Goal: Transaction & Acquisition: Purchase product/service

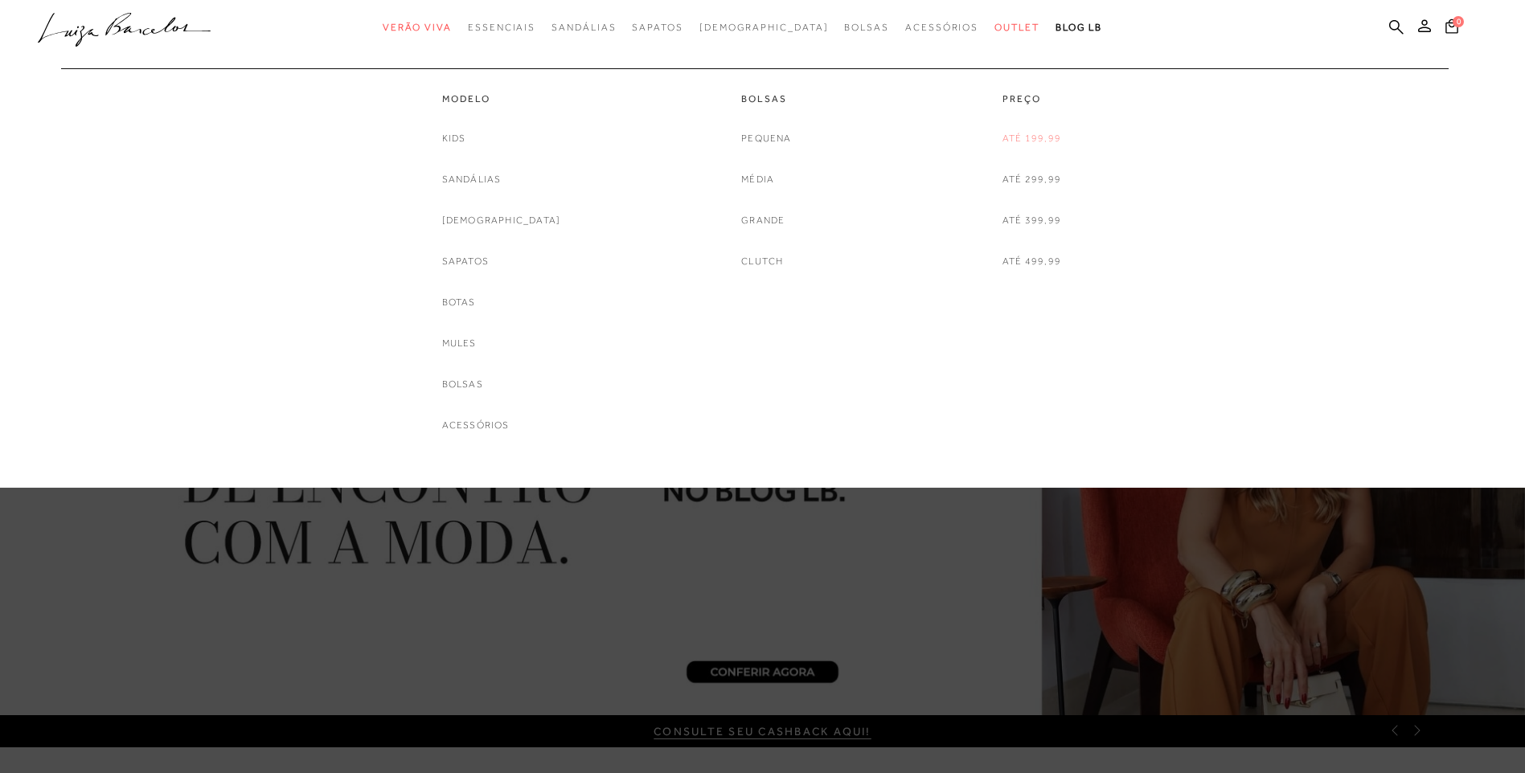
click at [1023, 134] on link "Até 199,99" at bounding box center [1031, 138] width 59 height 17
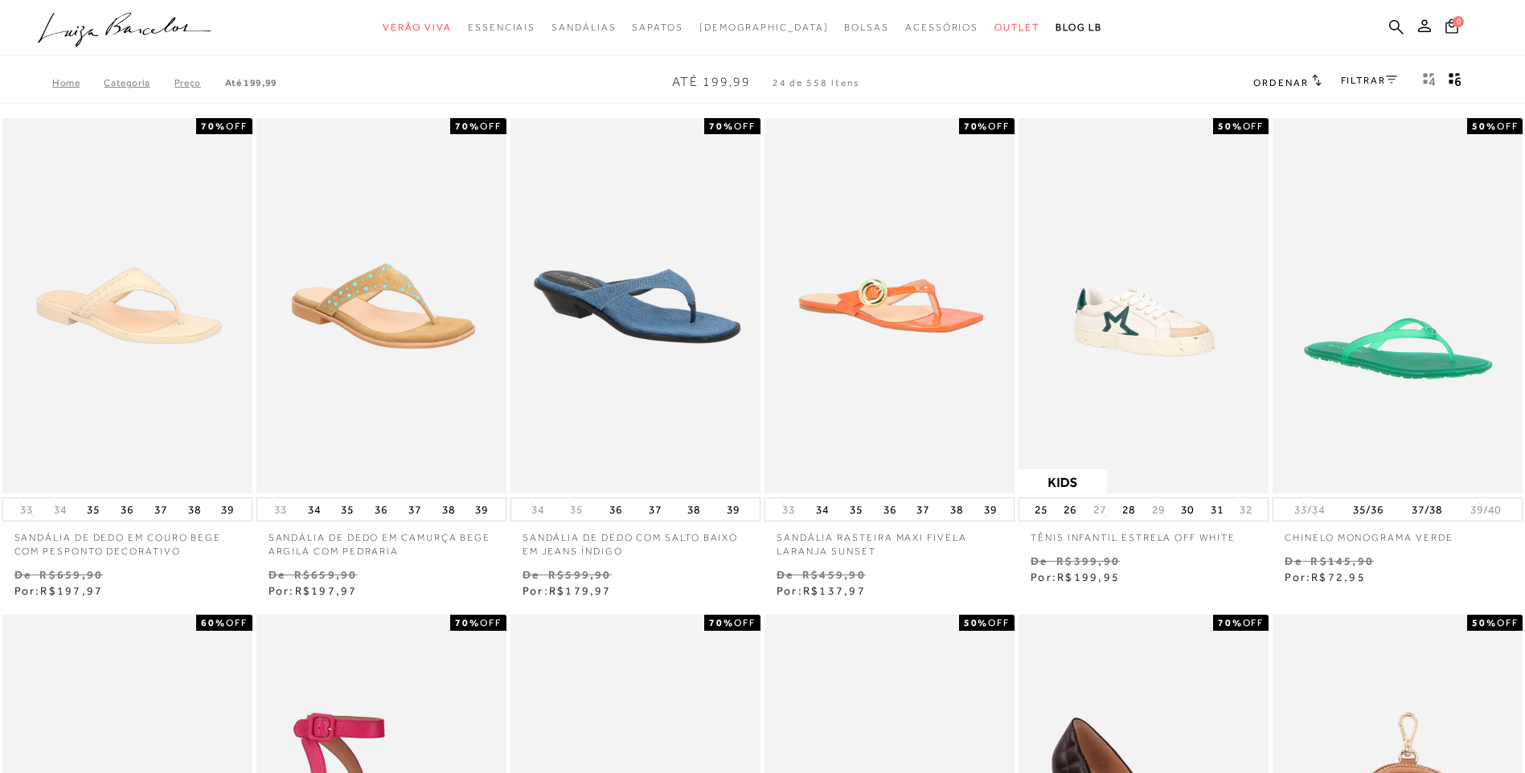
click at [1350, 82] on link "FILTRAR" at bounding box center [1369, 80] width 56 height 11
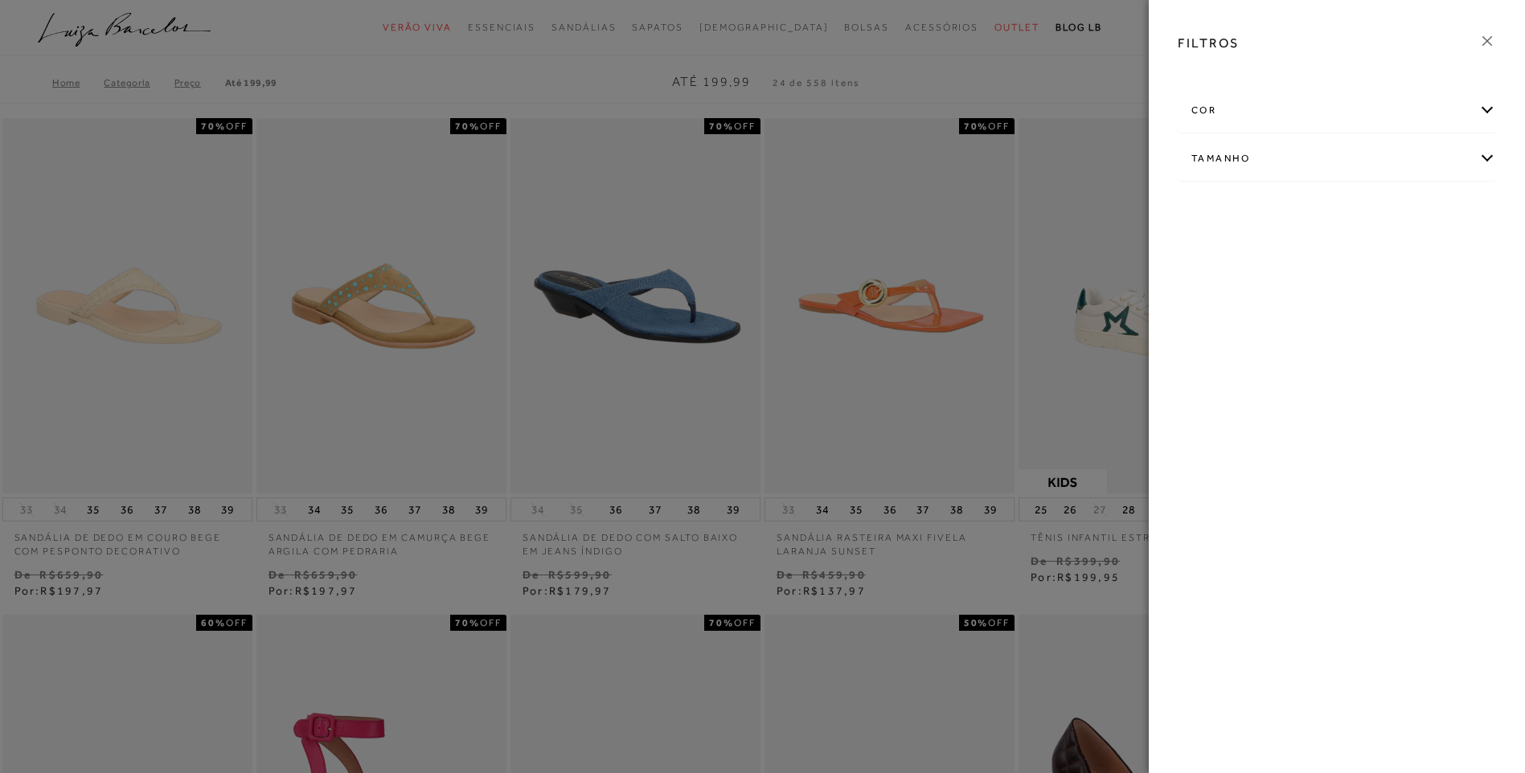
click at [1239, 168] on div "Tamanho" at bounding box center [1336, 158] width 317 height 43
click at [1219, 281] on link "Ver mais..." at bounding box center [1220, 280] width 43 height 12
click at [1218, 337] on label "39" at bounding box center [1209, 339] width 37 height 35
click at [1204, 337] on input "39" at bounding box center [1196, 341] width 16 height 16
checkbox input "true"
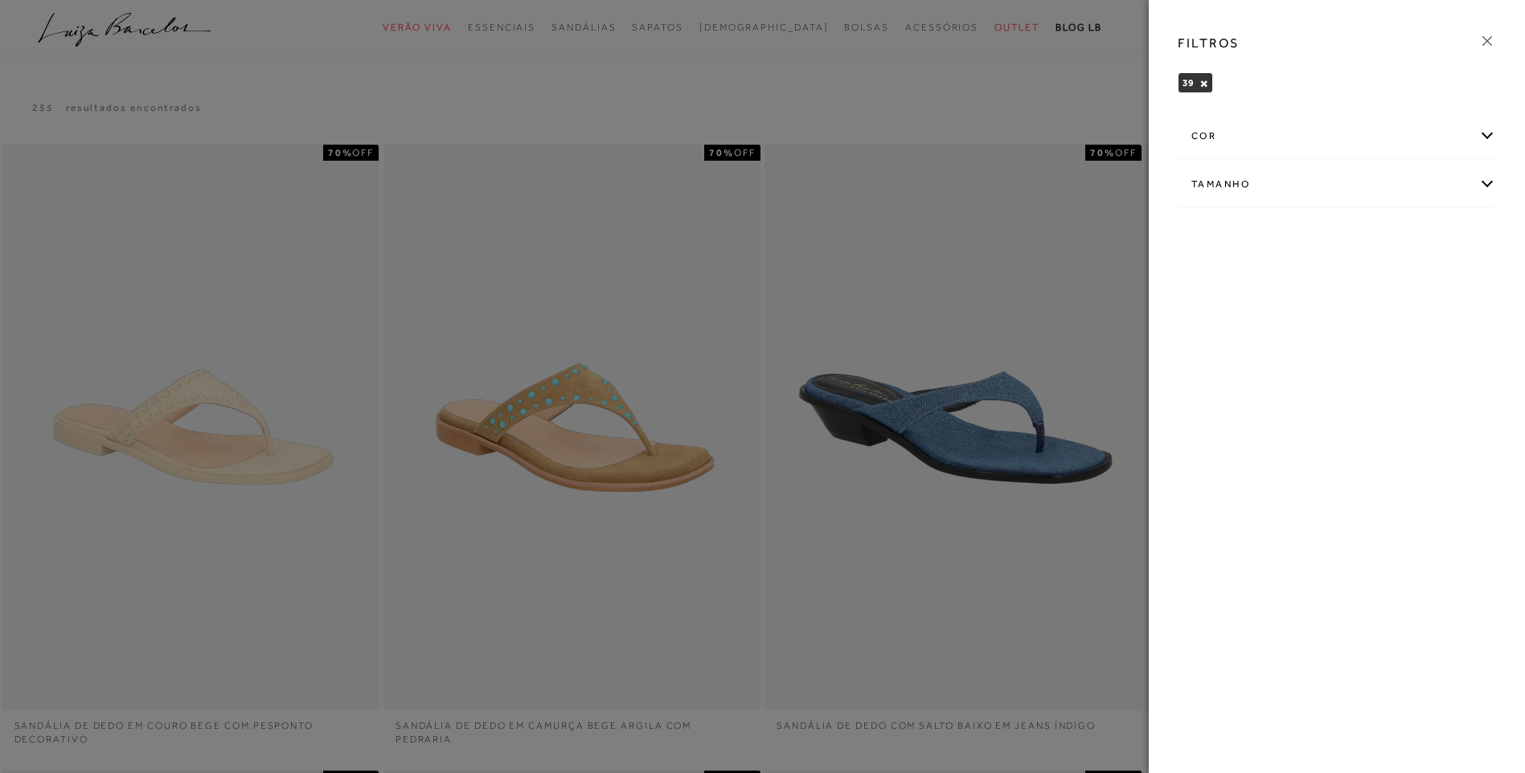
click at [1482, 39] on icon at bounding box center [1487, 41] width 18 height 18
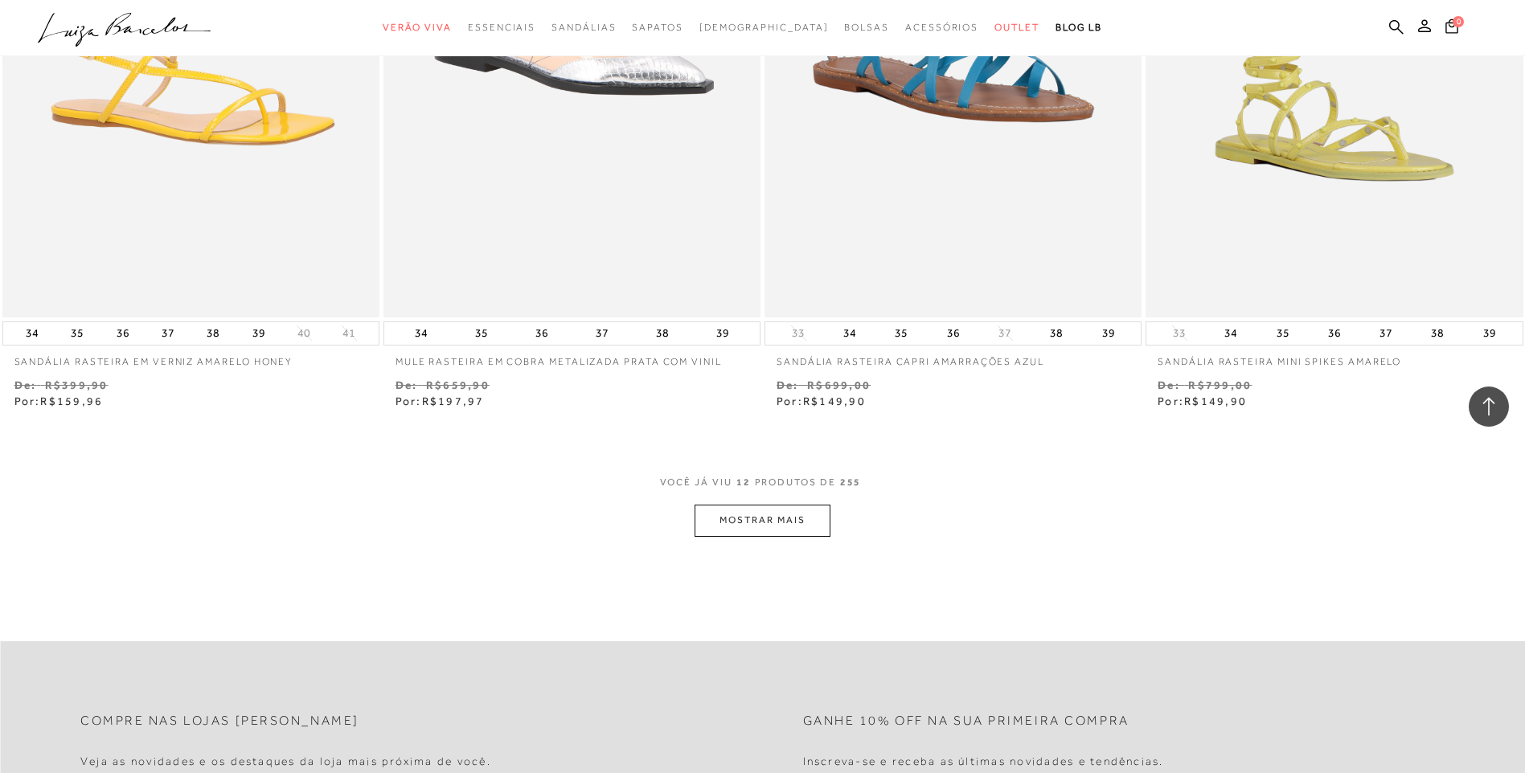
scroll to position [1849, 0]
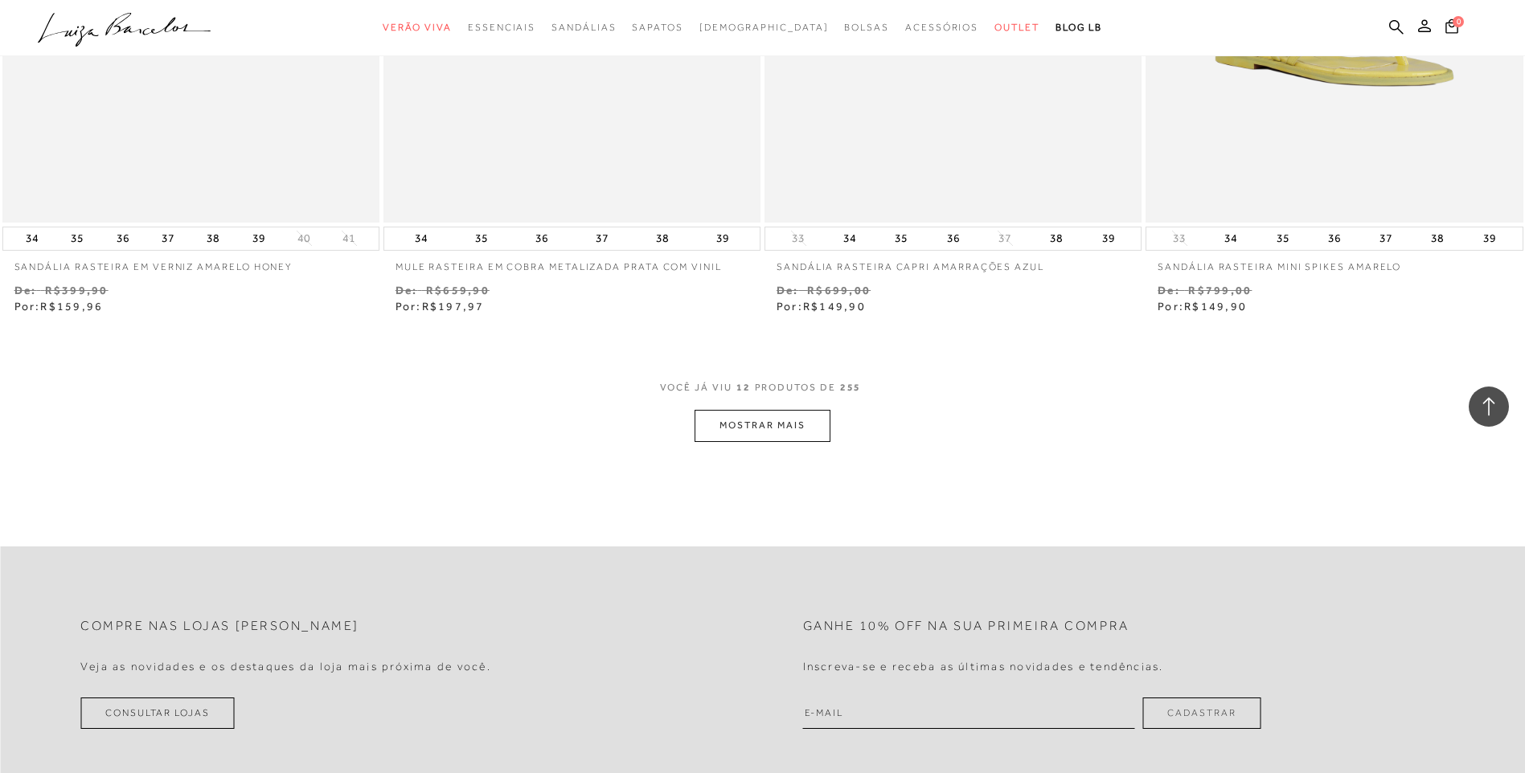
click at [765, 433] on button "MOSTRAR MAIS" at bounding box center [761, 425] width 135 height 31
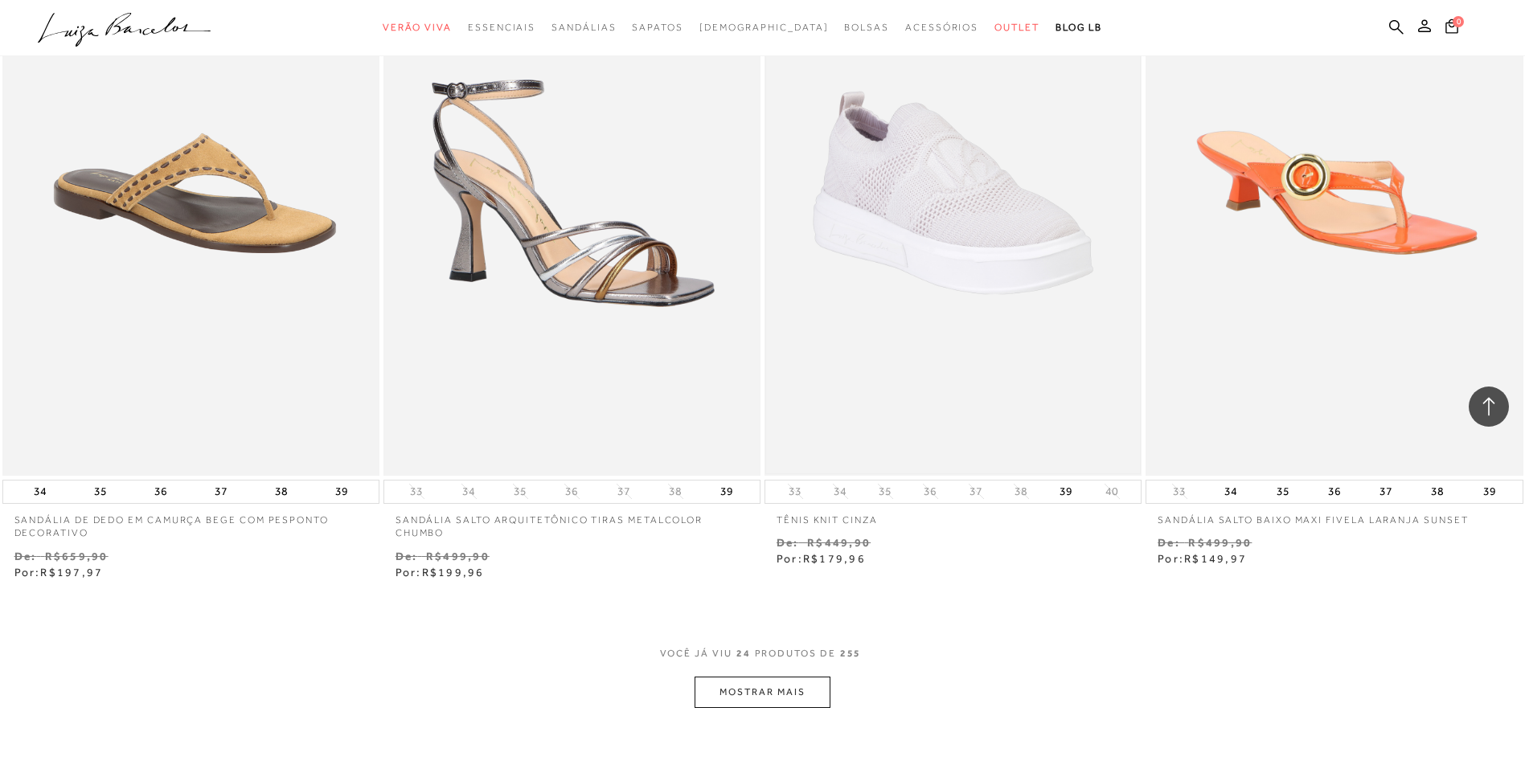
scroll to position [3537, 0]
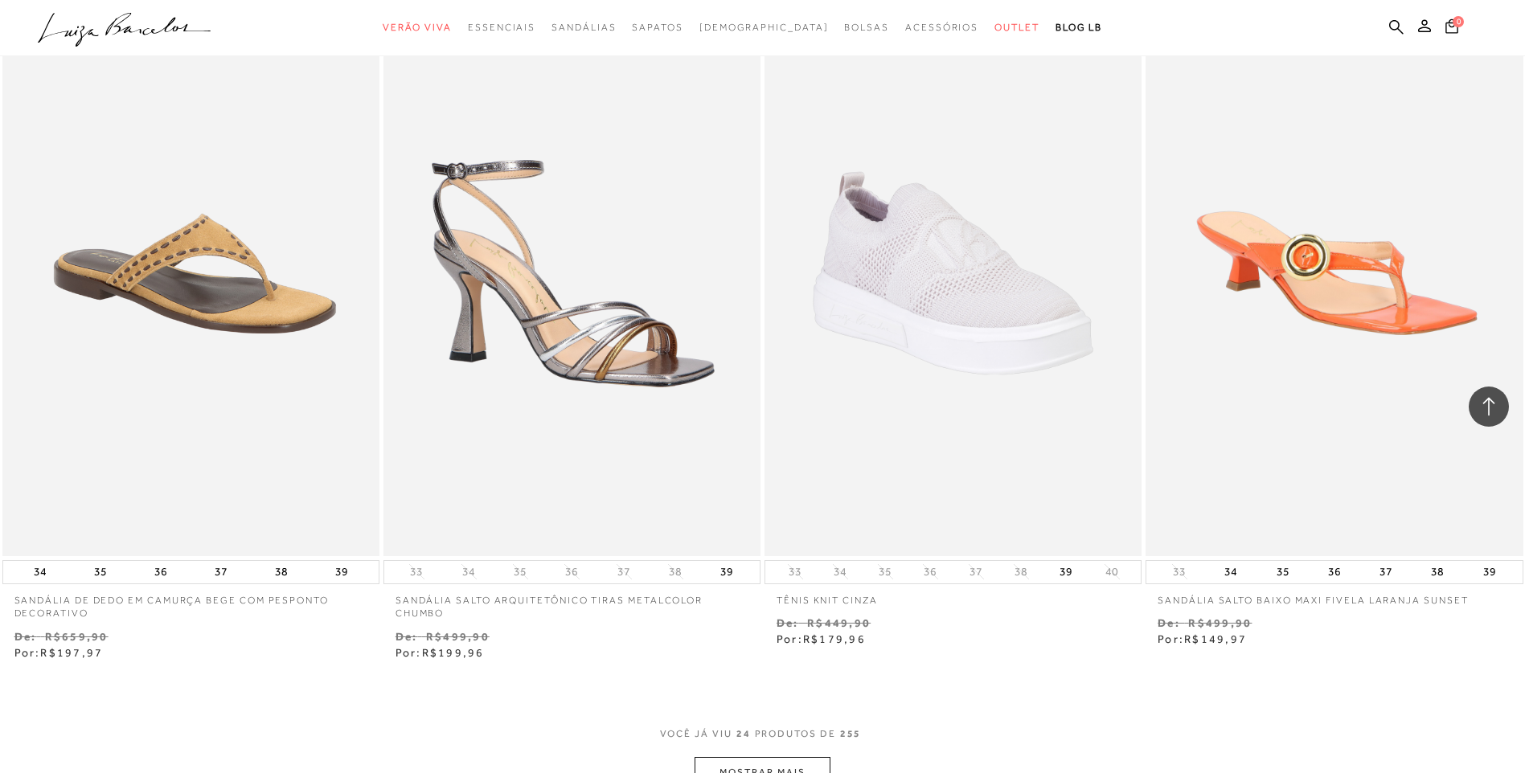
click at [727, 766] on button "MOSTRAR MAIS" at bounding box center [761, 772] width 135 height 31
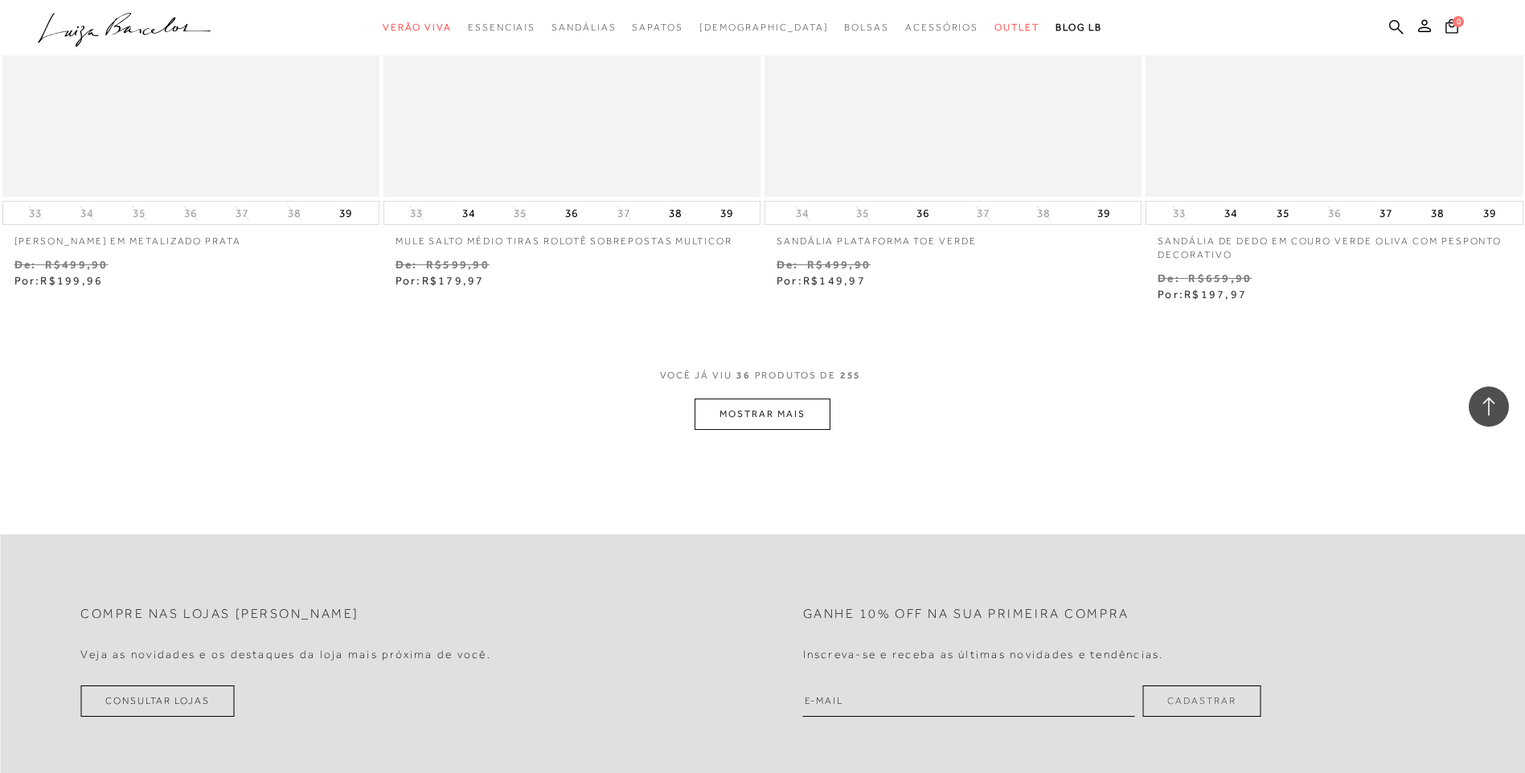
scroll to position [5948, 0]
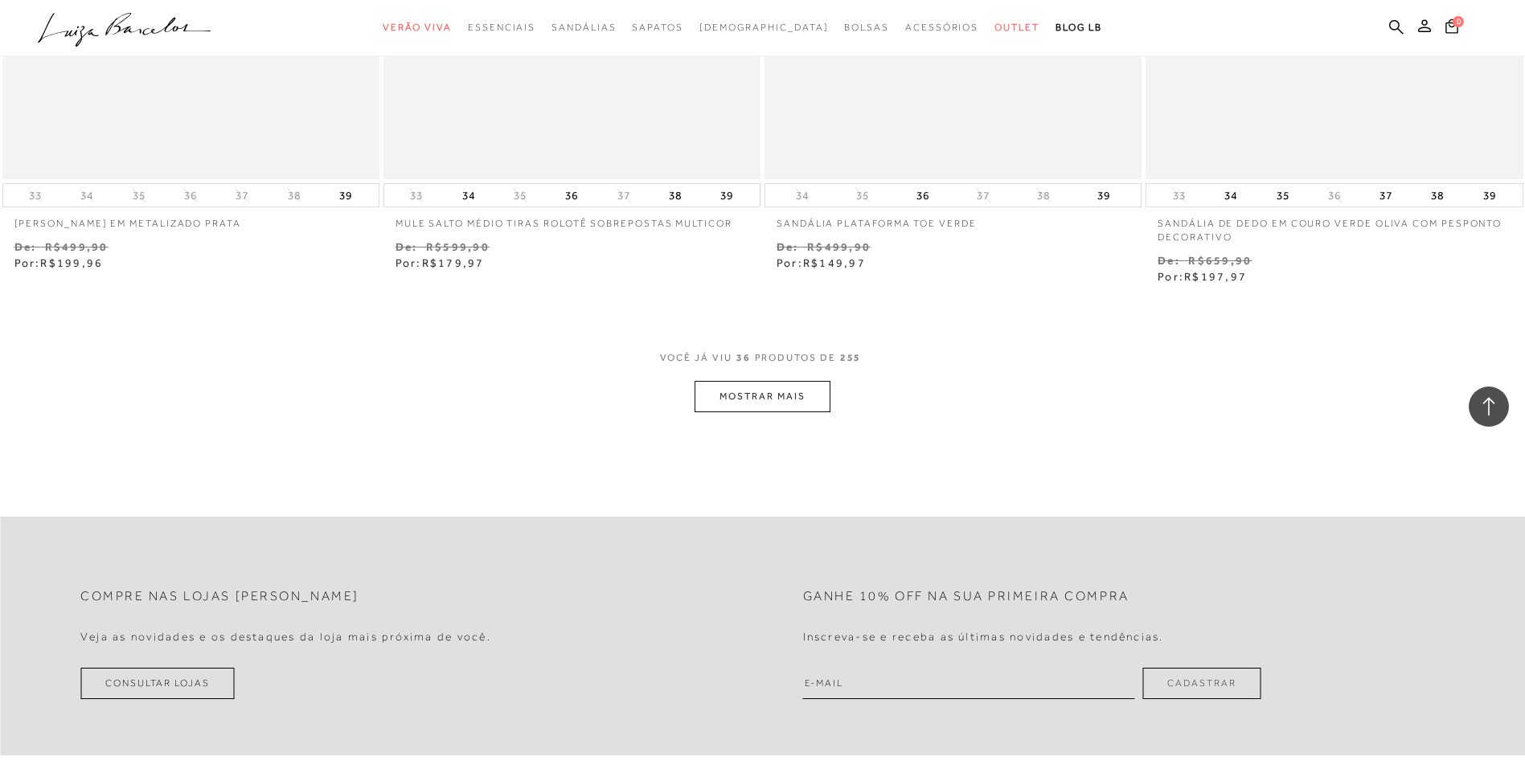
click at [785, 395] on button "MOSTRAR MAIS" at bounding box center [761, 396] width 135 height 31
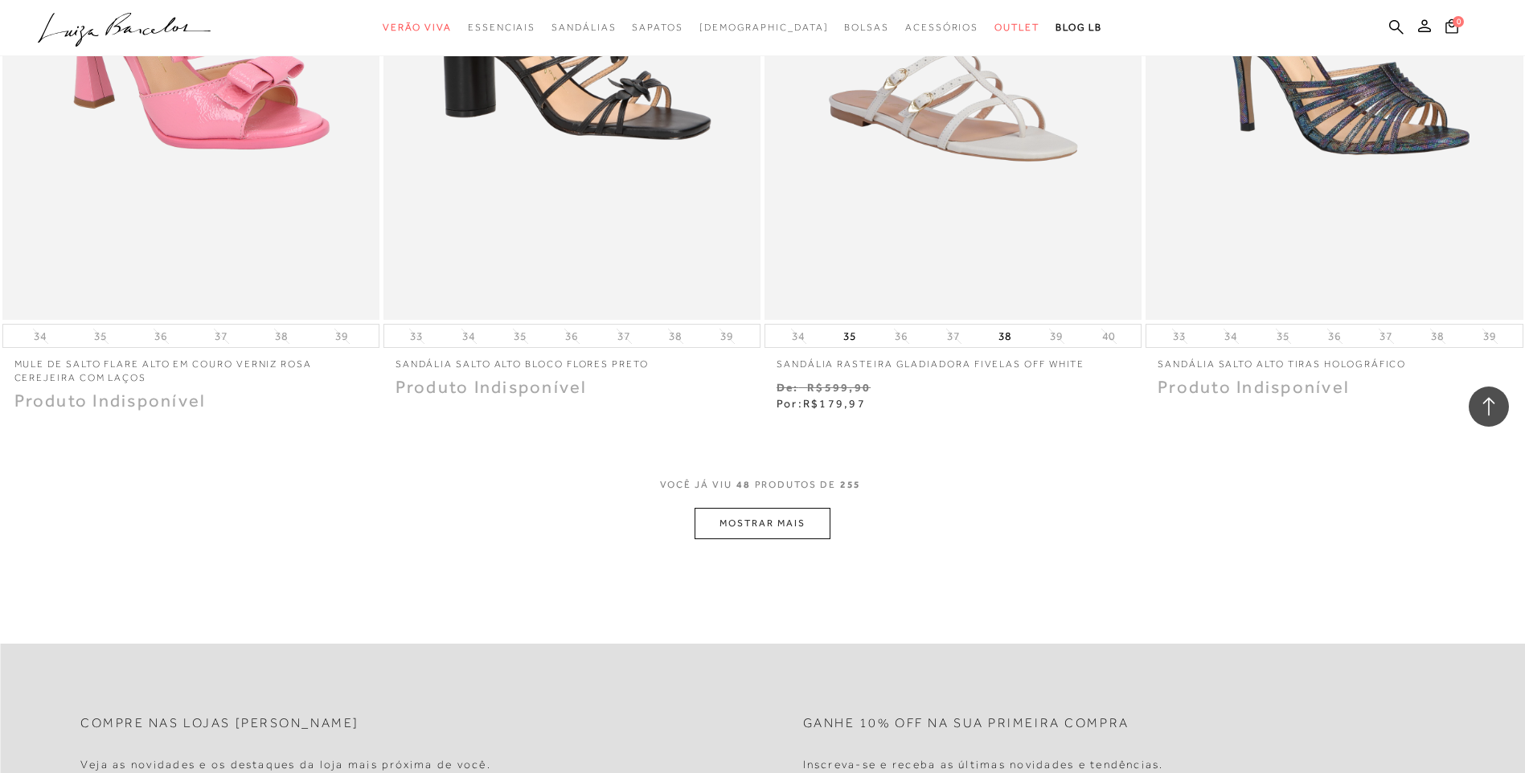
scroll to position [8118, 0]
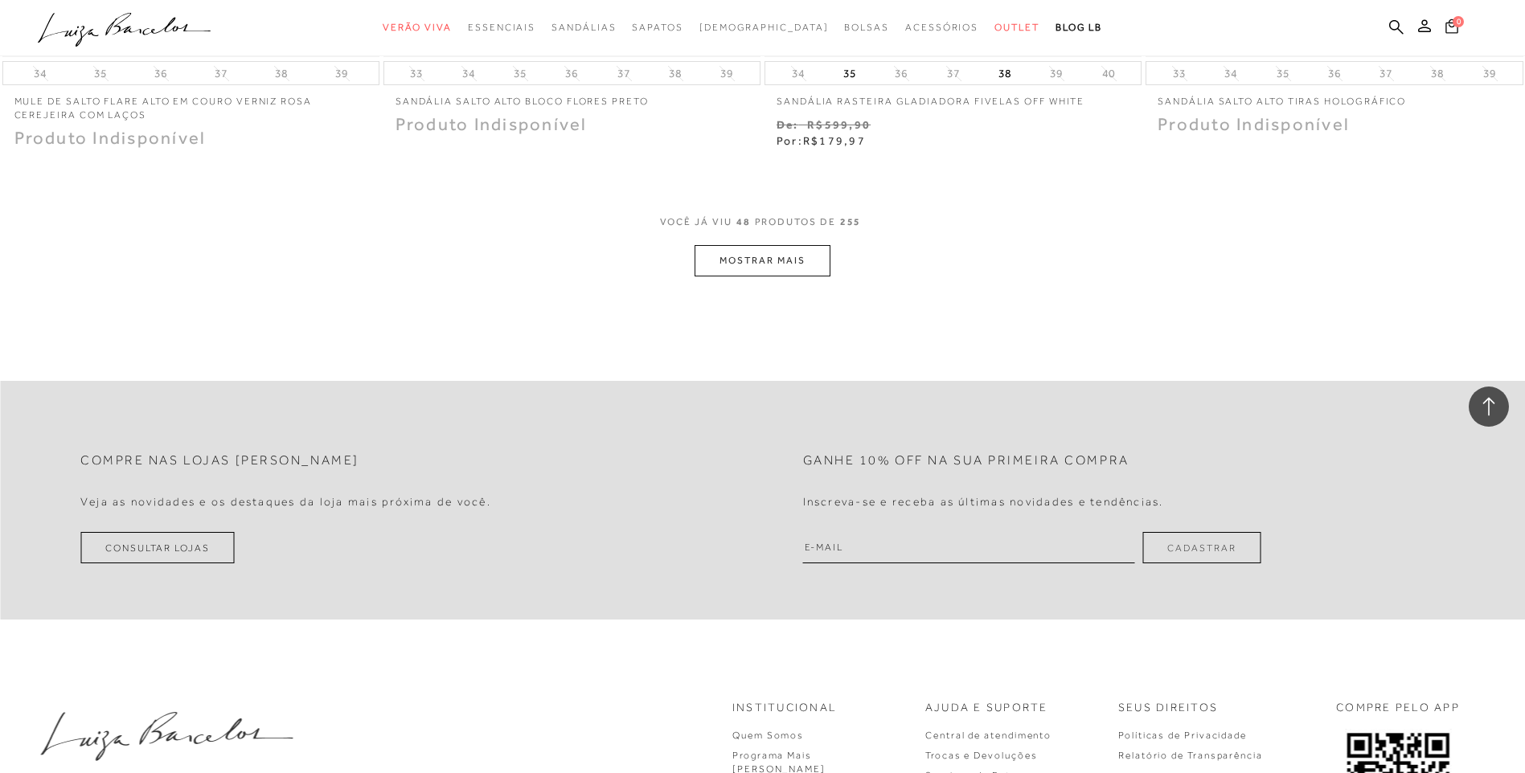
click at [1447, 33] on icon at bounding box center [1451, 25] width 13 height 14
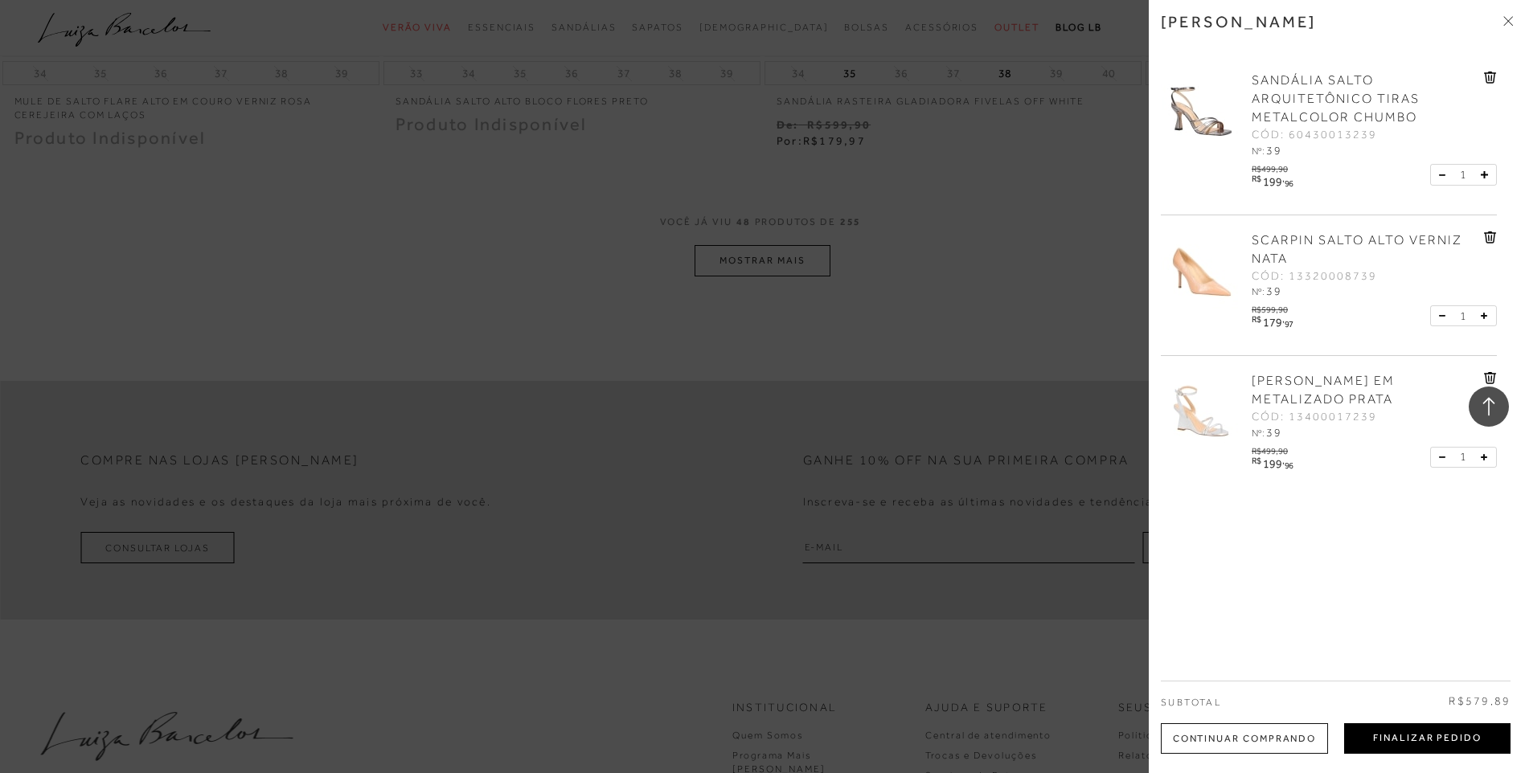
click at [1414, 749] on button "Finalizar Pedido" at bounding box center [1427, 738] width 166 height 31
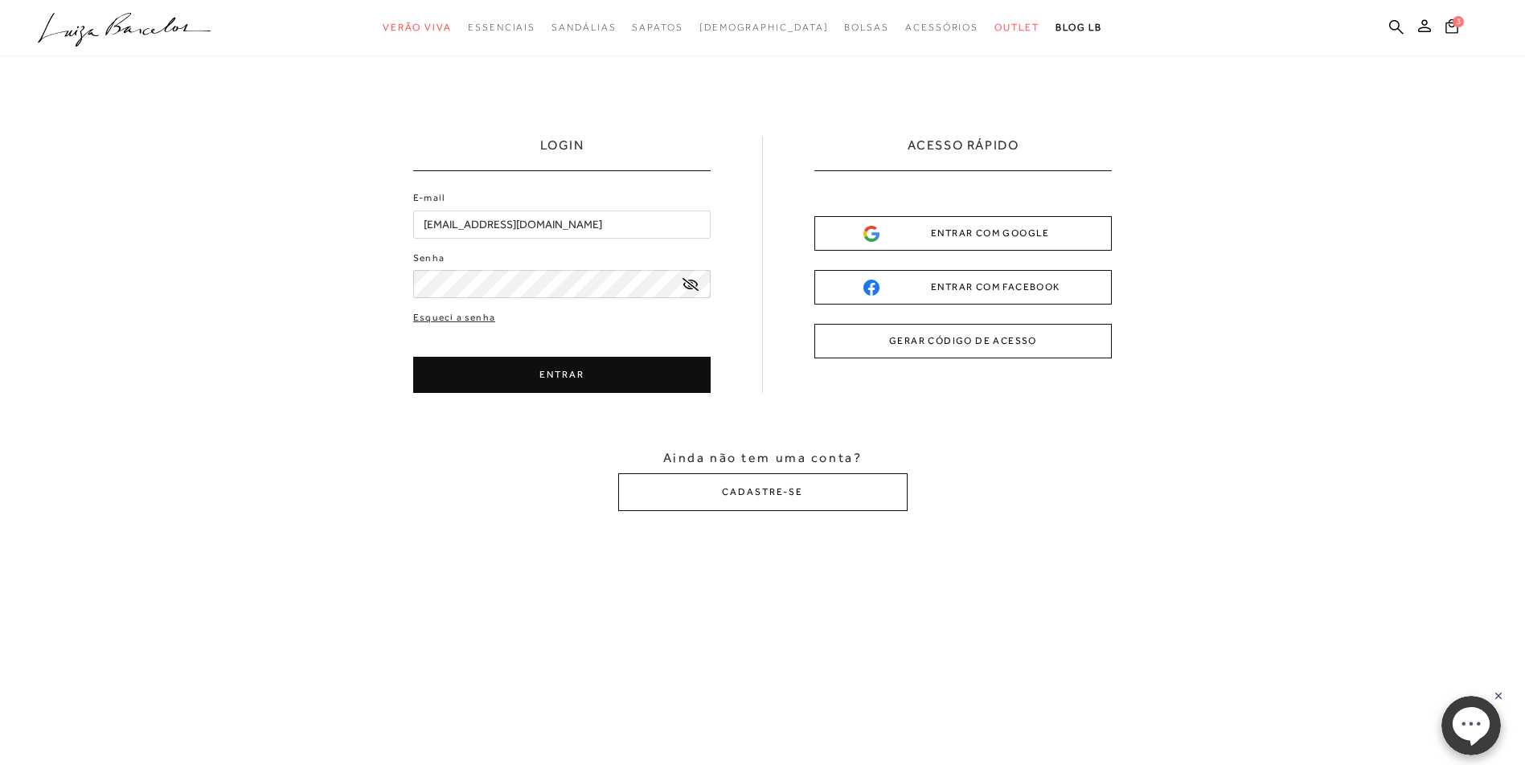
click at [907, 232] on div "ENTRAR COM GOOGLE" at bounding box center [962, 233] width 199 height 17
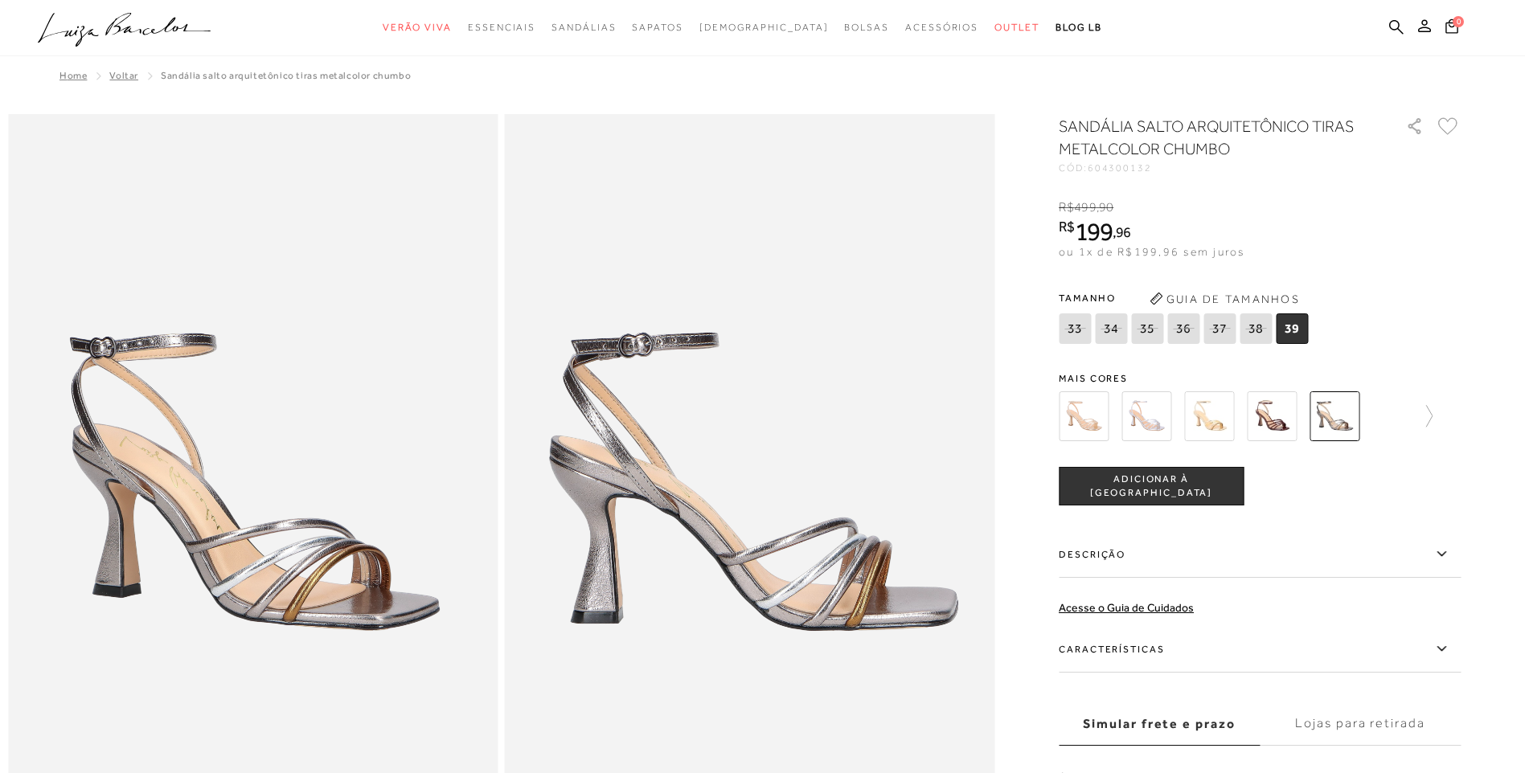
click at [1161, 492] on span "ADICIONAR À [GEOGRAPHIC_DATA]" at bounding box center [1150, 487] width 183 height 28
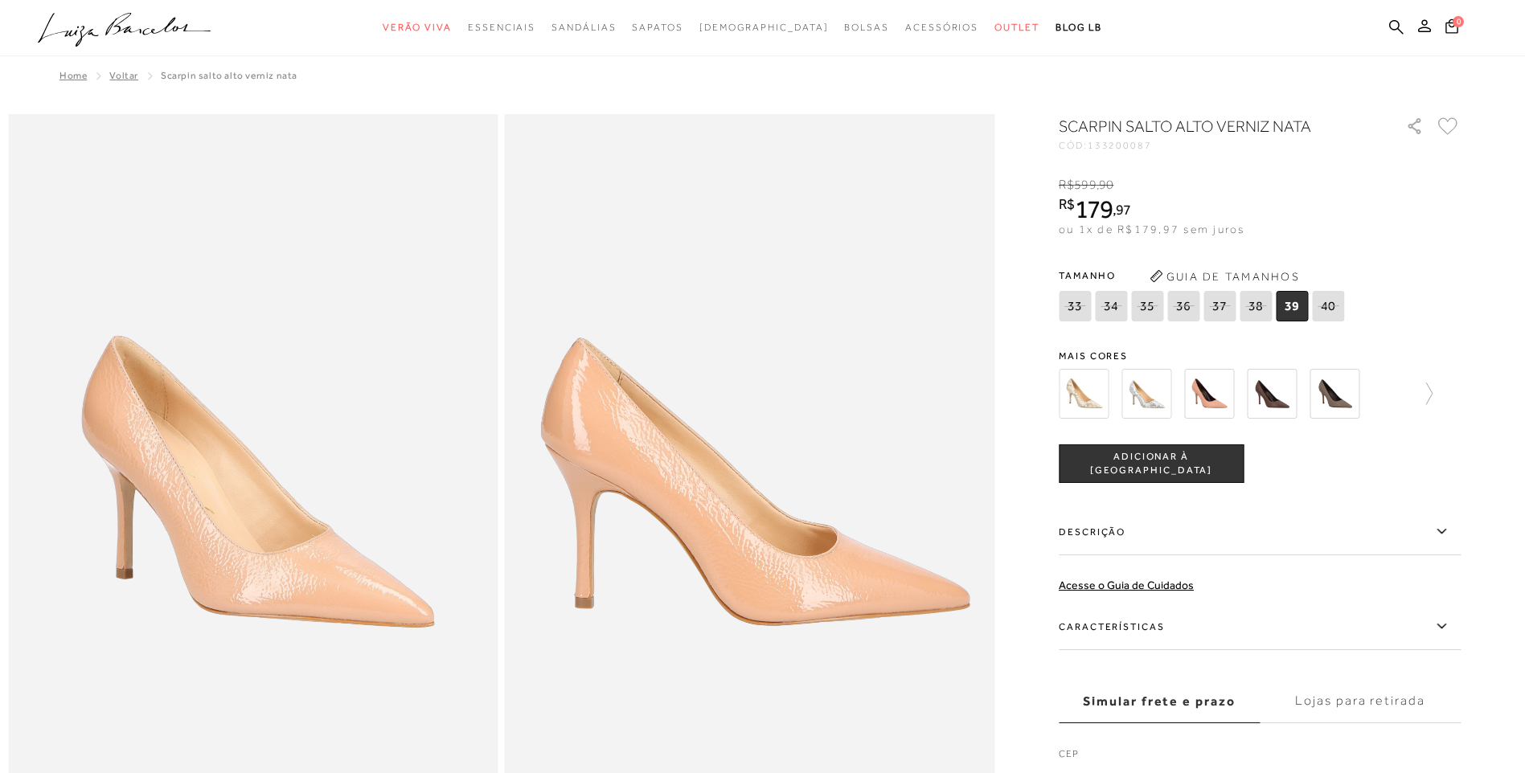
click at [1220, 470] on button "ADICIONAR À [GEOGRAPHIC_DATA]" at bounding box center [1151, 464] width 185 height 39
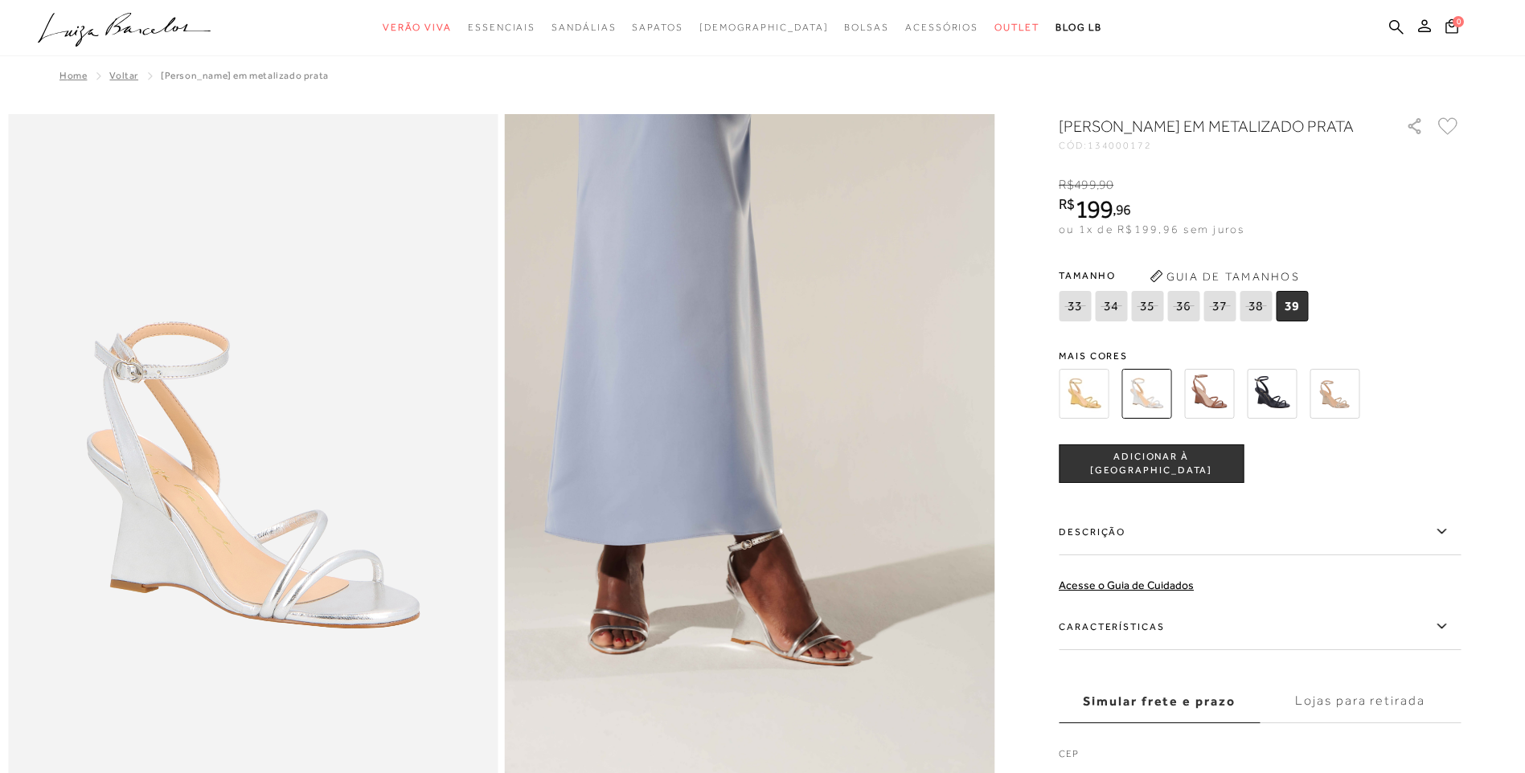
click at [1179, 478] on span "ADICIONAR À [GEOGRAPHIC_DATA]" at bounding box center [1150, 464] width 183 height 28
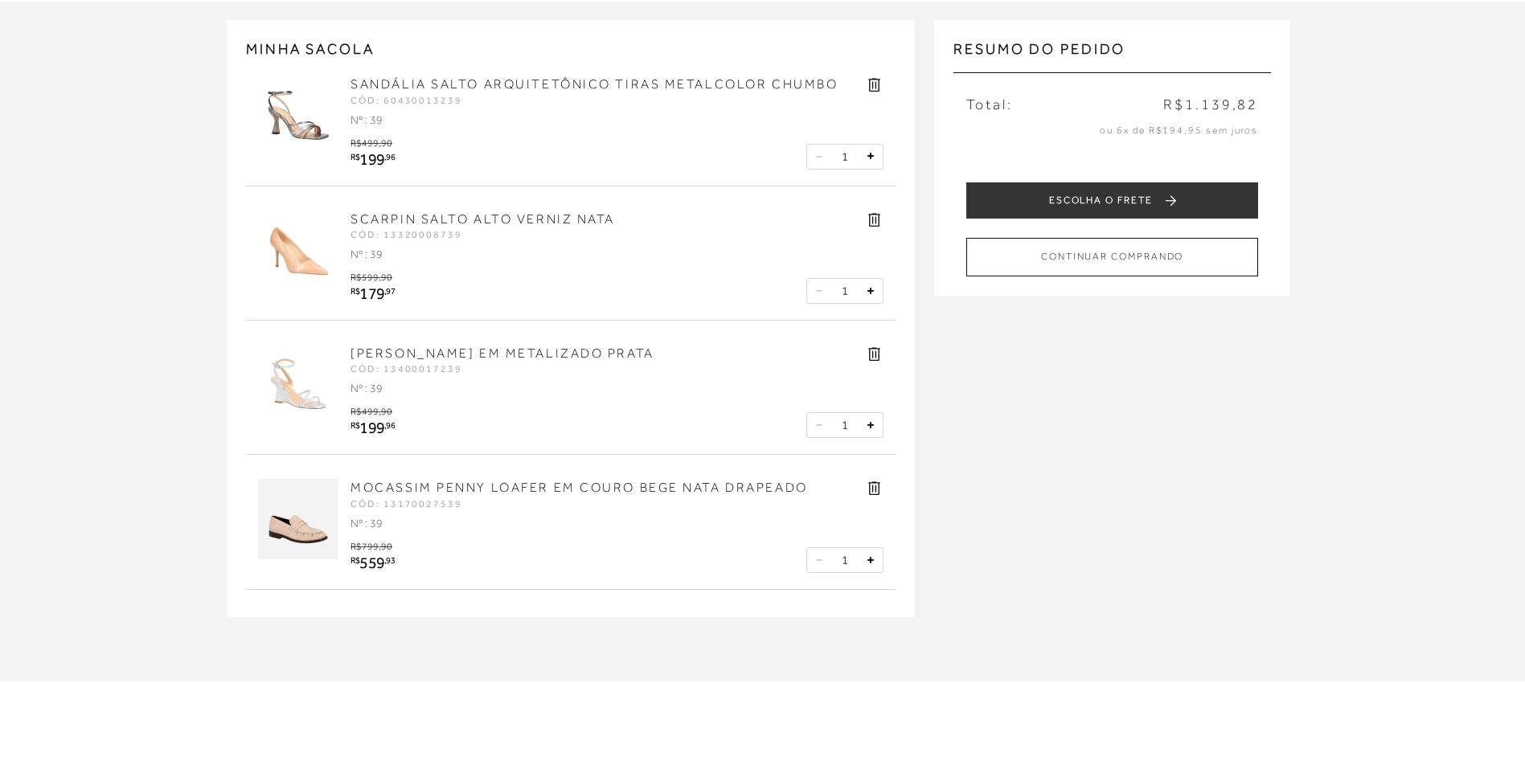
scroll to position [80, 0]
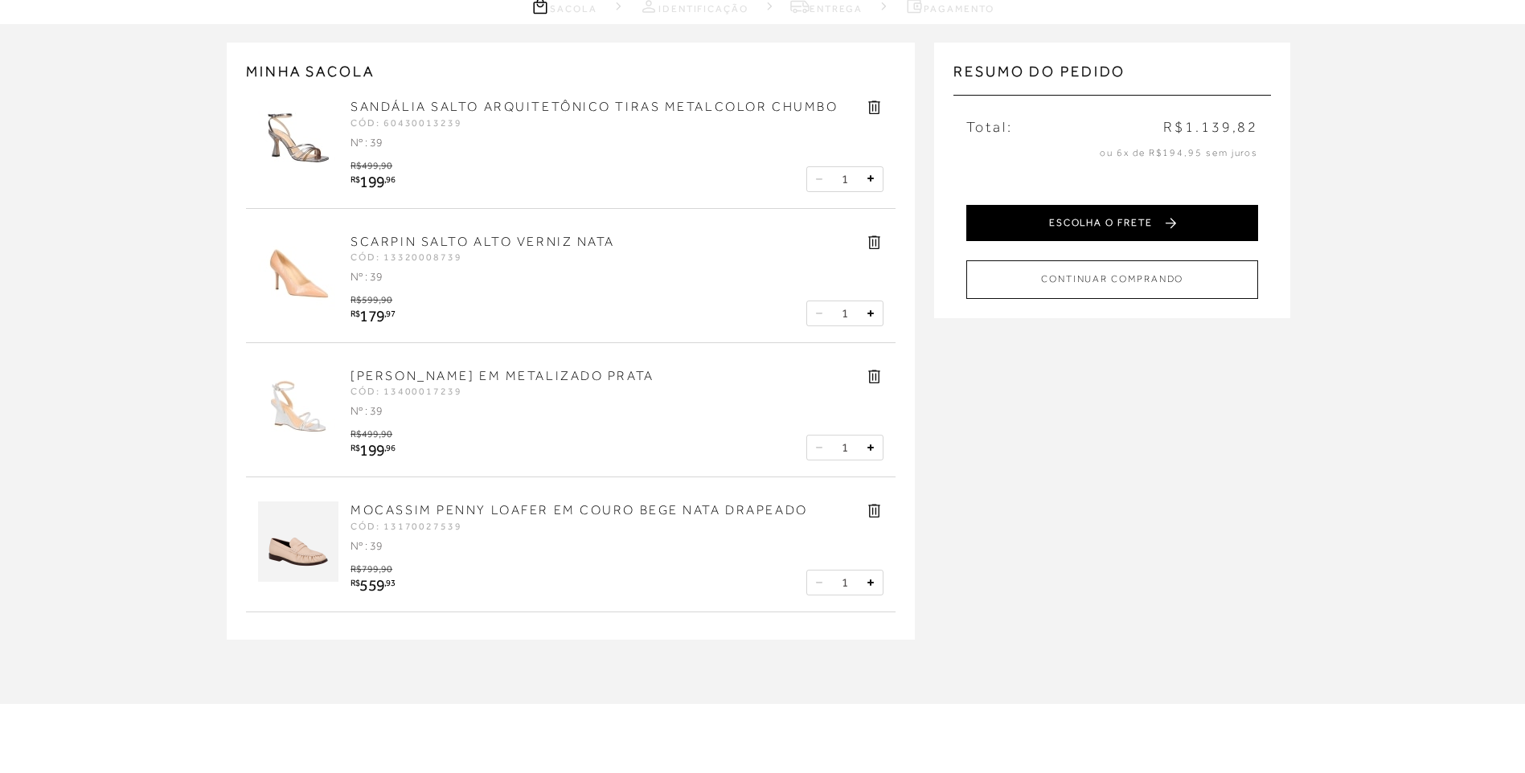
click at [1084, 207] on button "ESCOLHA O FRETE" at bounding box center [1112, 223] width 292 height 36
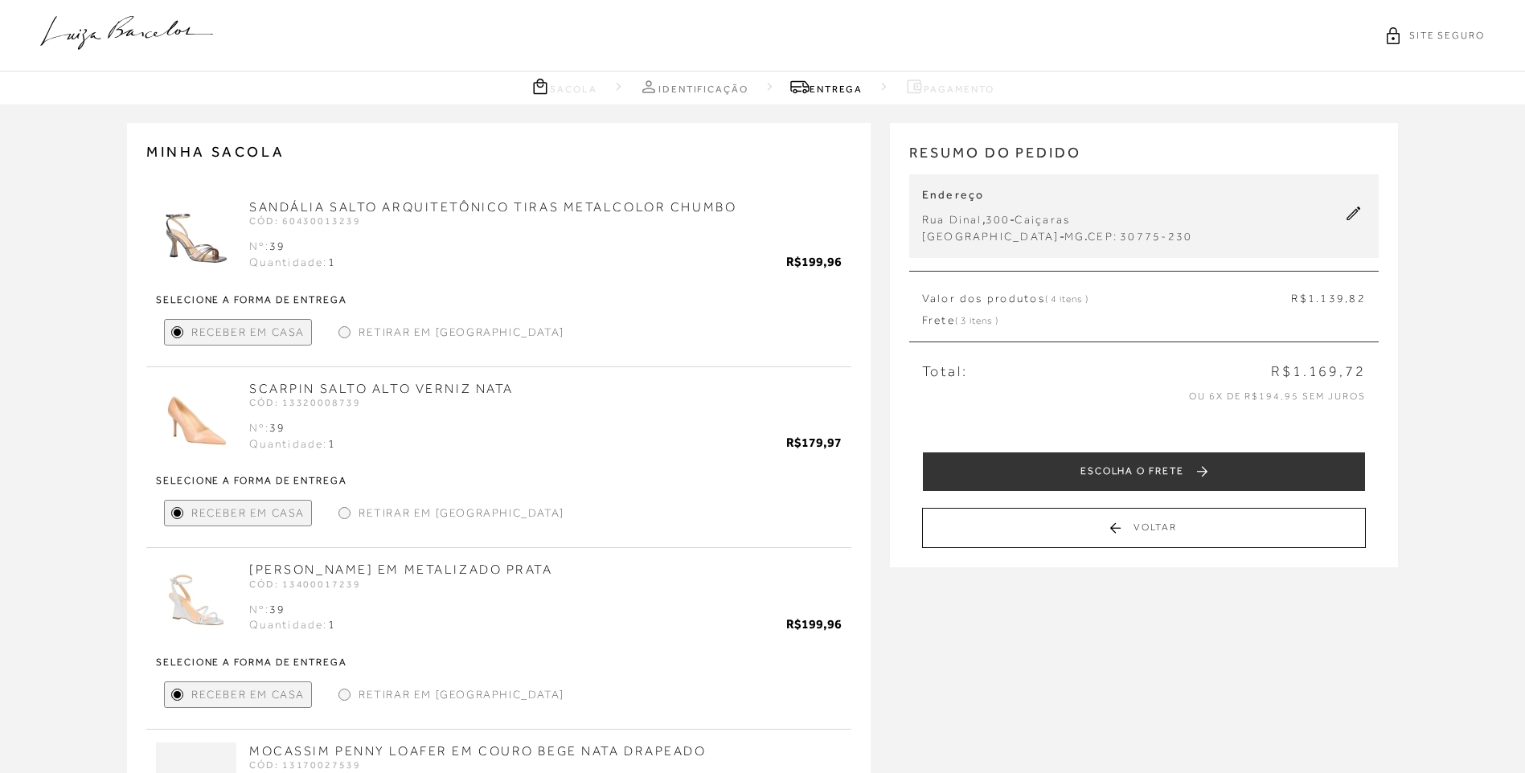
click at [354, 337] on div "Retirar em Loja" at bounding box center [451, 332] width 239 height 27
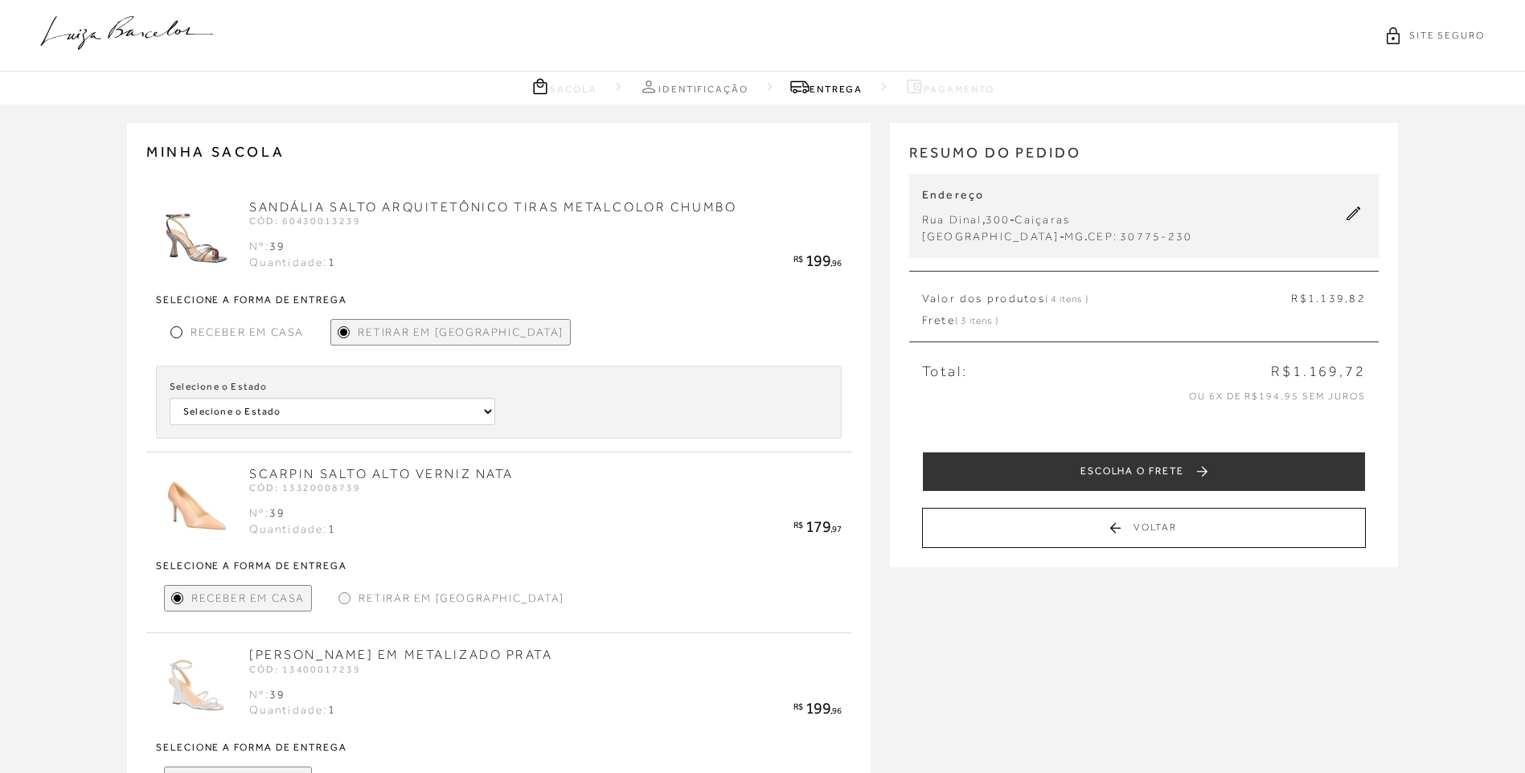
scroll to position [161, 0]
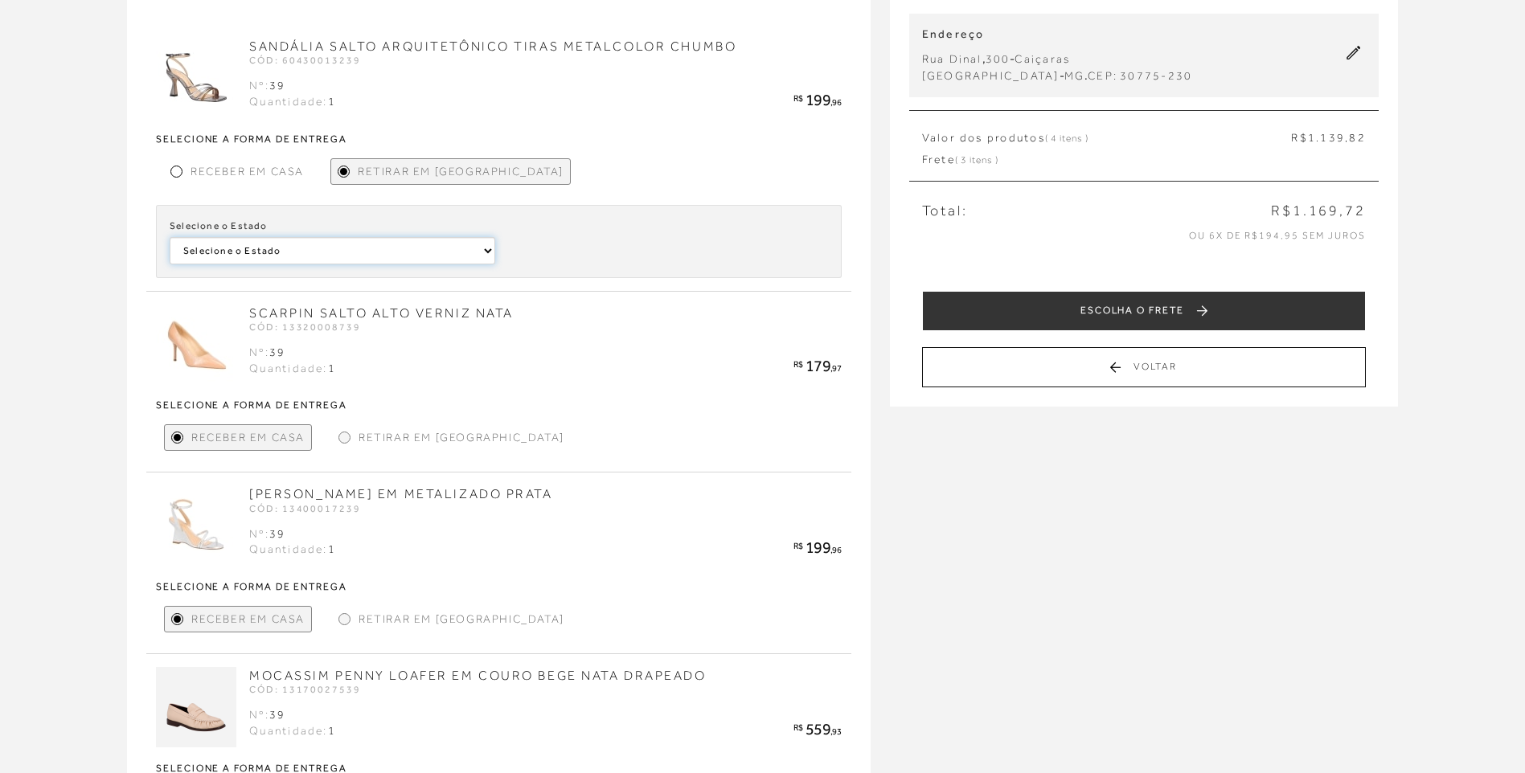
click at [323, 261] on select "Selecione o Estado Rio Grande do Norte" at bounding box center [333, 250] width 326 height 27
click at [343, 441] on div at bounding box center [344, 437] width 7 height 7
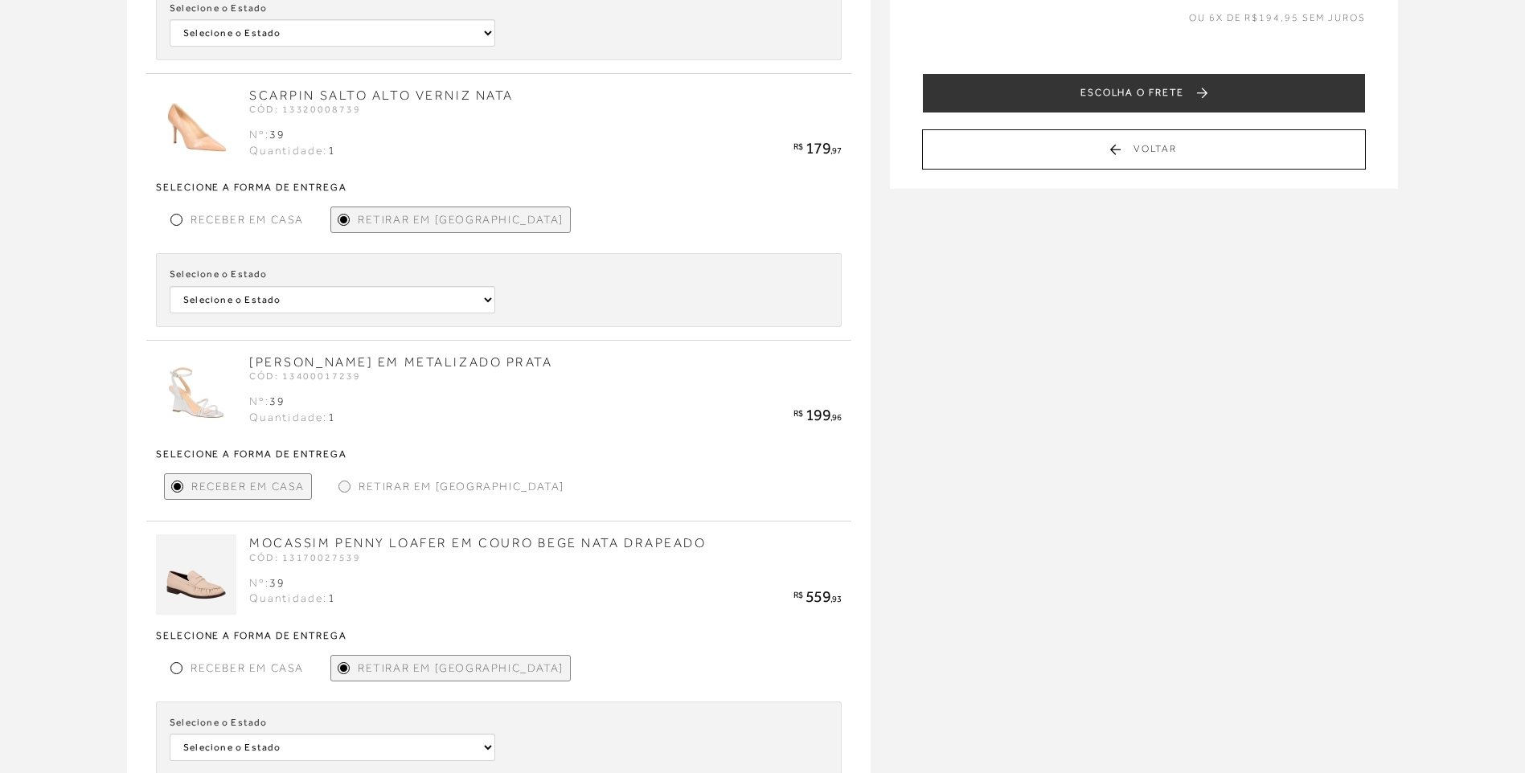
scroll to position [402, 0]
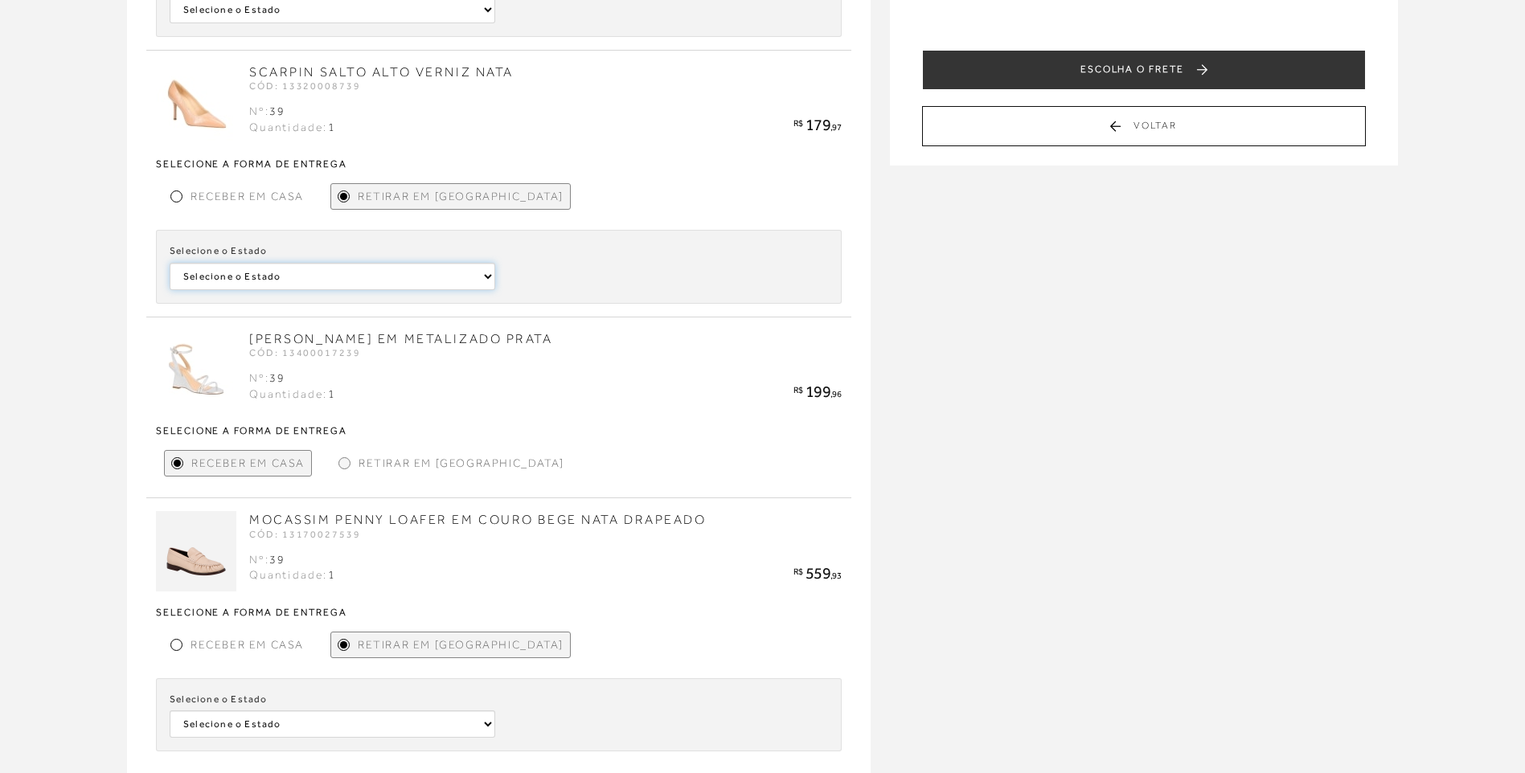
click at [278, 285] on select "Selecione o Estado Alagoas Rio Grande do Sul" at bounding box center [333, 276] width 326 height 27
click at [353, 465] on div "Retirar em Loja" at bounding box center [451, 463] width 239 height 27
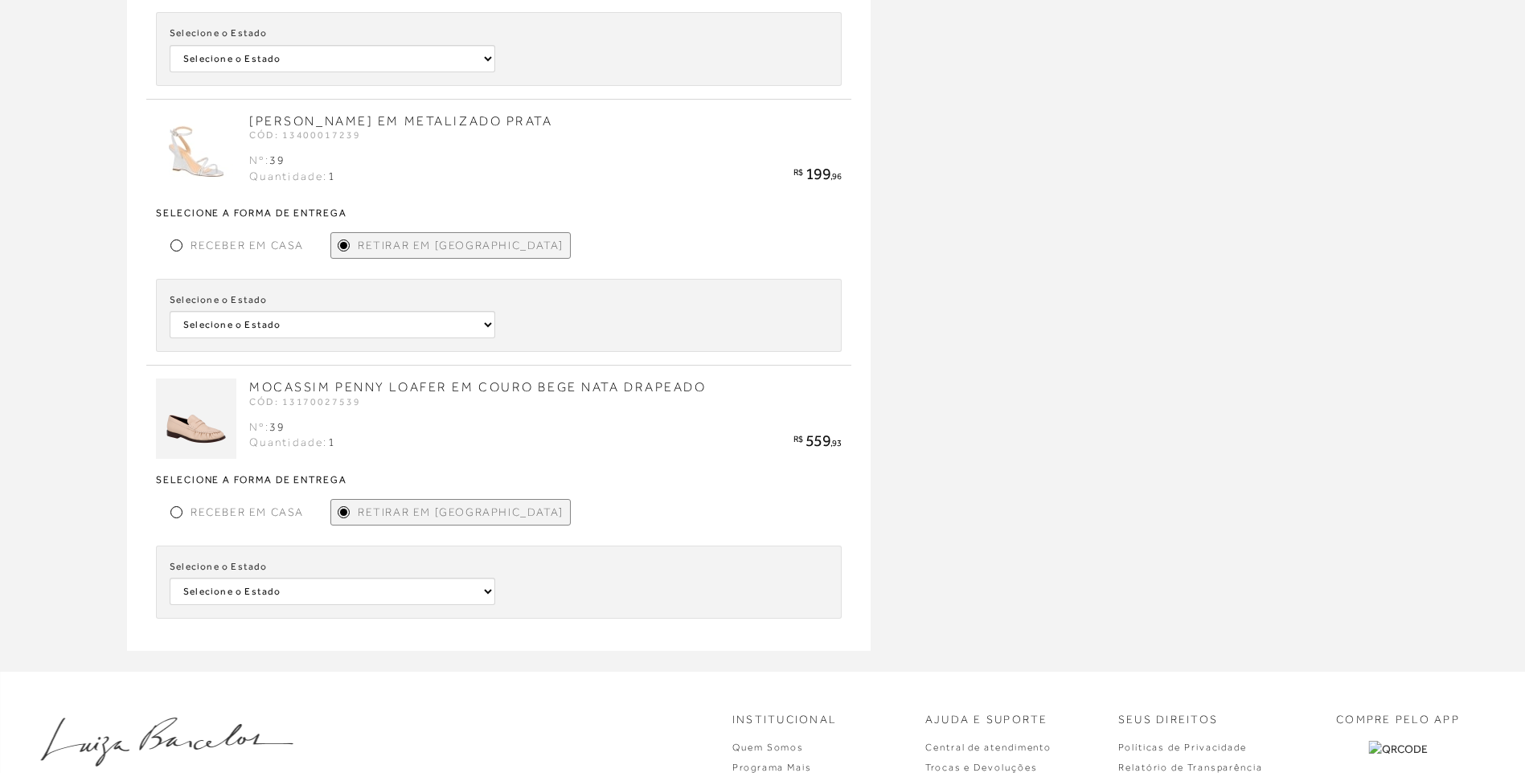
scroll to position [643, 0]
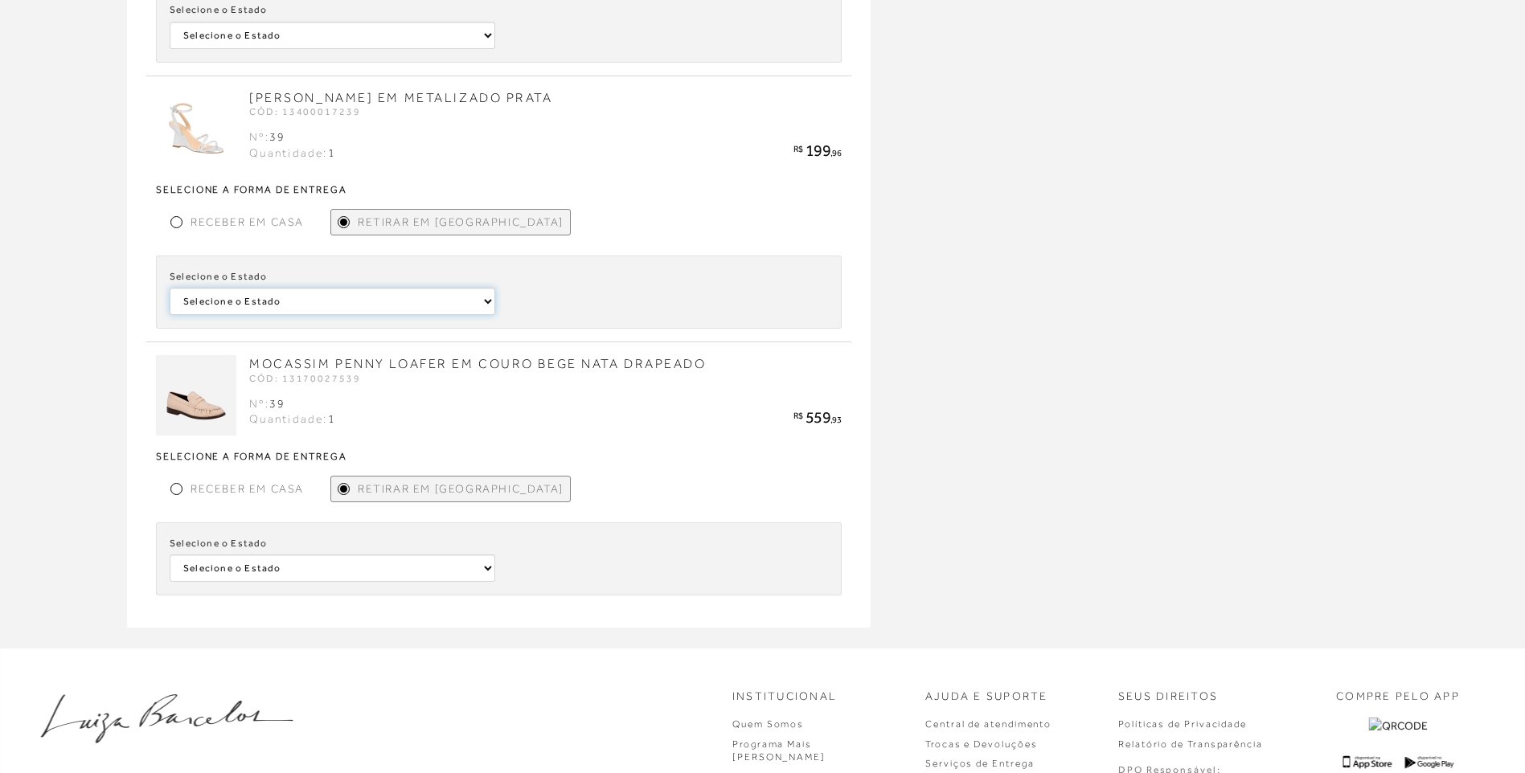
click at [269, 306] on select "Selecione o Estado Pará São Paulo" at bounding box center [333, 301] width 326 height 27
click at [33, 301] on div "MINHA SACOLA SANDÁLIA SALTO ARQUITETÔNICO TIRAS METALCOLOR CHUMBO CÓD: 60430013…" at bounding box center [762, 54] width 1525 height 1186
click at [320, 576] on select "Selecione o Estado São Paulo Minas Gerais Pará Rio de Janeiro Bahia Distrito Fe…" at bounding box center [333, 568] width 326 height 27
select select
click at [170, 555] on select "Selecione o Estado São Paulo Minas Gerais Pará Rio de Janeiro Bahia Distrito Fe…" at bounding box center [333, 568] width 326 height 27
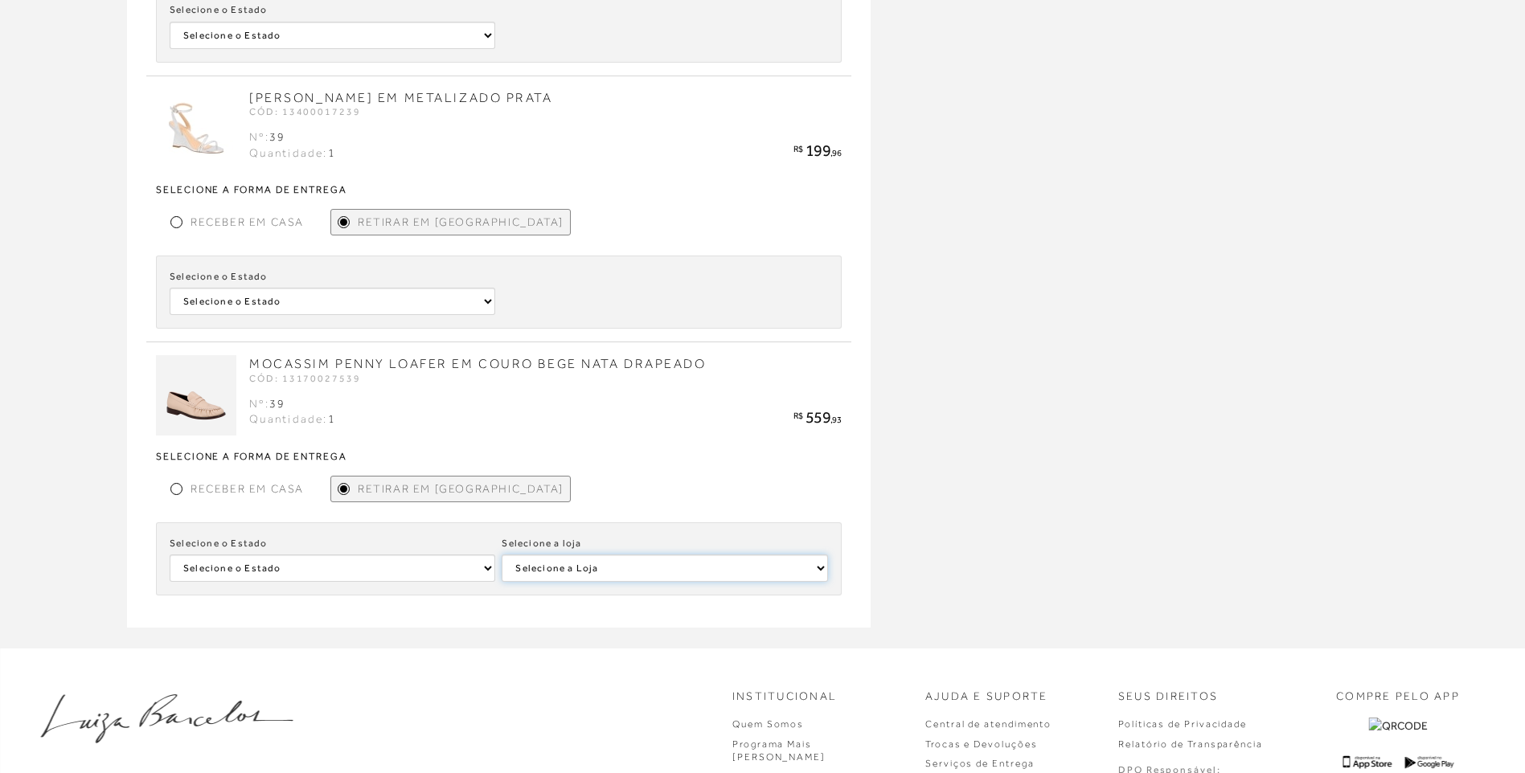
click at [605, 559] on select "Selecione a Loja LUIZA BARCELOS UBERLÂNDIA LUIZA BARCELOS BELVEDERE - BELO HORI…" at bounding box center [665, 568] width 326 height 27
select select
click at [502, 555] on select "Selecione a Loja LUIZA BARCELOS UBERLÂNDIA LUIZA BARCELOS BELVEDERE - BELO HORI…" at bounding box center [665, 568] width 326 height 27
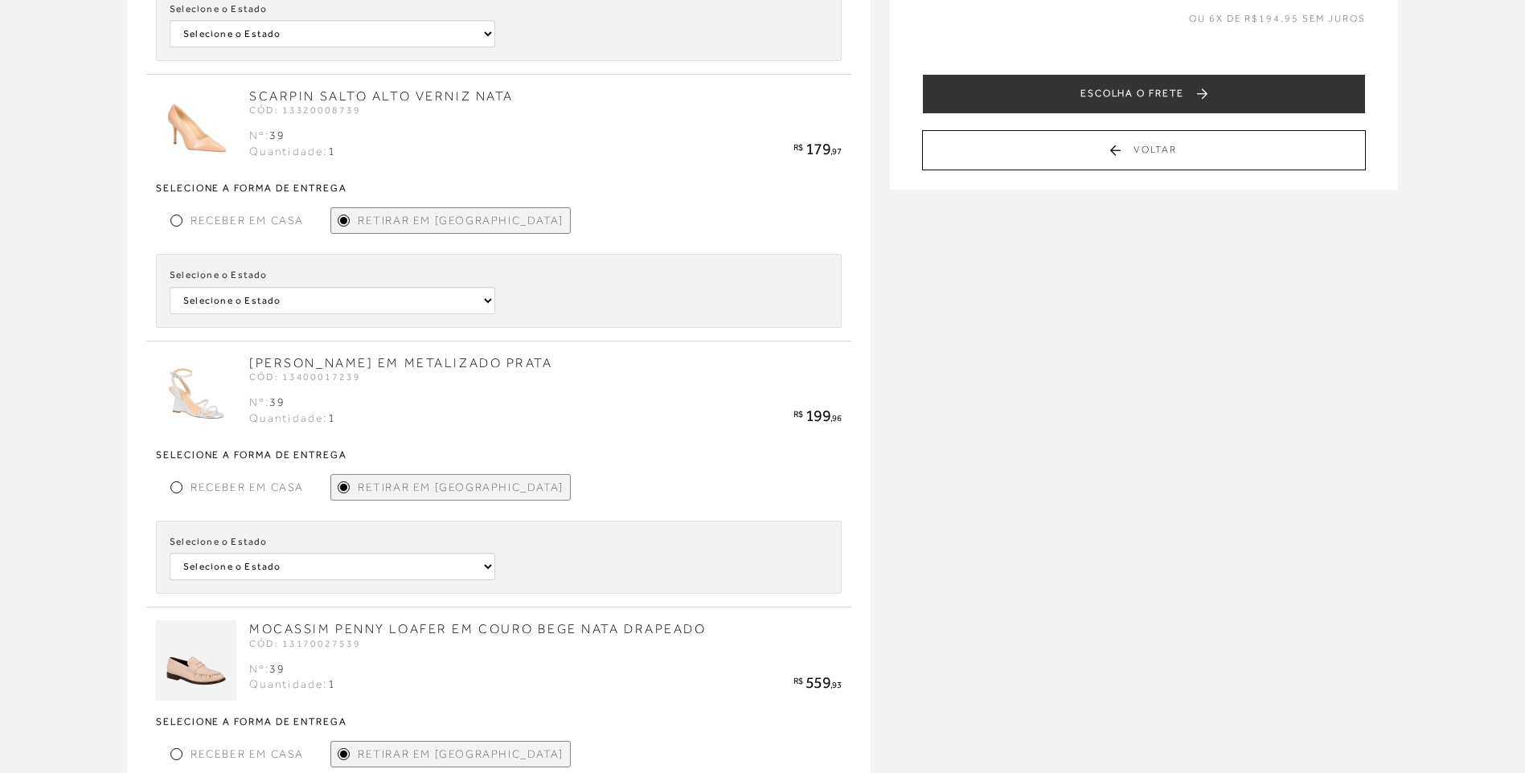
scroll to position [241, 0]
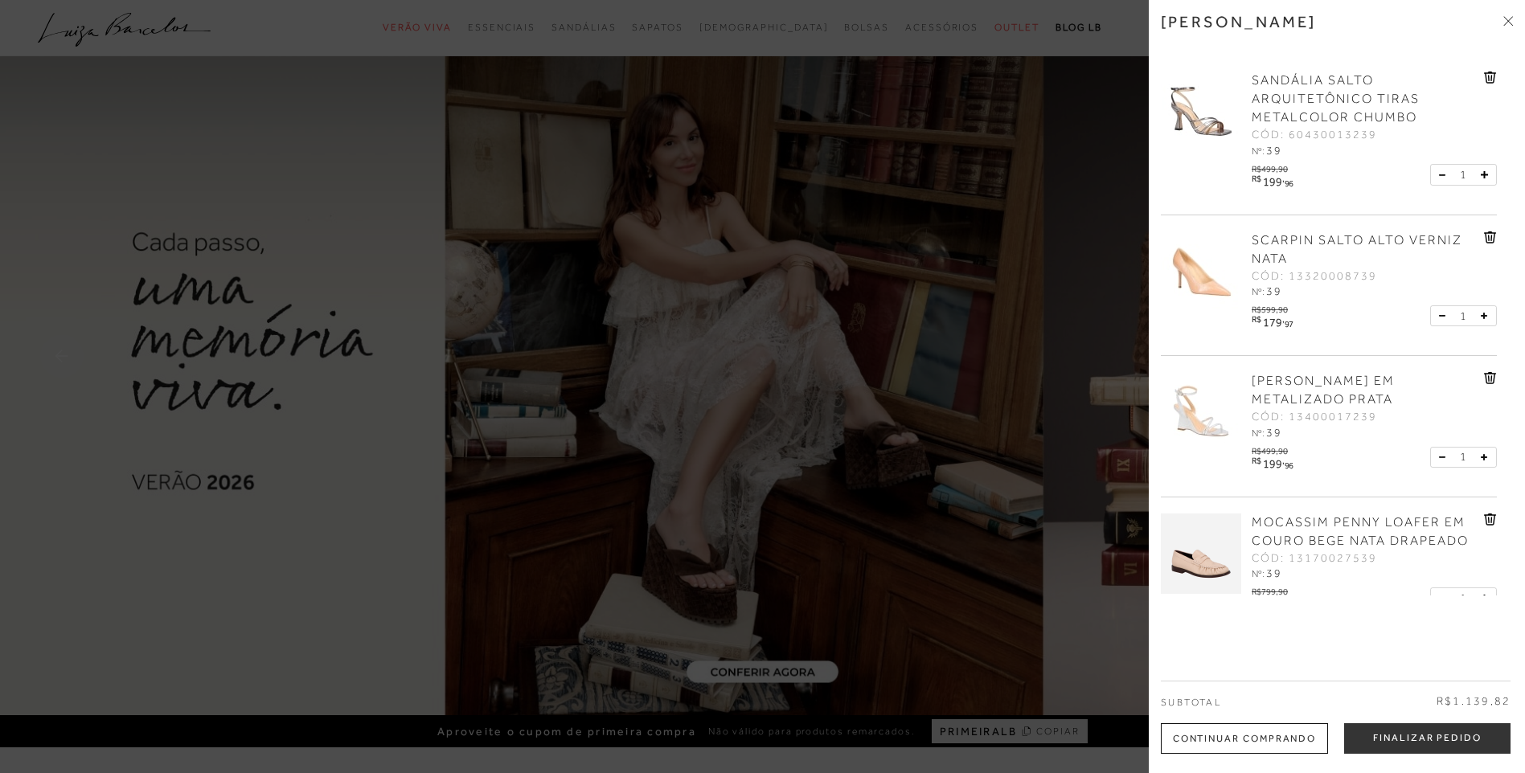
click at [1194, 573] on img at bounding box center [1201, 554] width 80 height 80
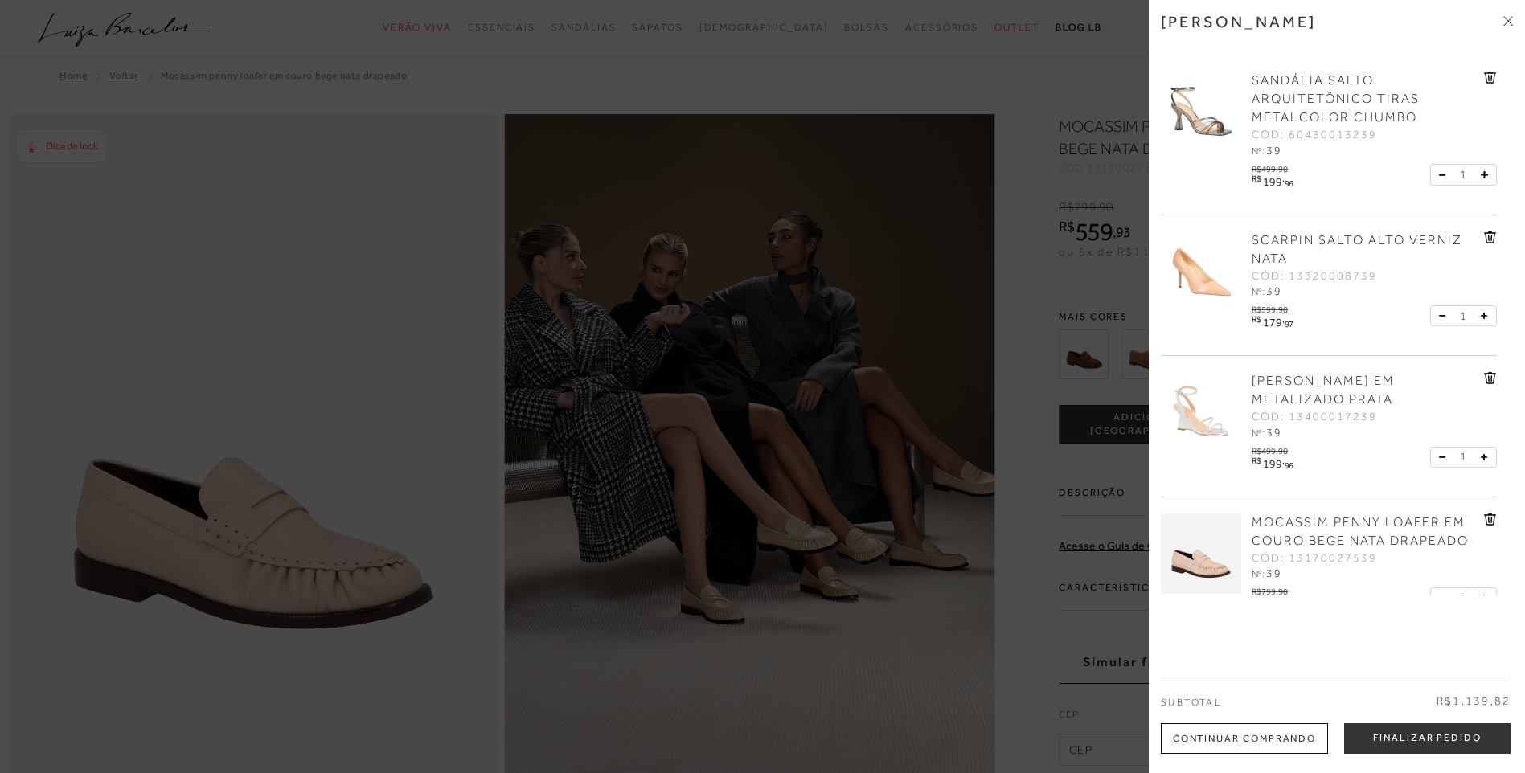
drag, startPoint x: 848, startPoint y: 549, endPoint x: 1189, endPoint y: 352, distance: 393.6
click at [849, 549] on div at bounding box center [762, 386] width 1525 height 773
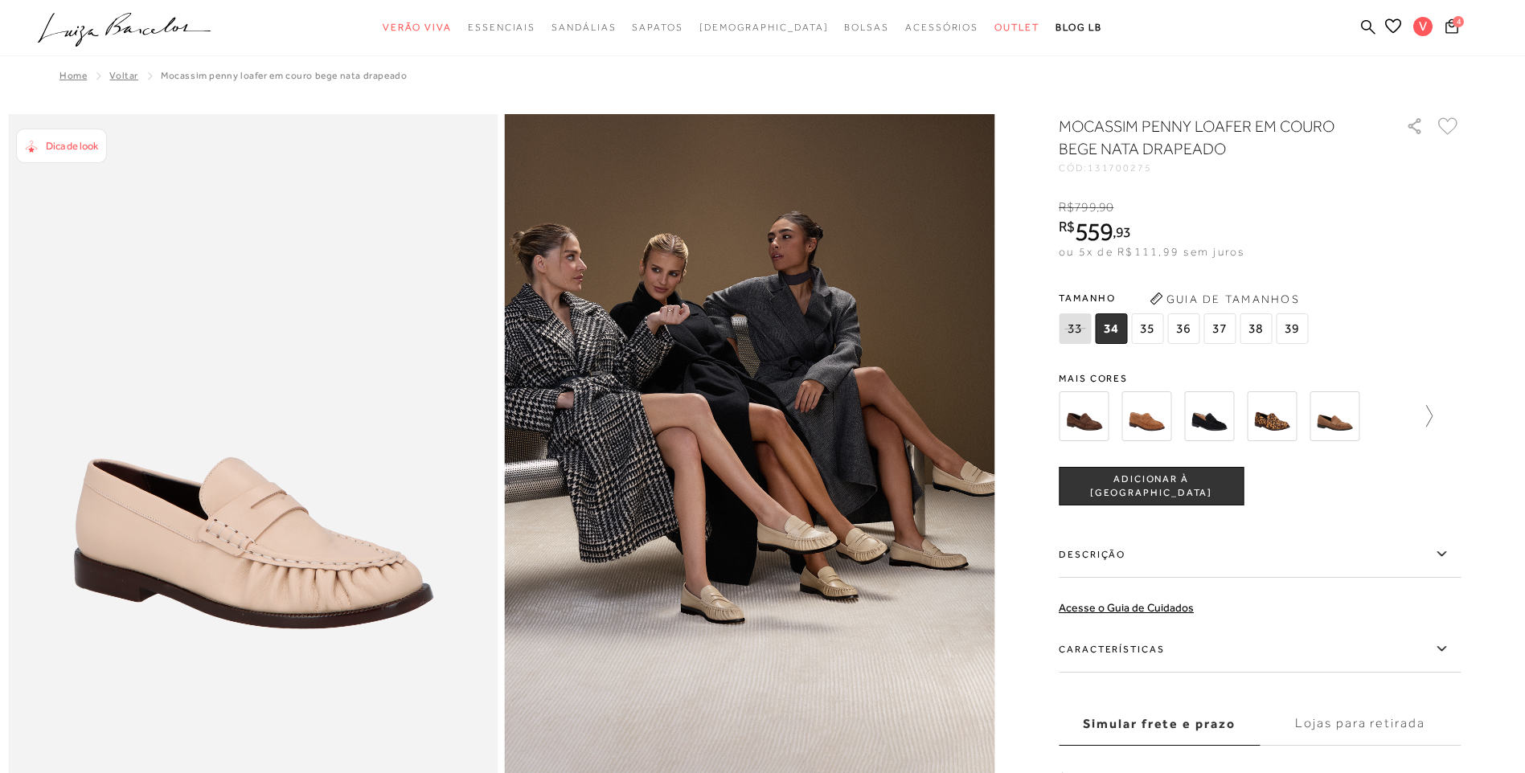
click at [1428, 409] on icon at bounding box center [1421, 416] width 23 height 23
click at [1297, 416] on img at bounding box center [1300, 416] width 50 height 50
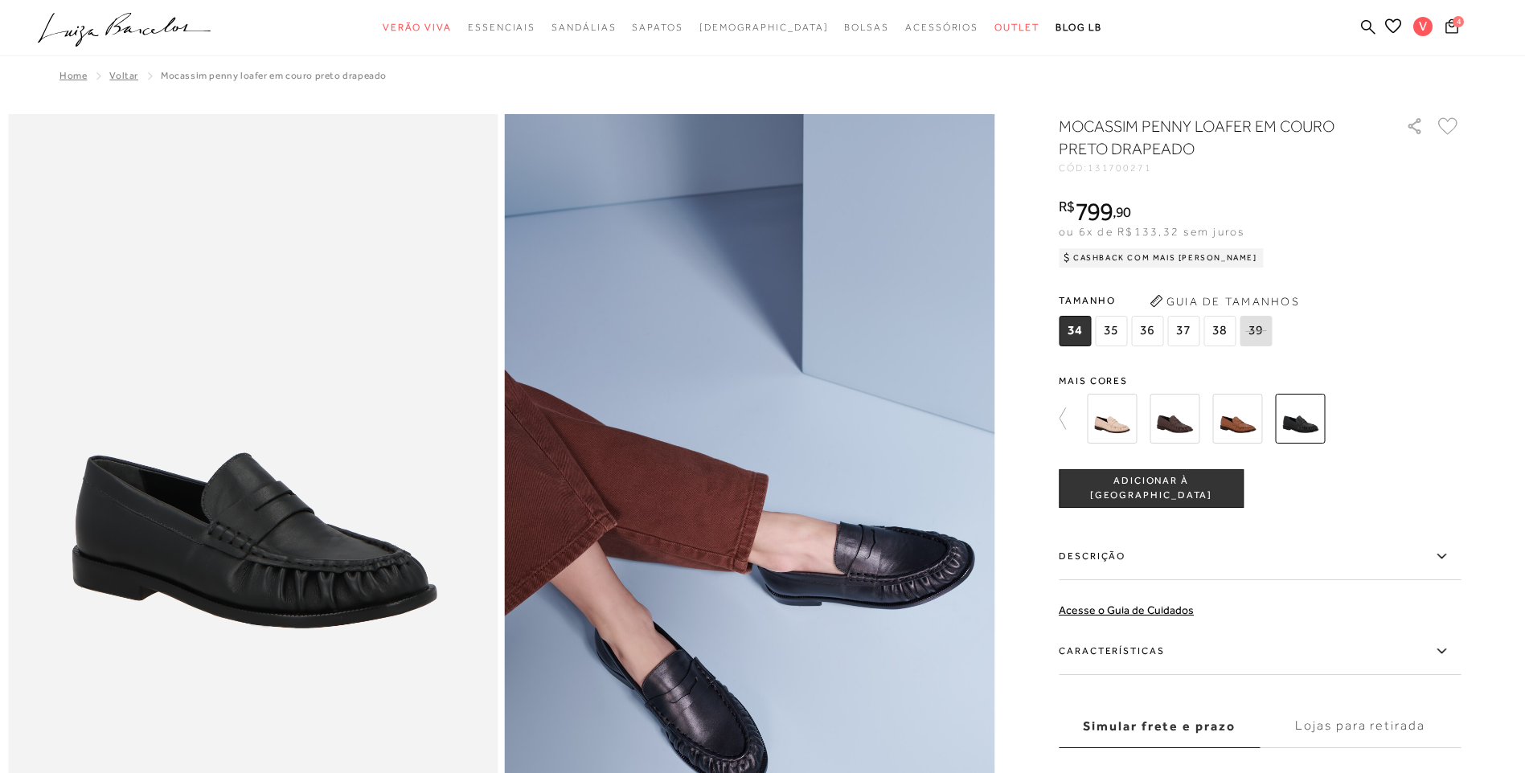
click at [1124, 490] on span "ADICIONAR À SACOLA" at bounding box center [1150, 488] width 183 height 28
click at [1257, 338] on icon at bounding box center [1255, 331] width 23 height 20
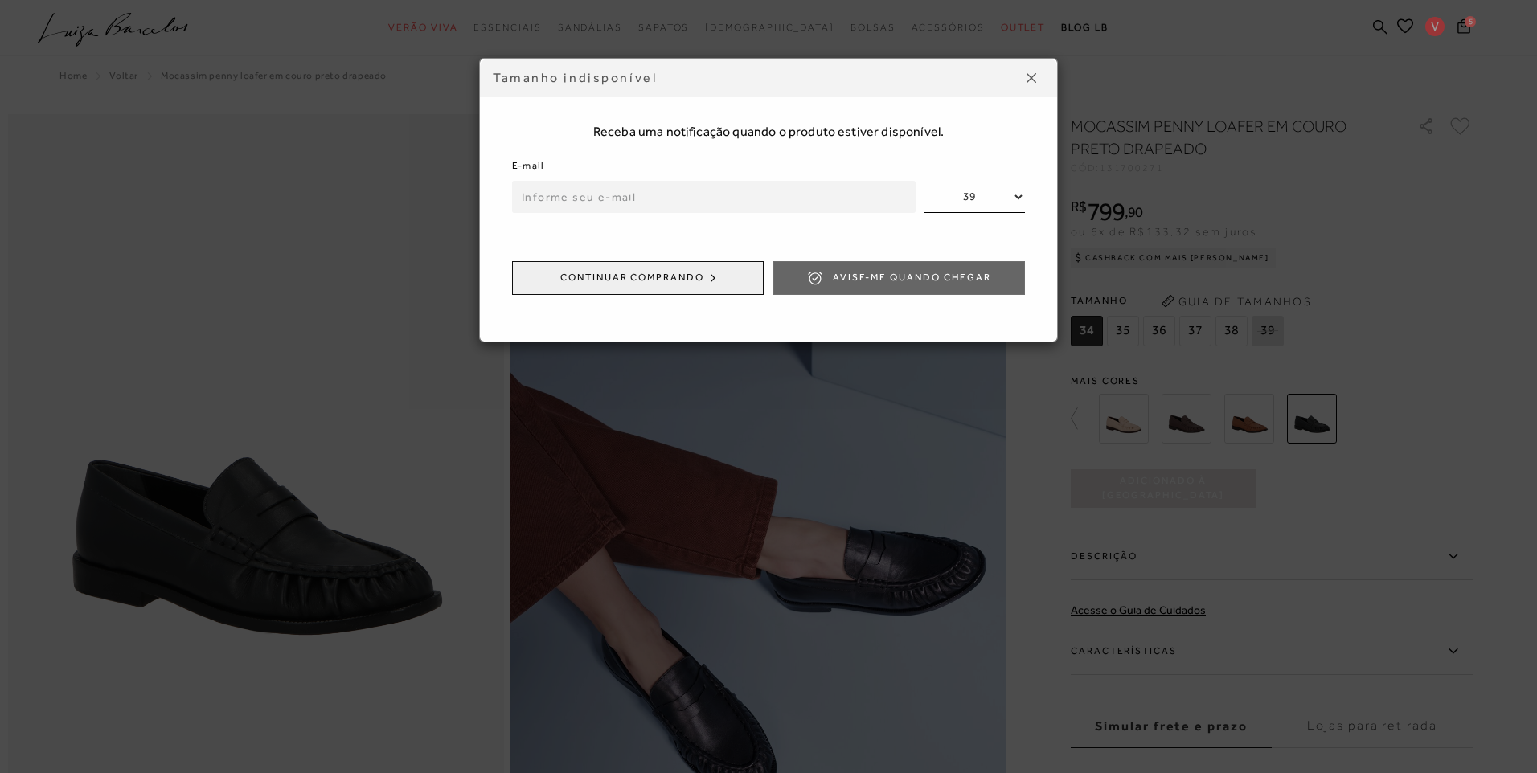
click at [1030, 81] on img at bounding box center [1031, 78] width 10 height 10
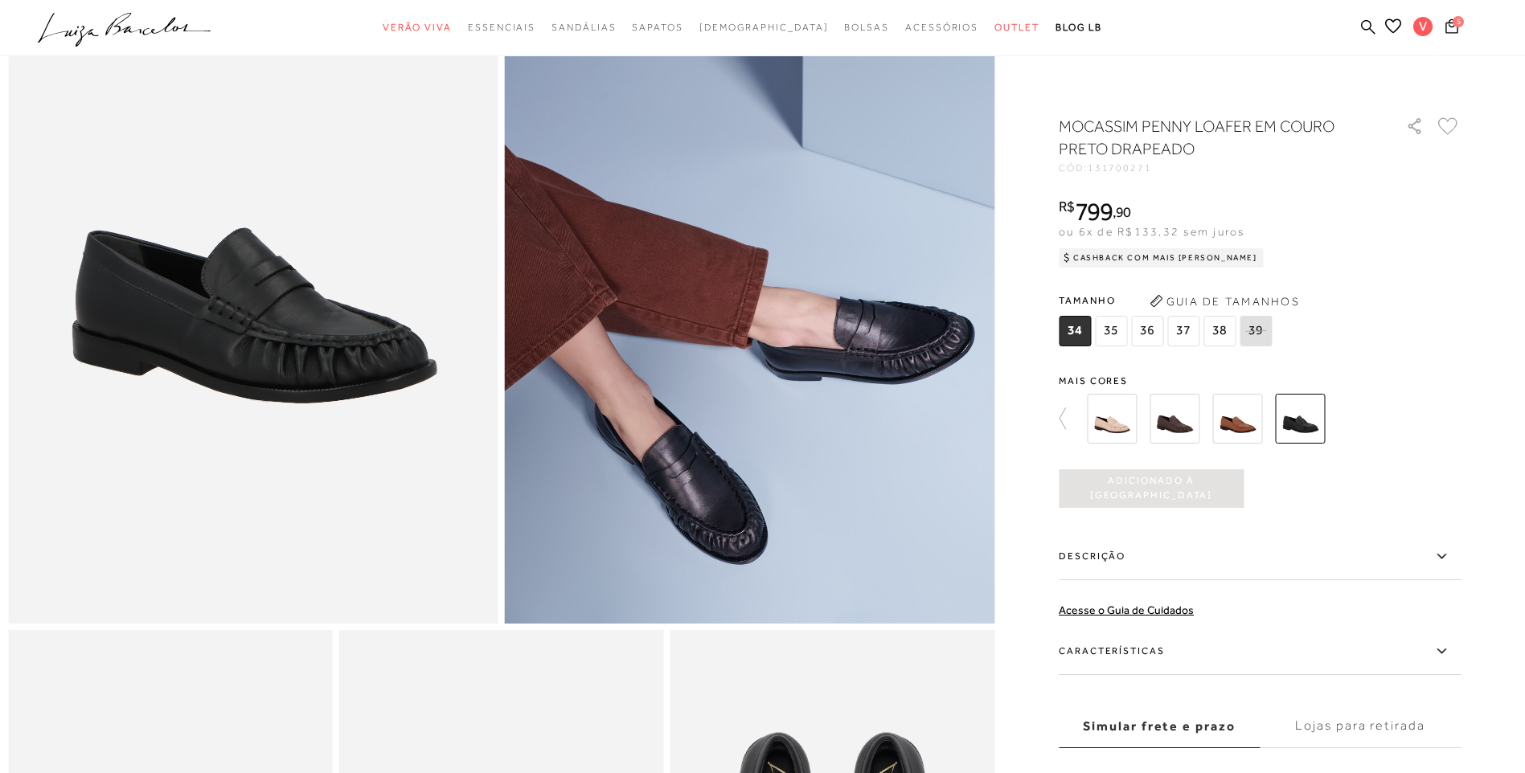
scroll to position [482, 0]
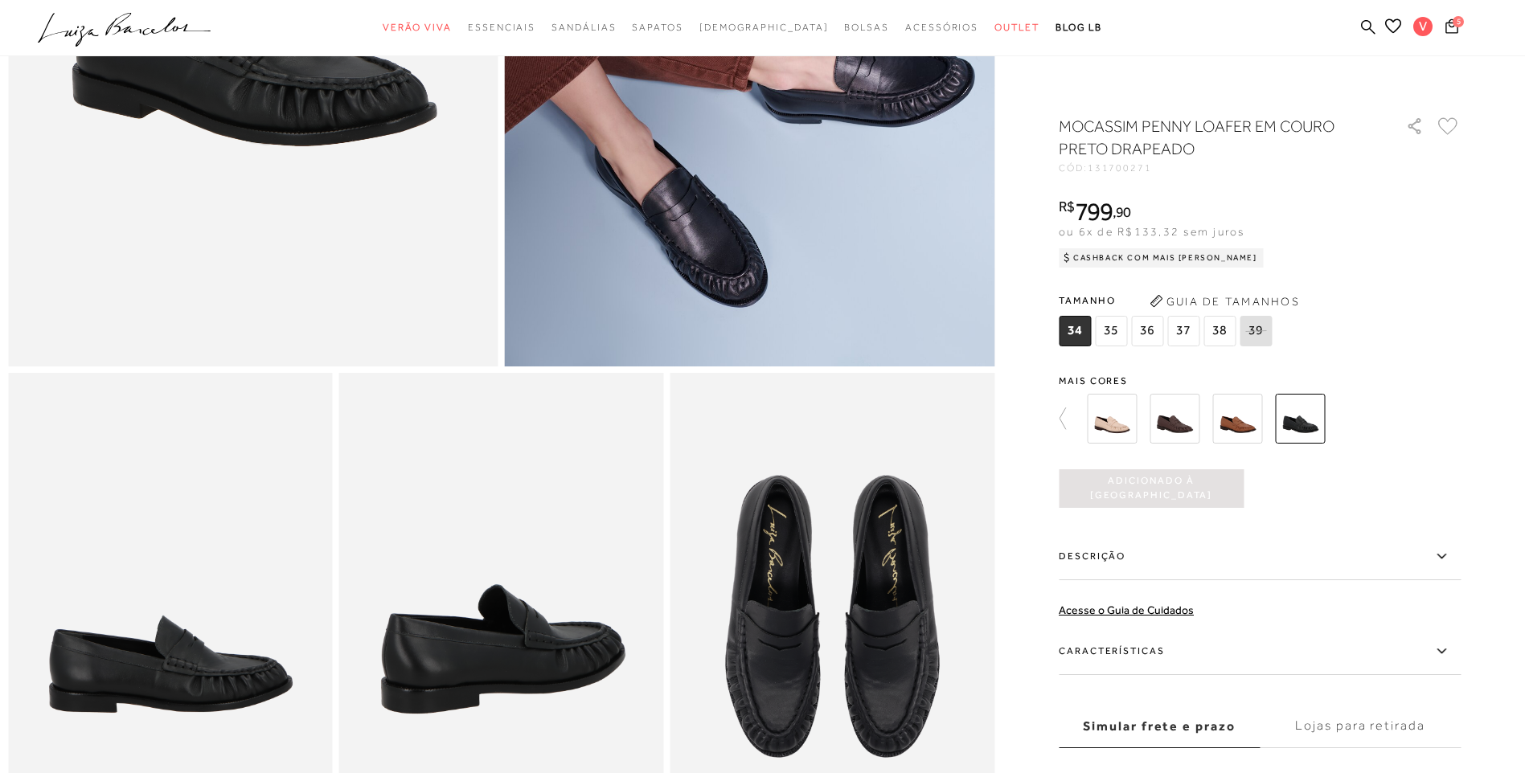
click at [1258, 433] on img at bounding box center [1237, 419] width 50 height 50
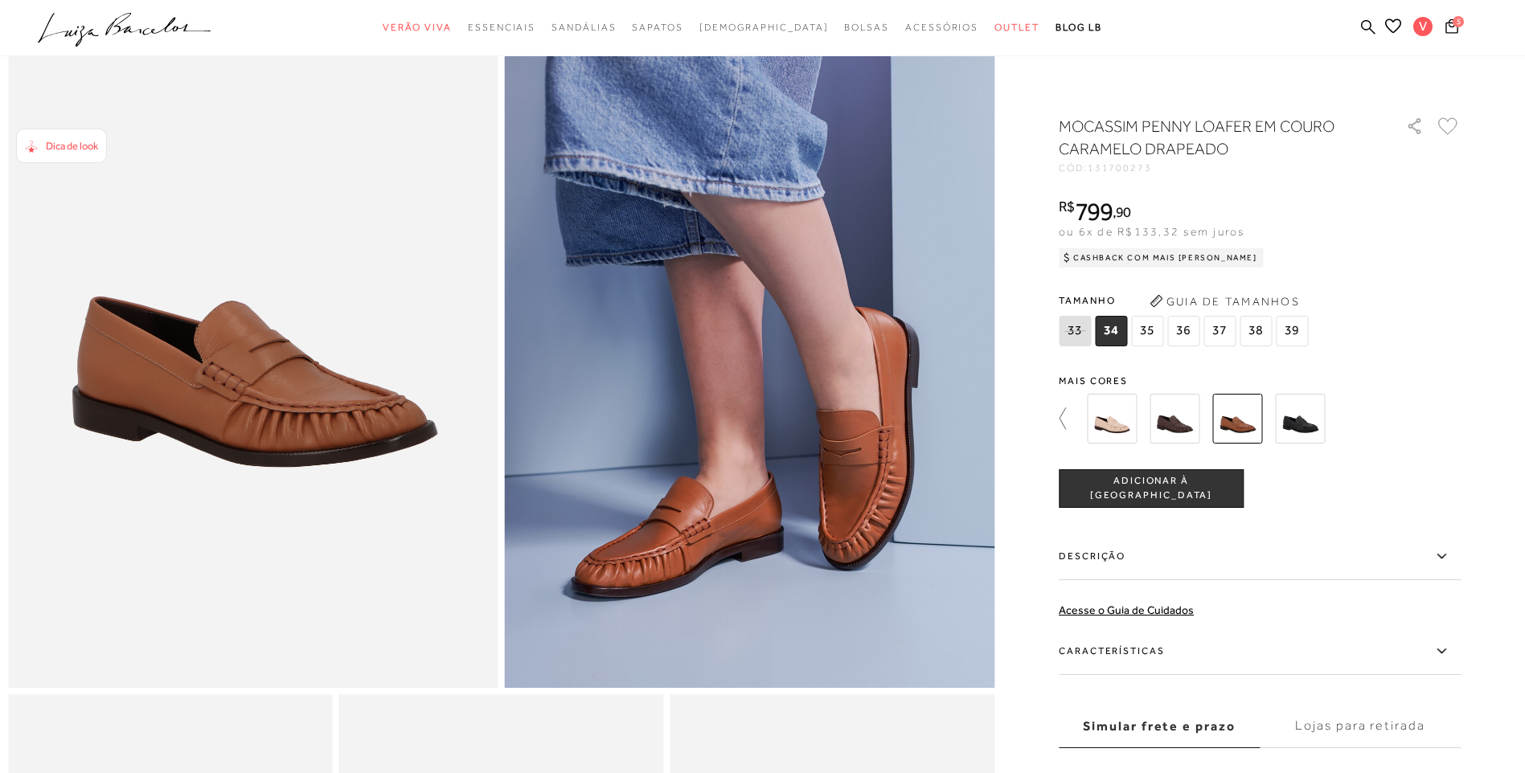
click at [1073, 414] on icon at bounding box center [1070, 419] width 23 height 23
click at [1215, 438] on img at bounding box center [1209, 419] width 50 height 50
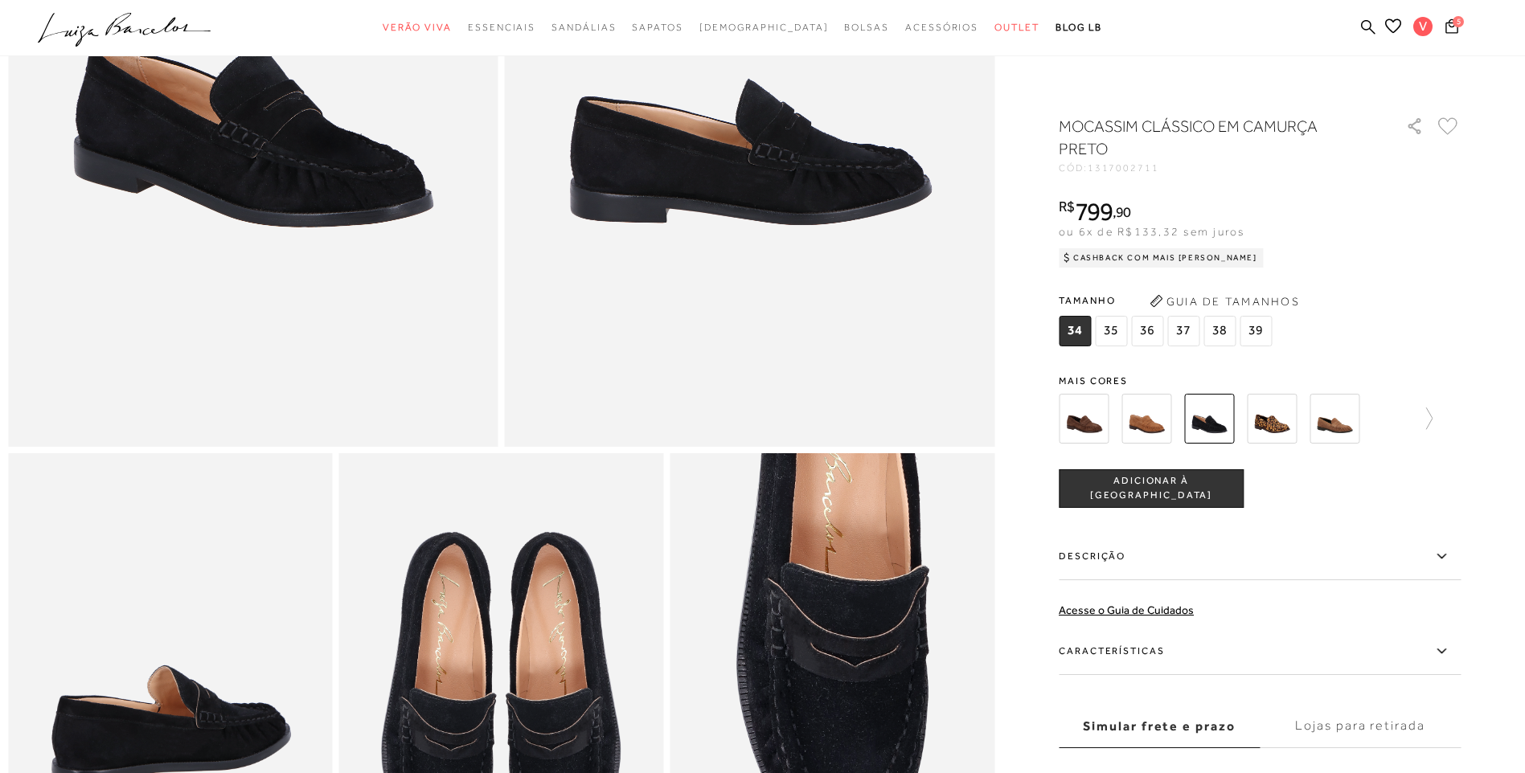
scroll to position [804, 0]
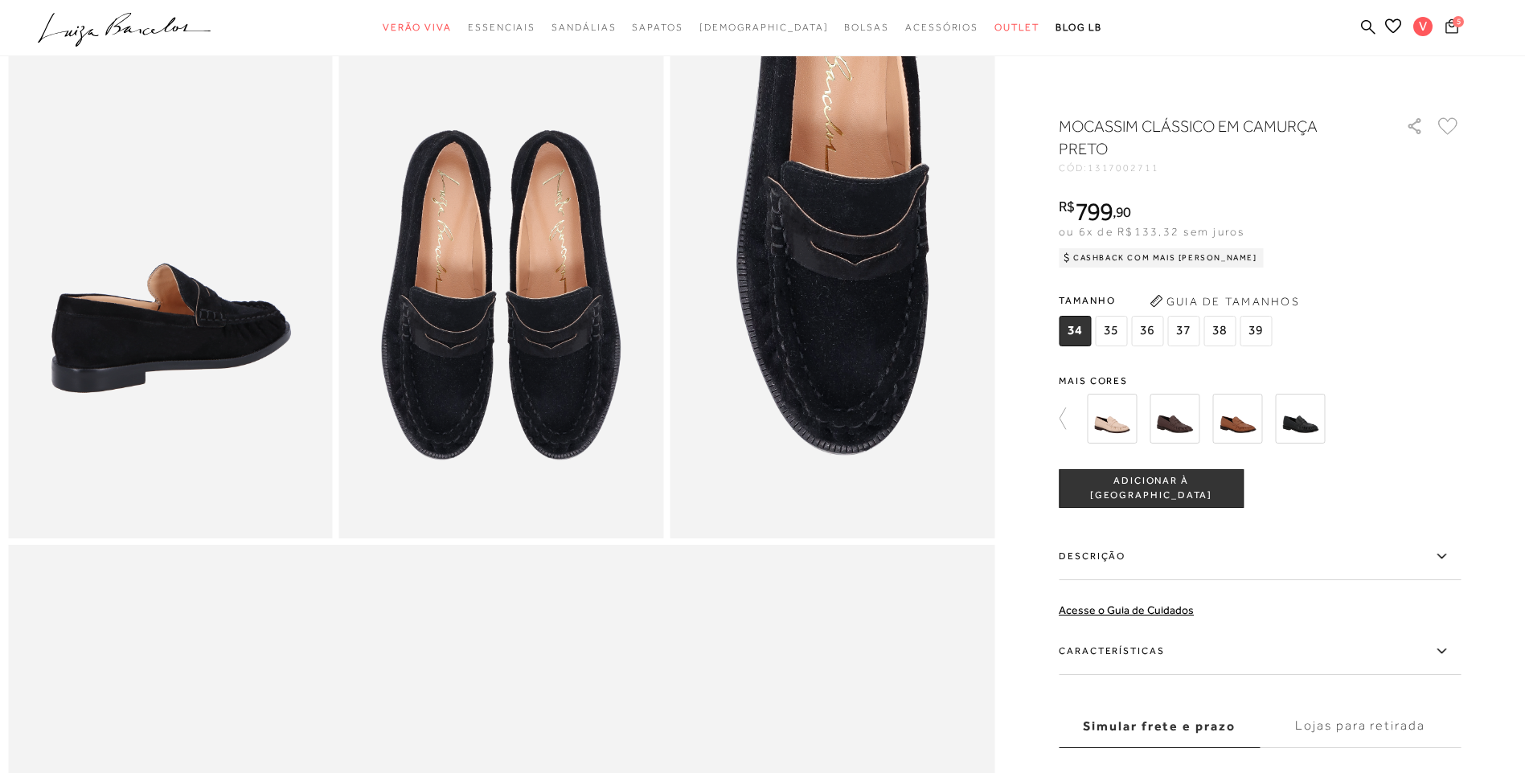
click at [1451, 23] on icon at bounding box center [1451, 25] width 13 height 14
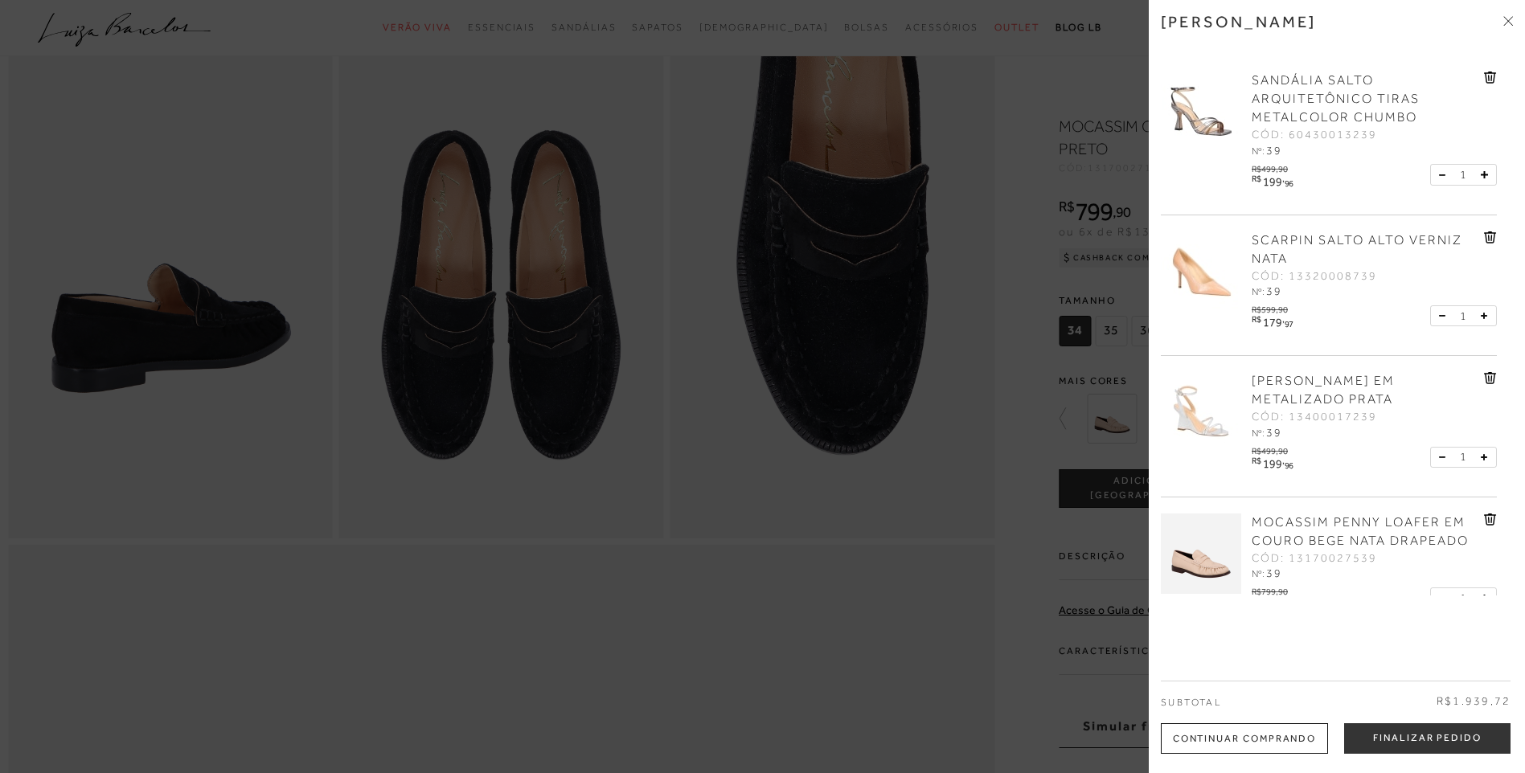
scroll to position [174, 0]
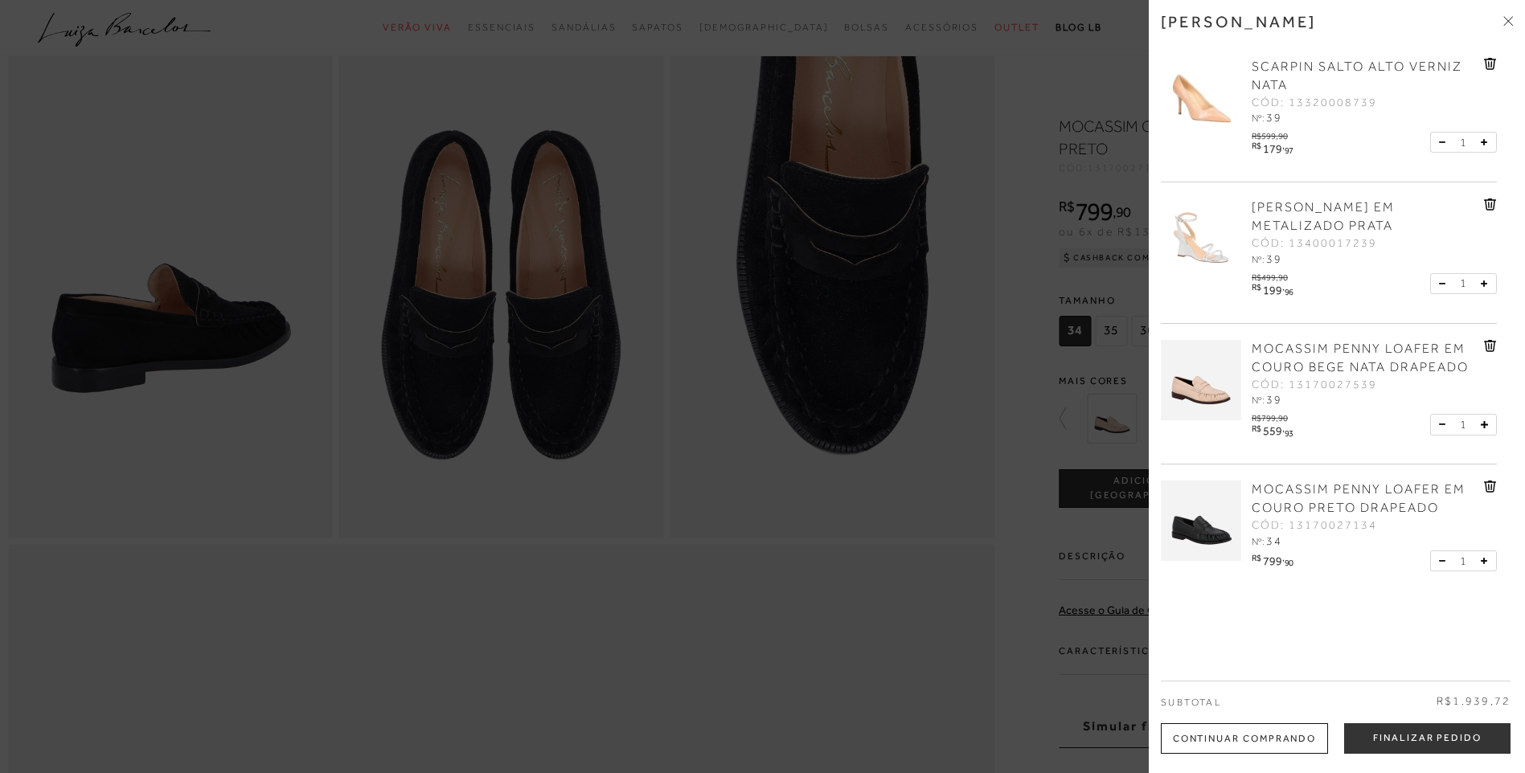
click at [1488, 489] on icon at bounding box center [1489, 488] width 2 height 6
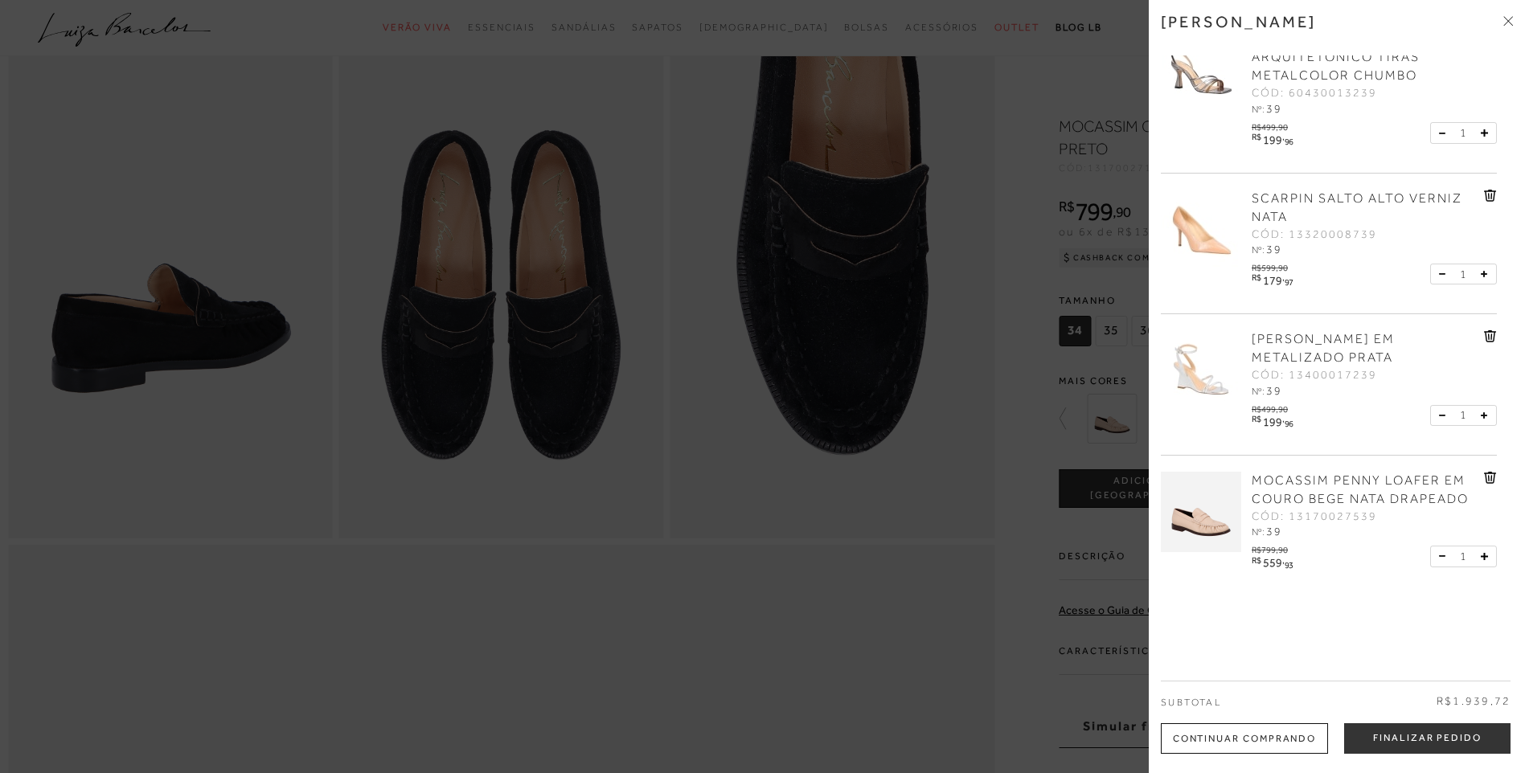
scroll to position [42, 0]
click at [1041, 478] on div at bounding box center [762, 386] width 1525 height 773
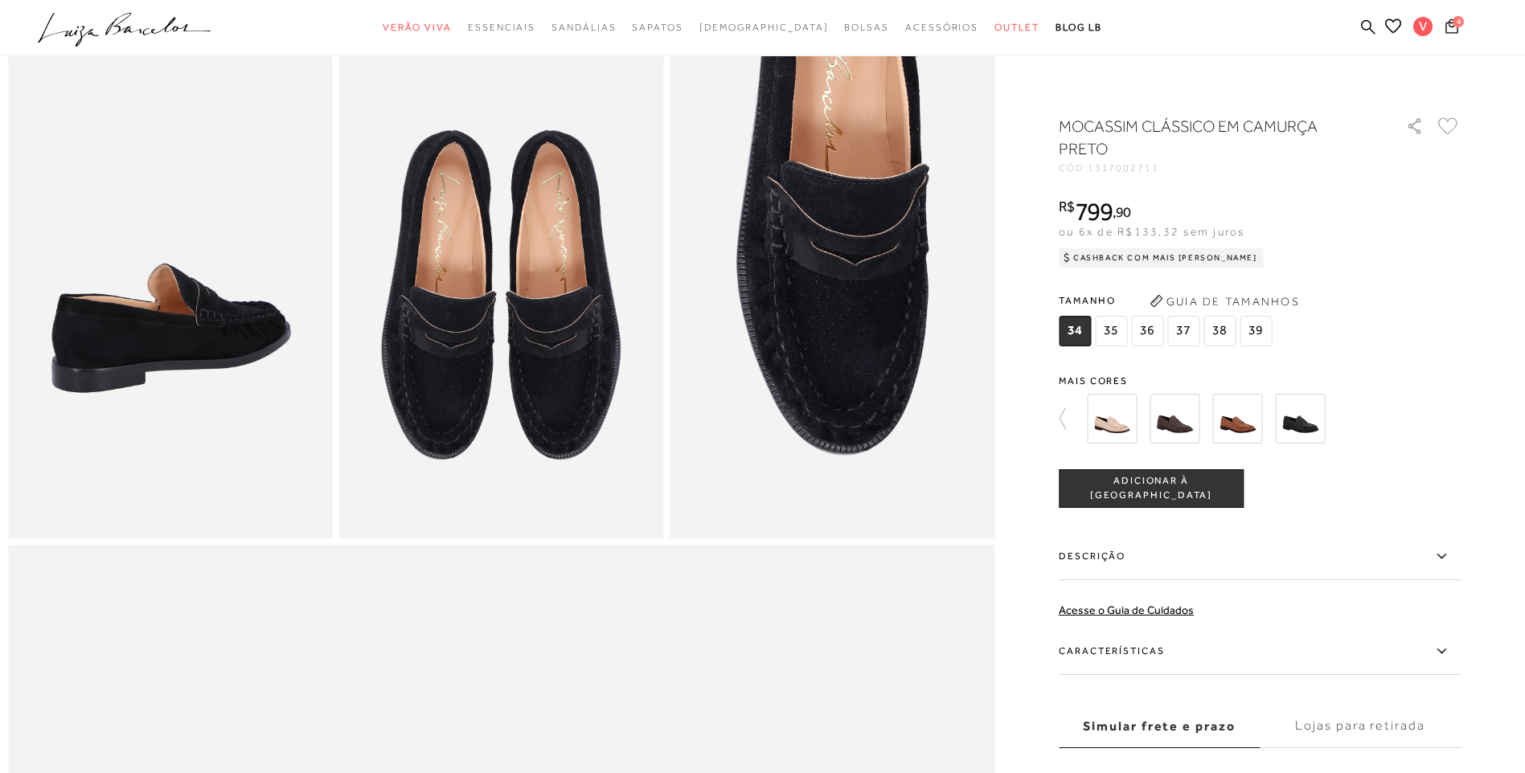
click at [1317, 425] on img at bounding box center [1300, 419] width 50 height 50
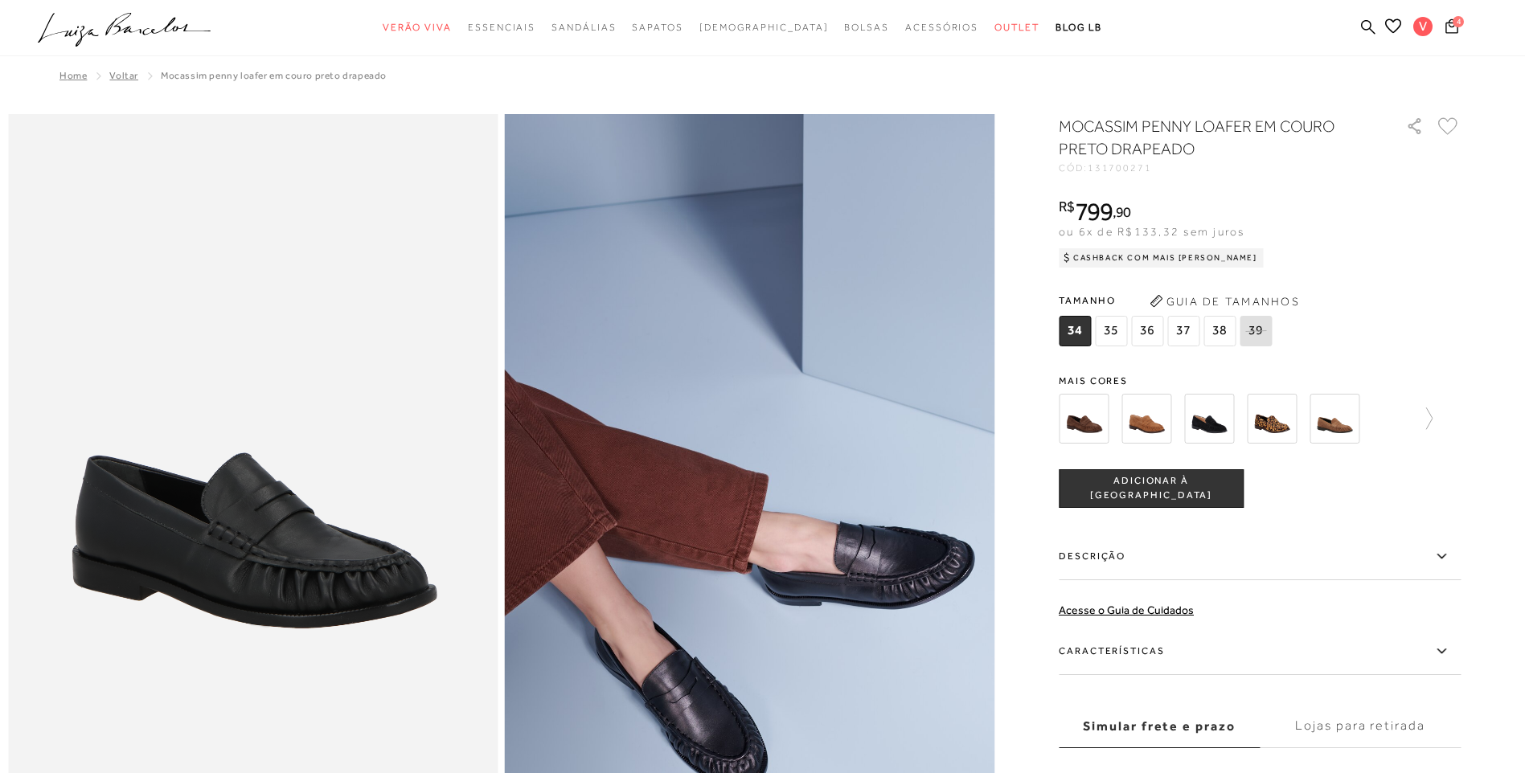
click at [1228, 331] on span "38" at bounding box center [1219, 331] width 32 height 31
click at [1210, 482] on span "ADICIONAR À SACOLA" at bounding box center [1150, 488] width 183 height 28
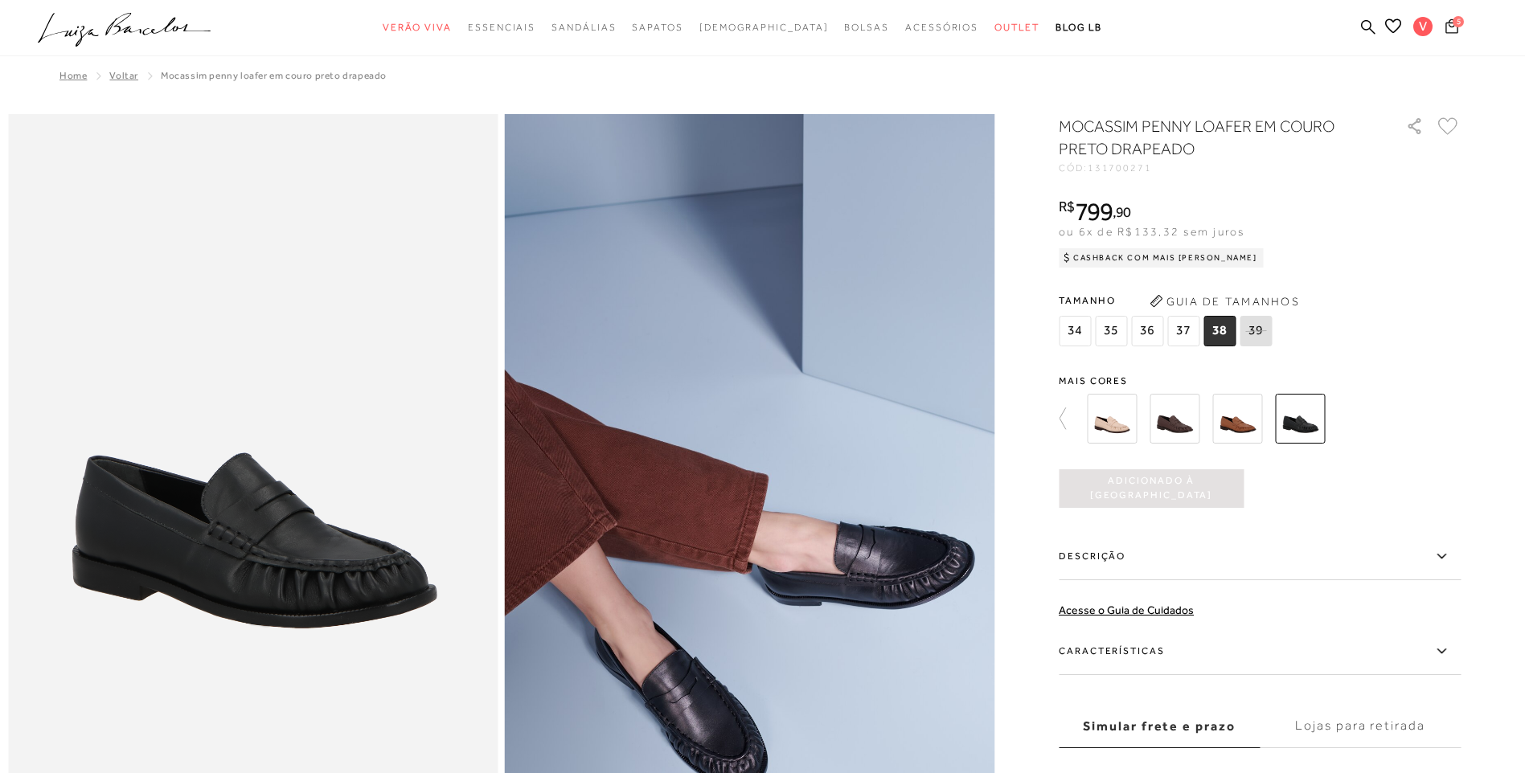
click at [1456, 33] on icon at bounding box center [1451, 25] width 13 height 14
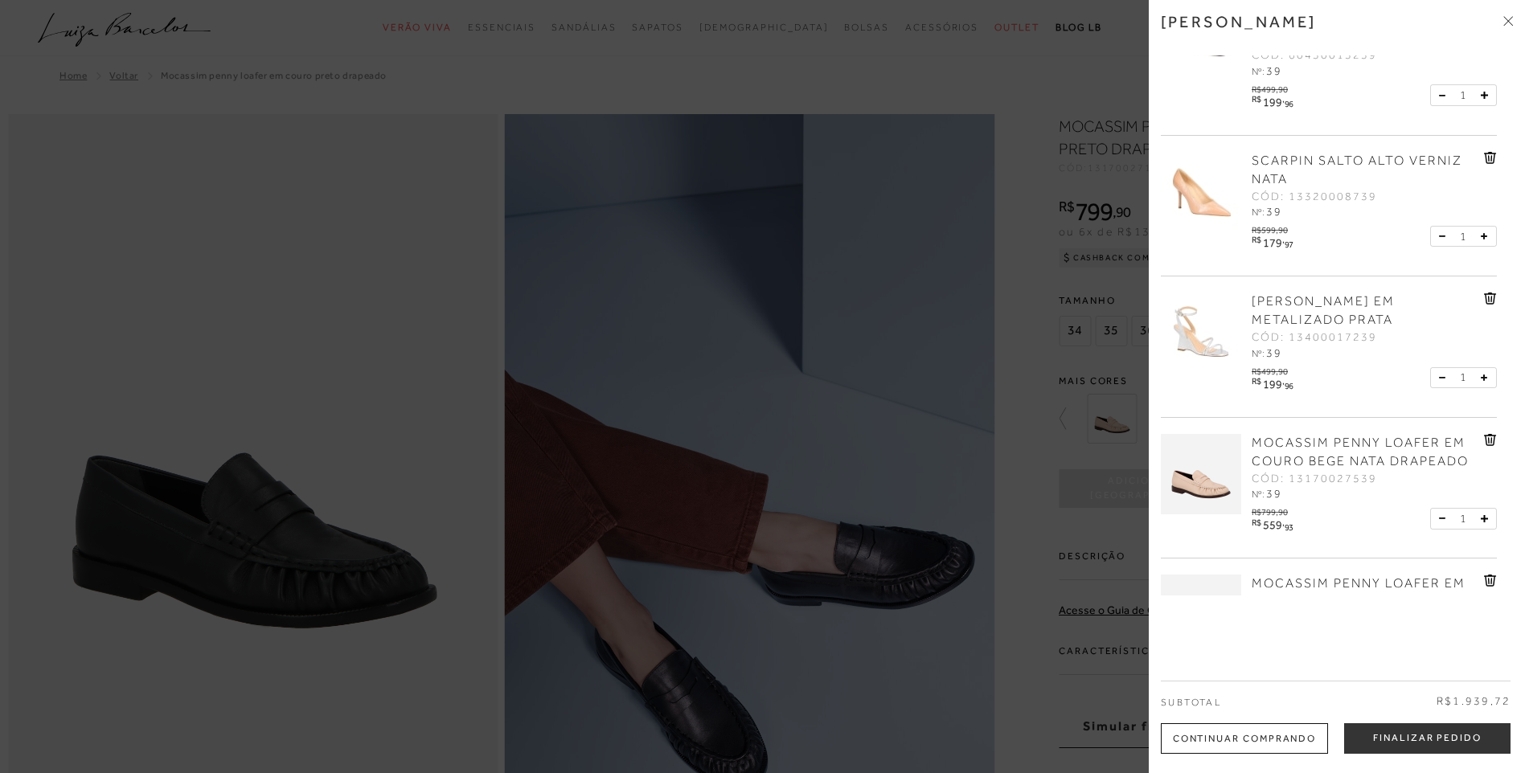
scroll to position [174, 0]
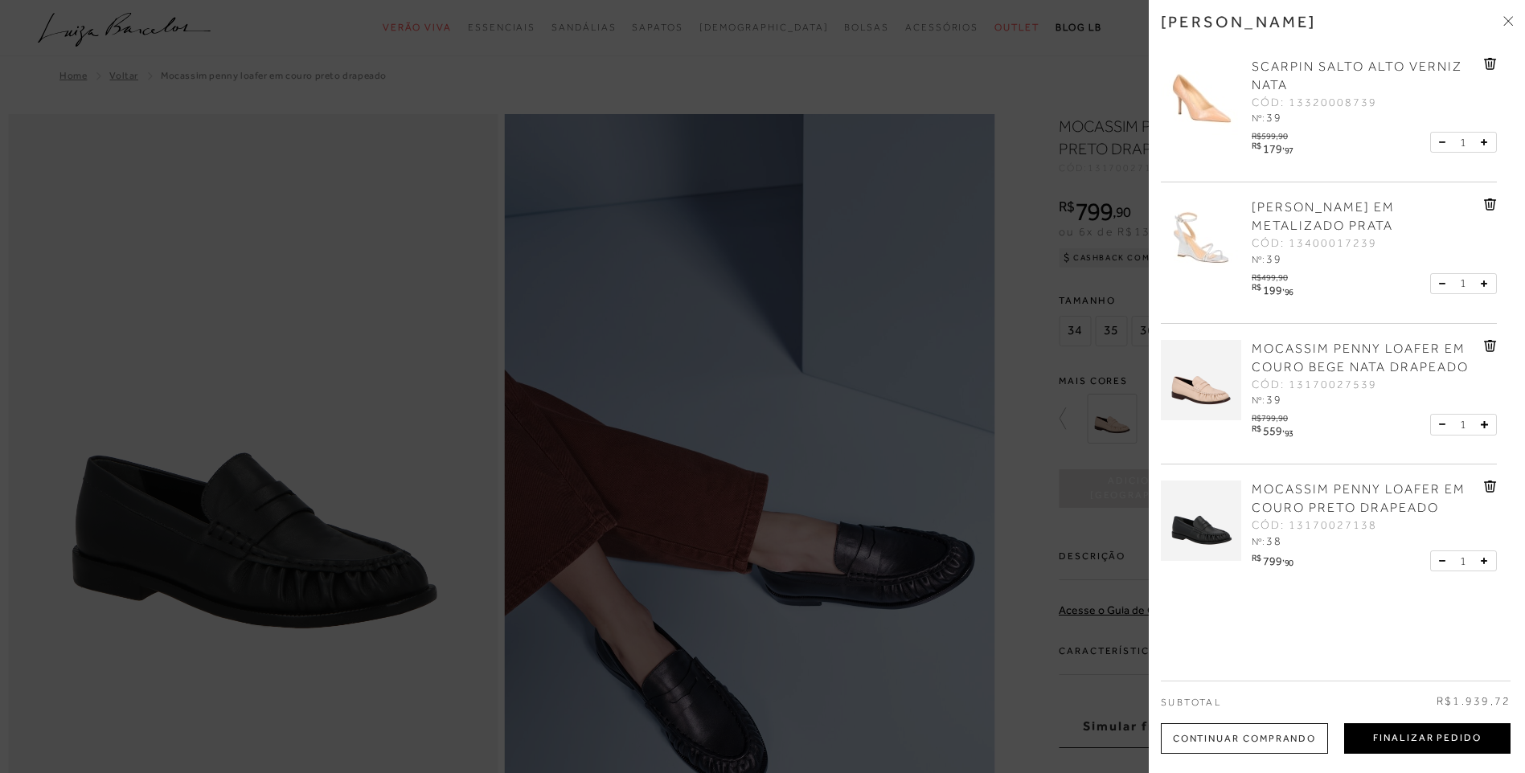
click at [1434, 731] on button "Finalizar Pedido" at bounding box center [1427, 738] width 166 height 31
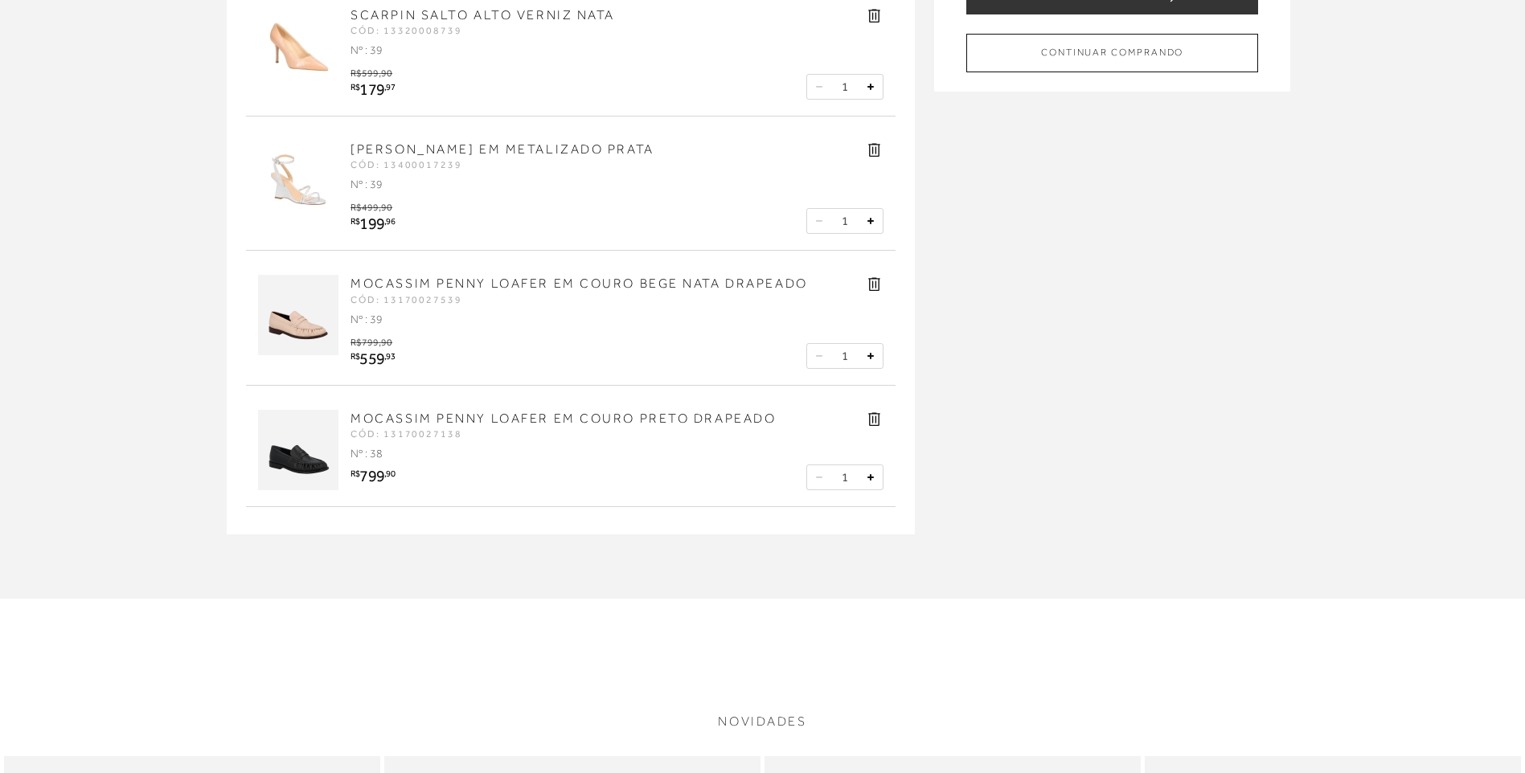
scroll to position [80, 0]
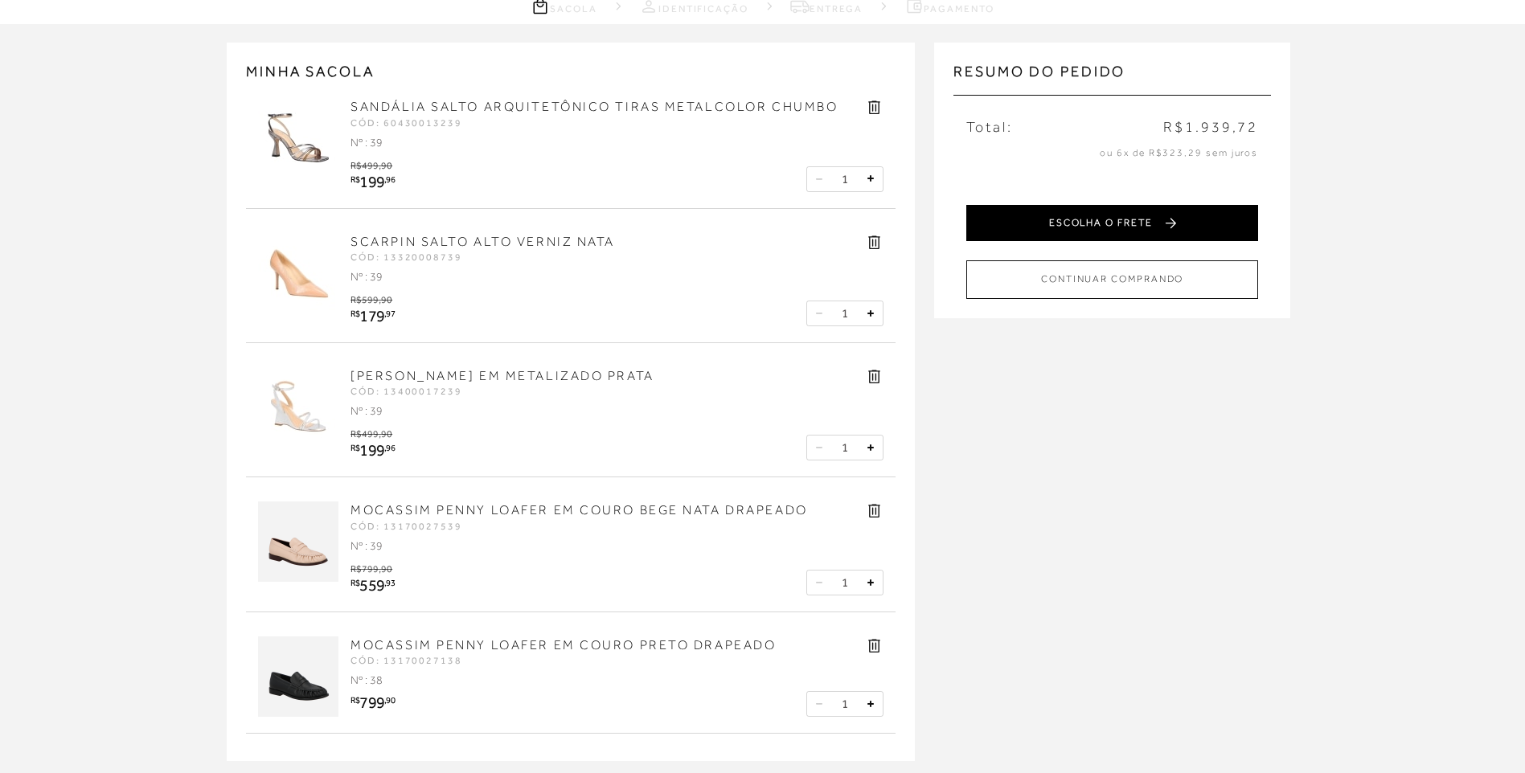
click at [1160, 215] on button "ESCOLHA O FRETE" at bounding box center [1112, 223] width 292 height 36
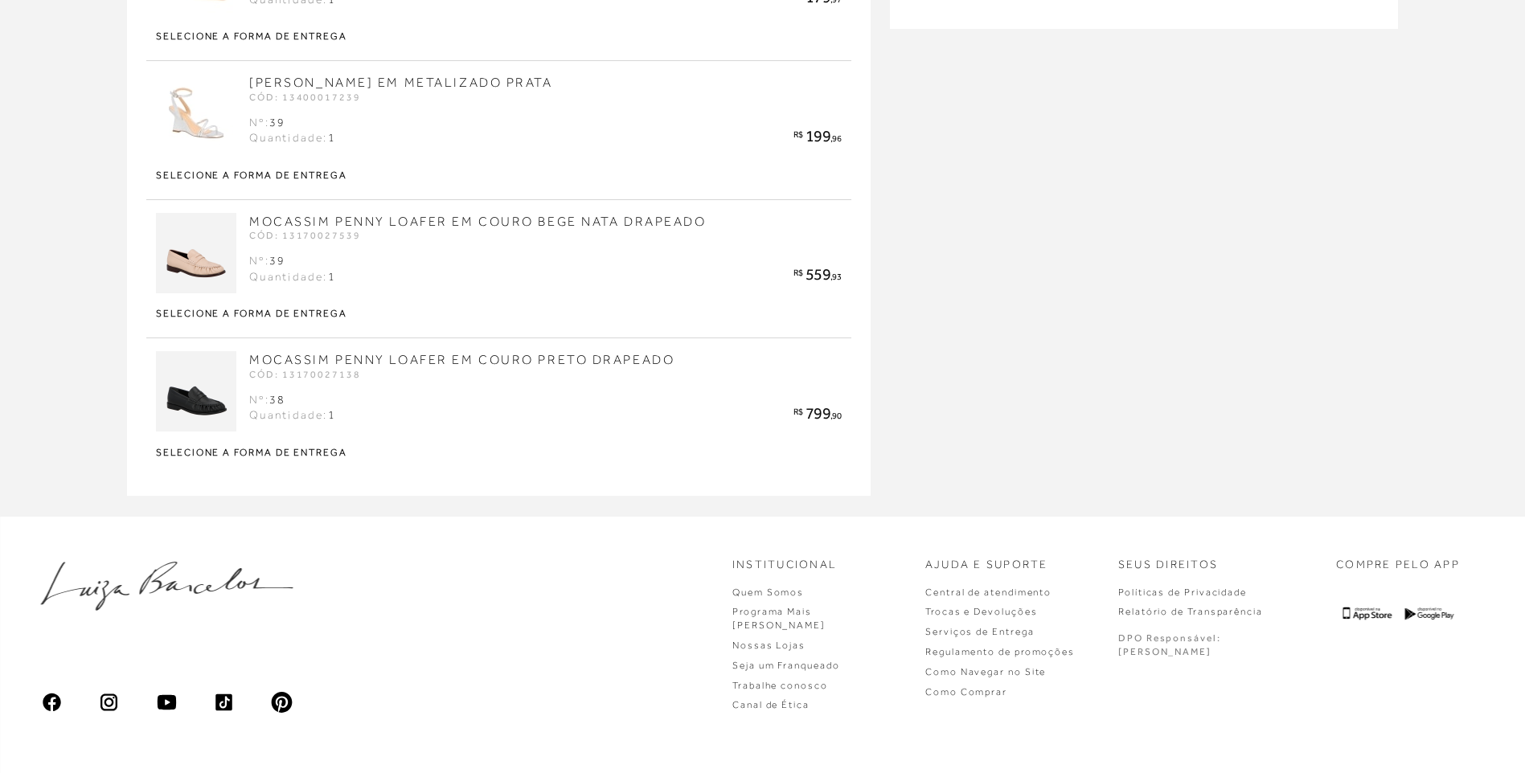
scroll to position [445, 0]
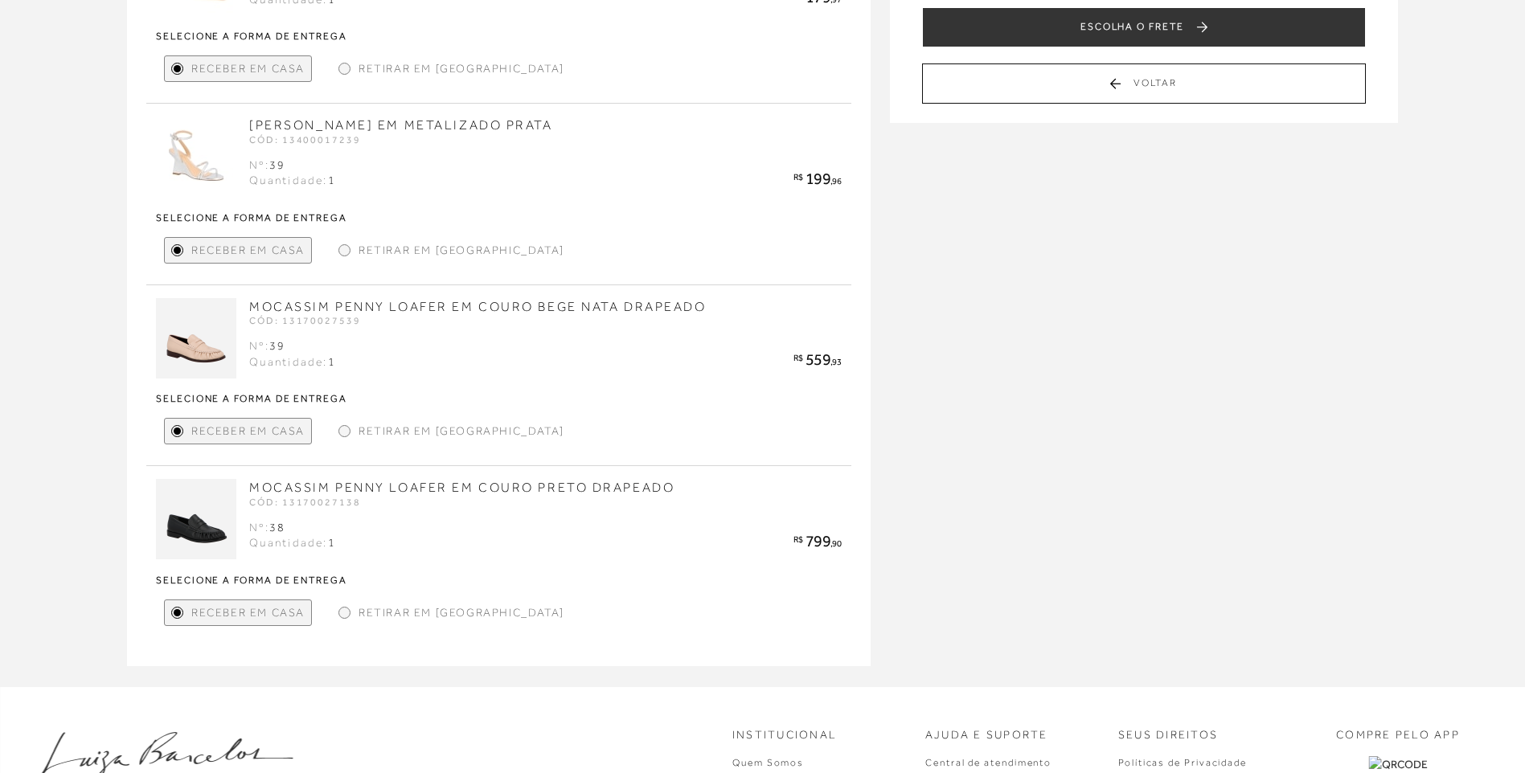
click at [342, 610] on div at bounding box center [344, 612] width 7 height 7
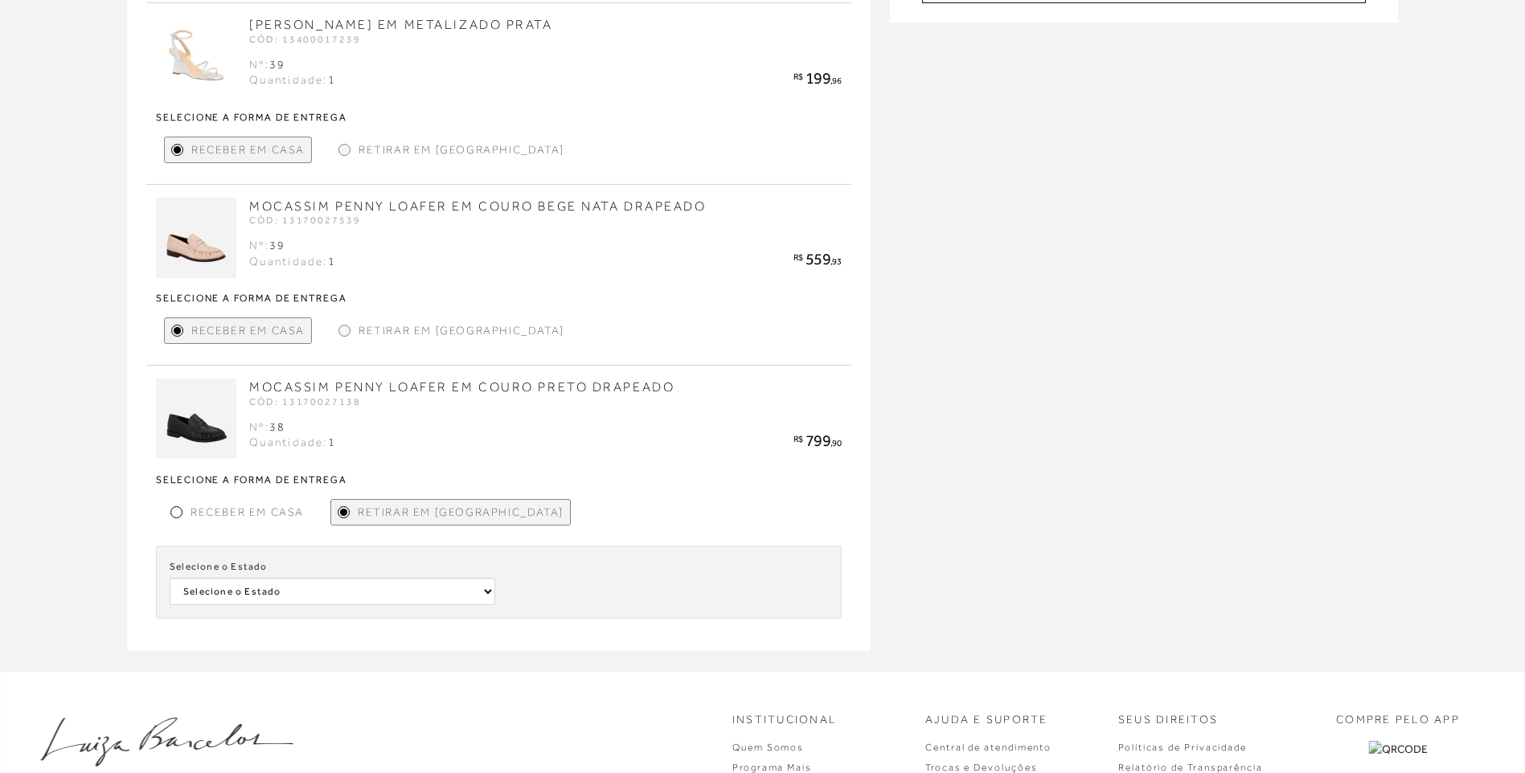
scroll to position [686, 0]
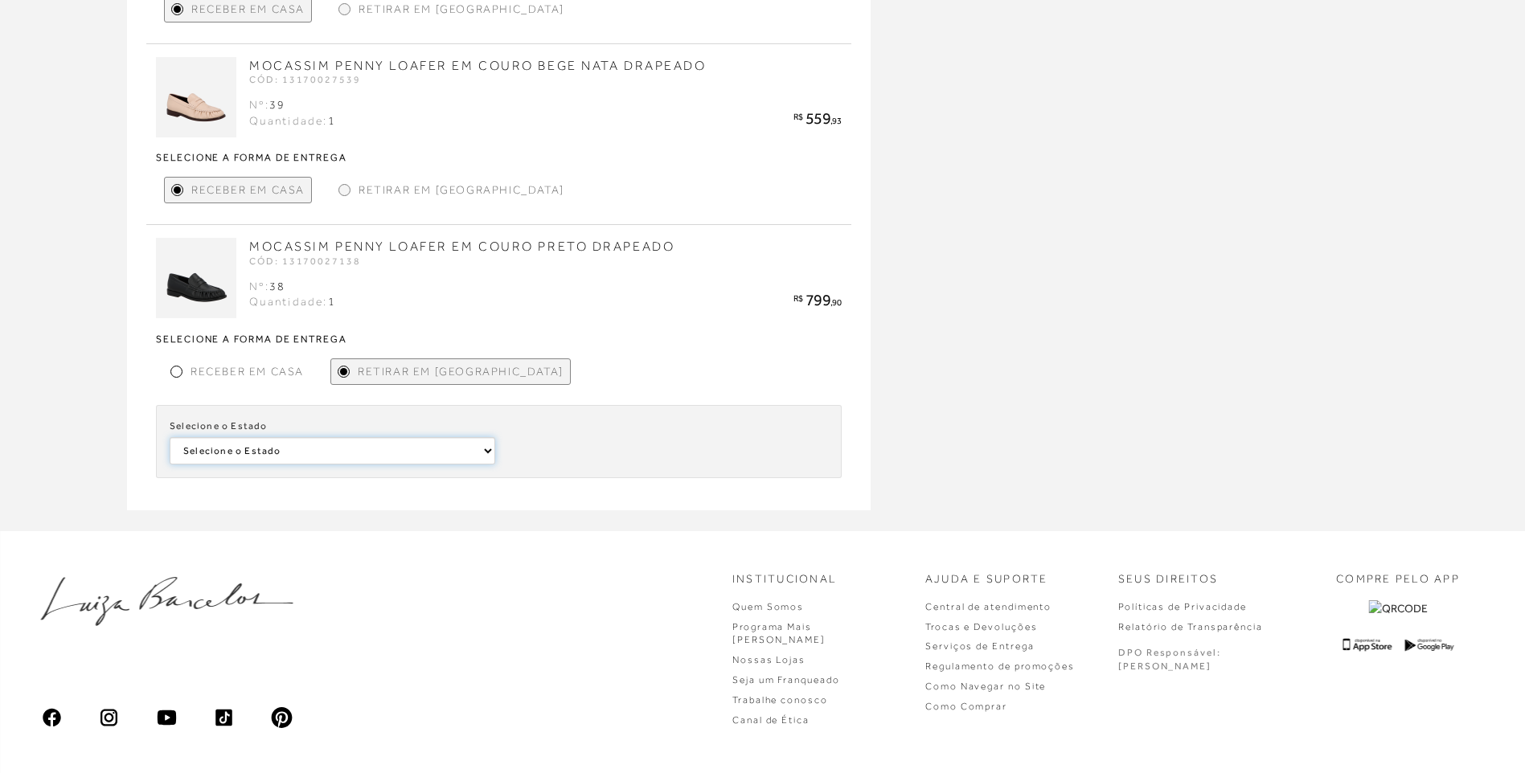
click at [293, 449] on select "Selecione o Estado Distrito Federal Bahia" at bounding box center [333, 450] width 326 height 27
click at [185, 369] on div "Receber em Casa" at bounding box center [237, 371] width 146 height 27
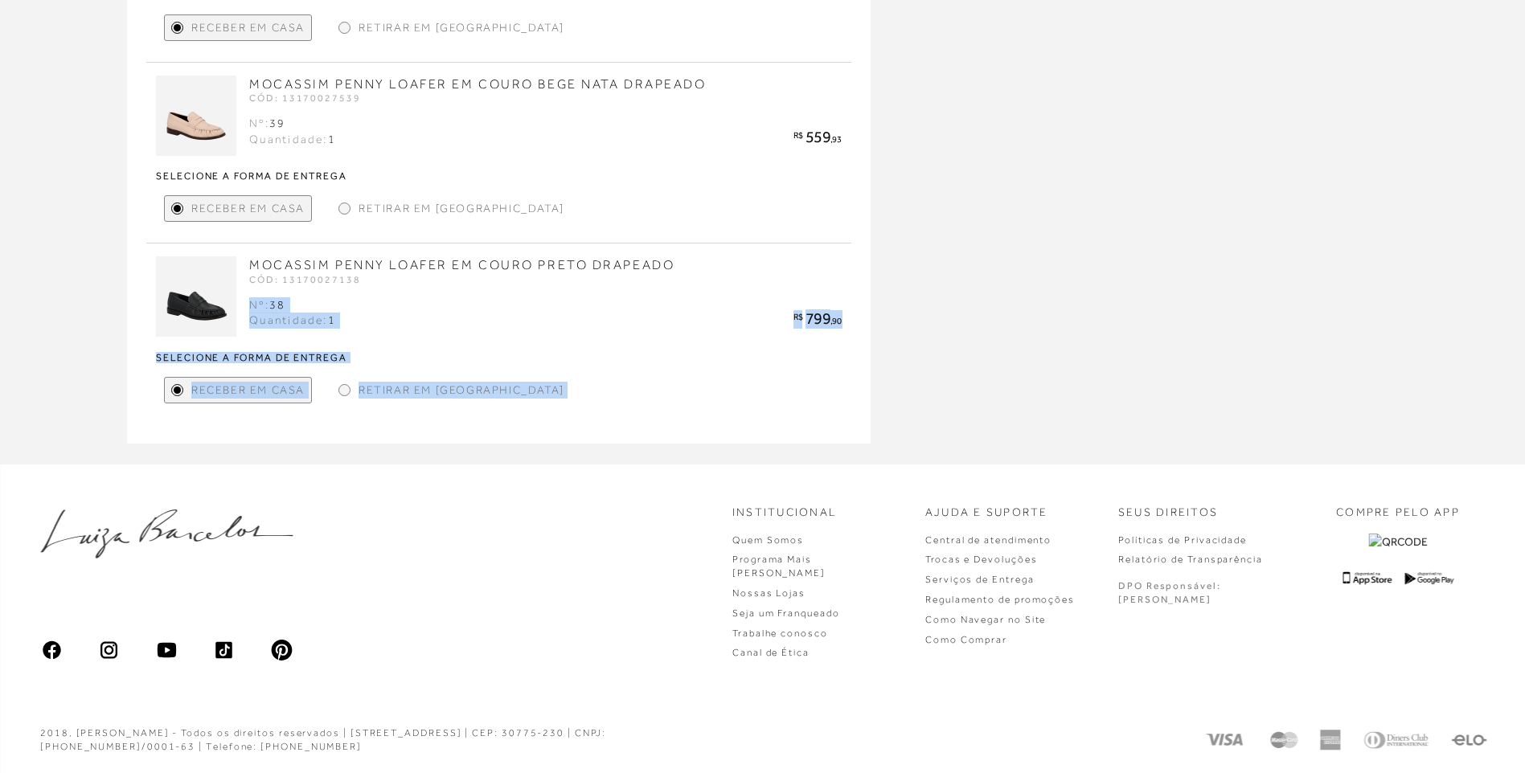
drag, startPoint x: 531, startPoint y: 281, endPoint x: 111, endPoint y: 244, distance: 422.0
drag, startPoint x: 111, startPoint y: 244, endPoint x: 29, endPoint y: 280, distance: 89.6
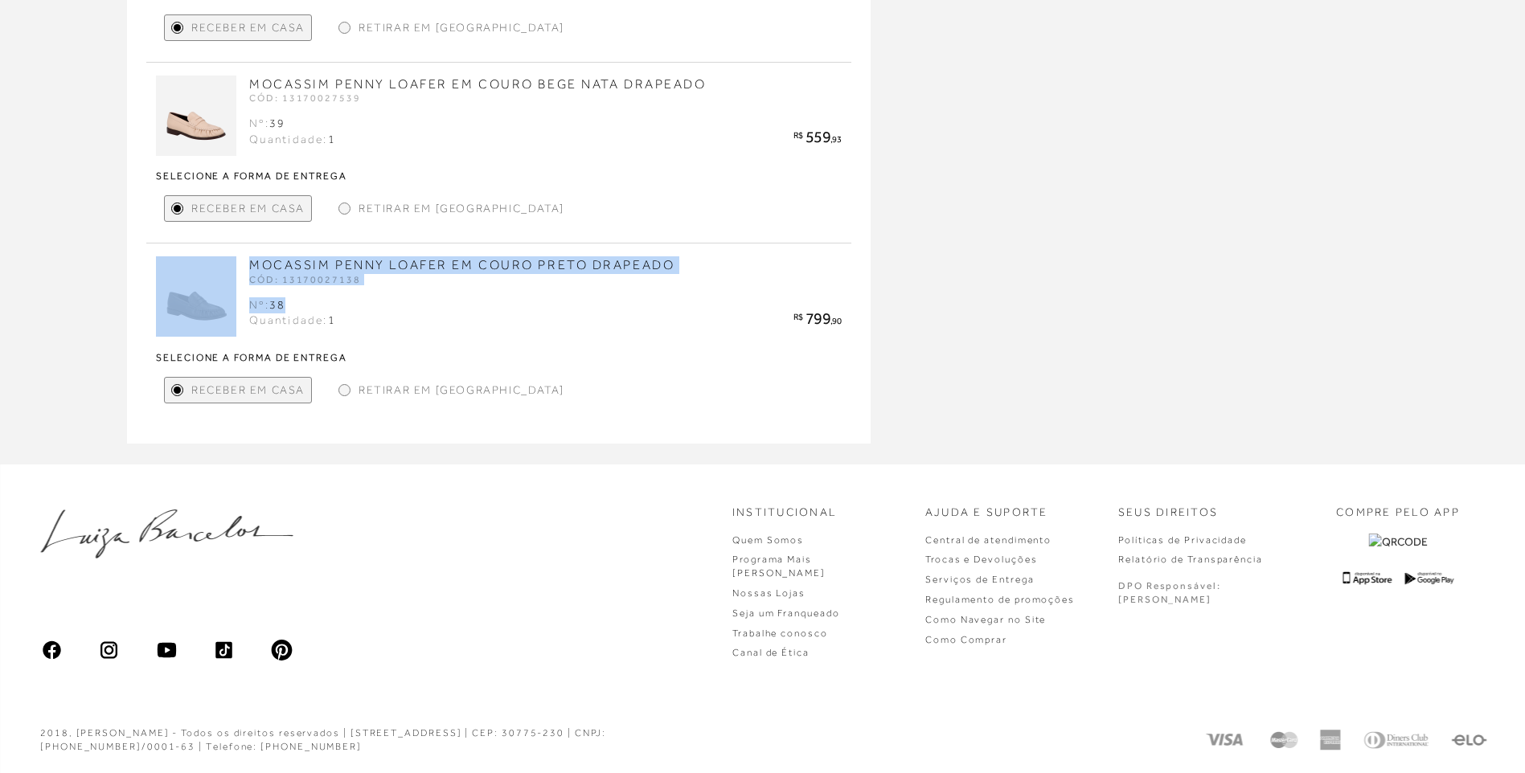
drag, startPoint x: 270, startPoint y: 311, endPoint x: 229, endPoint y: 310, distance: 41.0
click at [229, 310] on div "MOCASSIM PENNY LOAFER EM COURO PRETO DRAPEADO CÓD: 13170027138 Nº: 38 Quantidad…" at bounding box center [499, 333] width 686 height 155
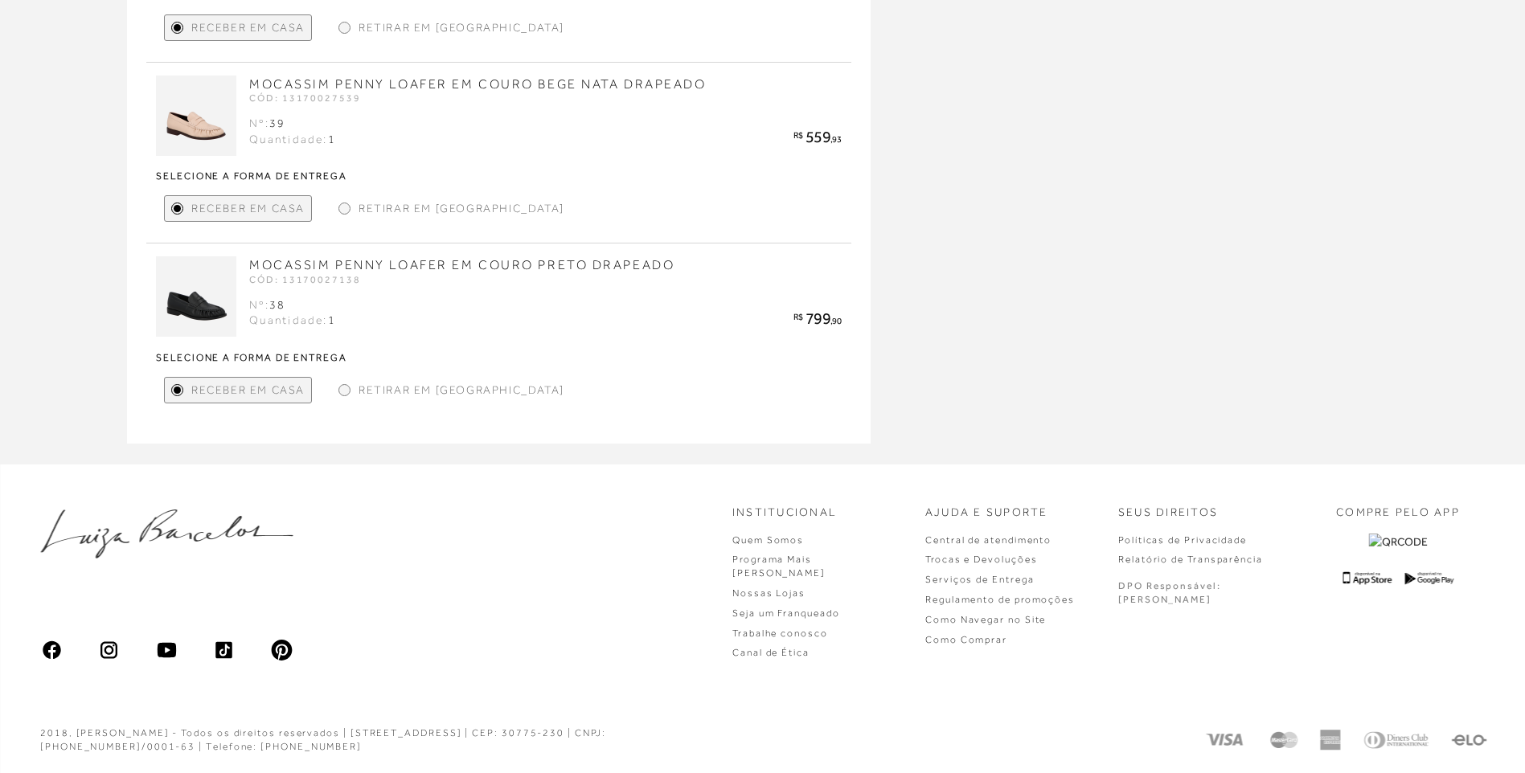
drag, startPoint x: 229, startPoint y: 310, endPoint x: 58, endPoint y: 331, distance: 172.5
click at [205, 311] on img at bounding box center [196, 296] width 80 height 80
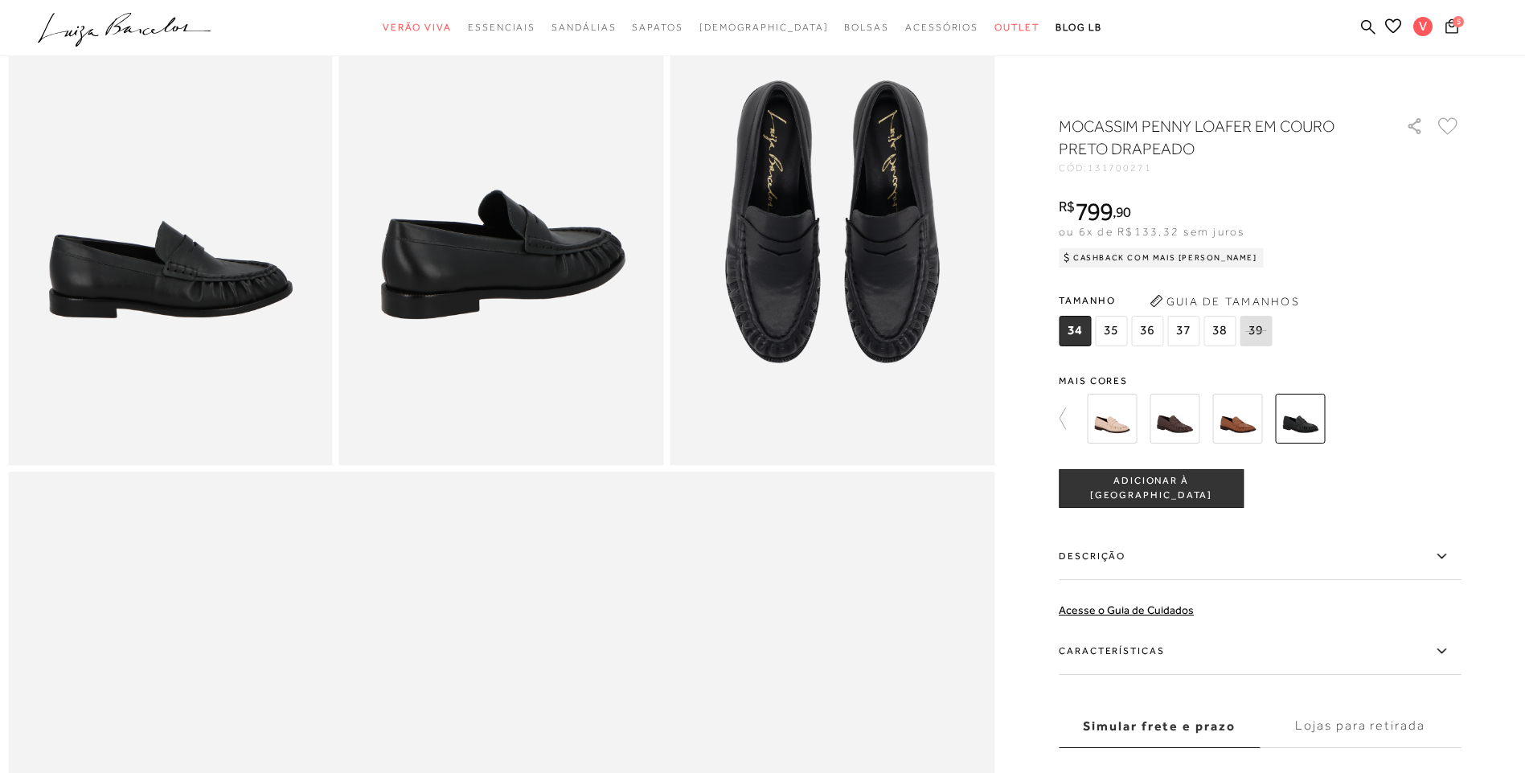
scroll to position [884, 0]
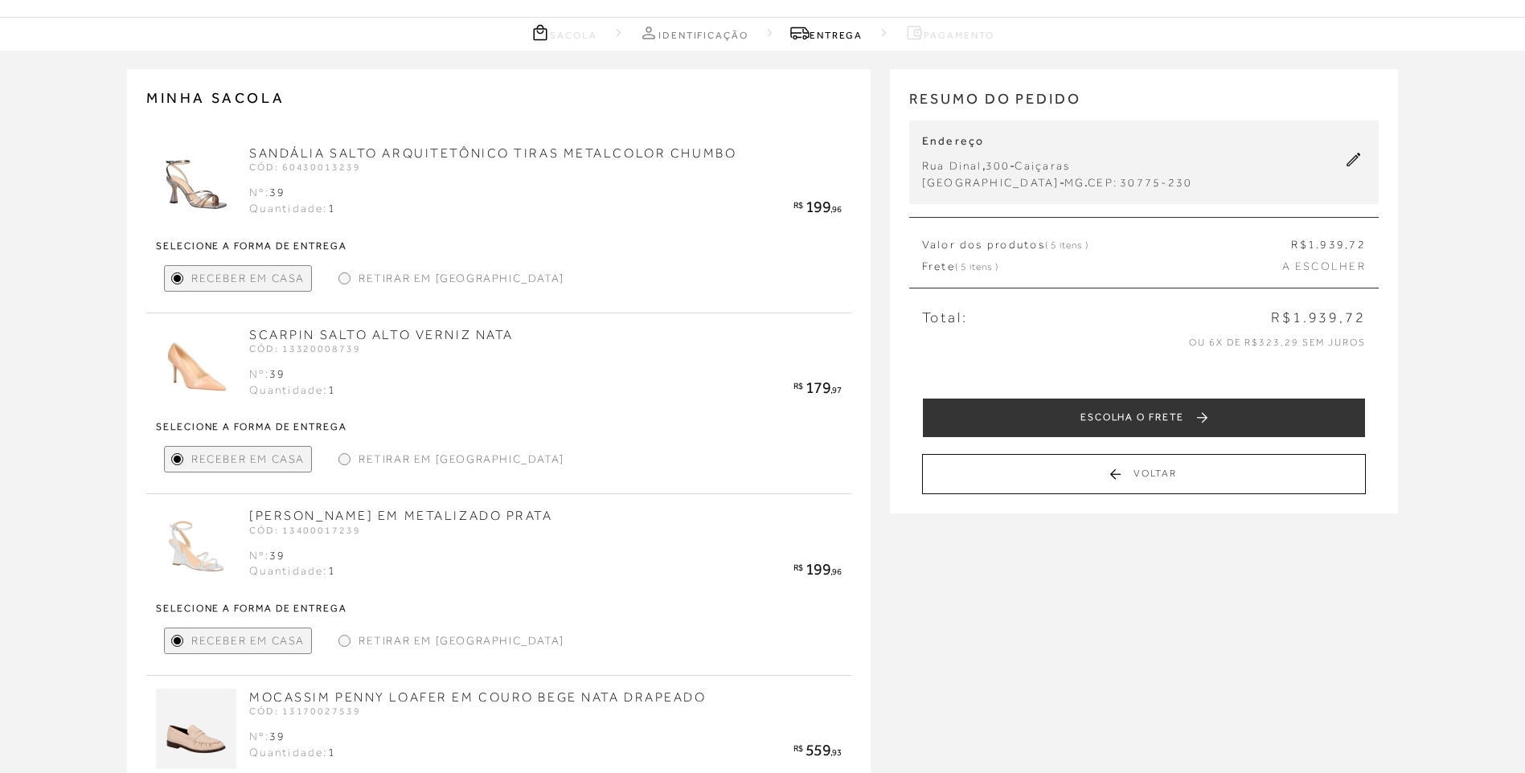
scroll to position [80, 0]
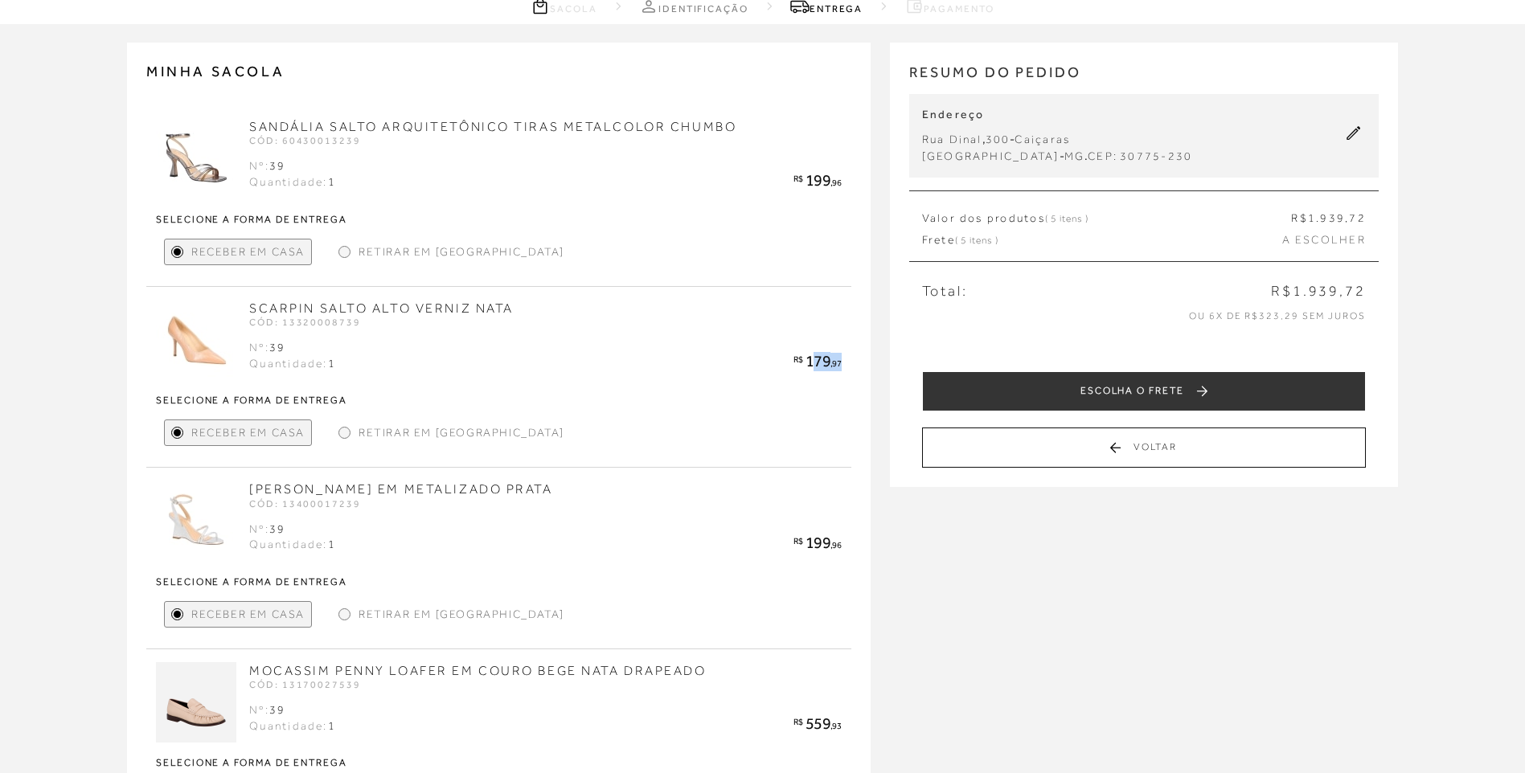
drag, startPoint x: 813, startPoint y: 356, endPoint x: 840, endPoint y: 354, distance: 27.4
click at [840, 354] on li "R$ 179 ,97" at bounding box center [816, 362] width 47 height 18
drag, startPoint x: 840, startPoint y: 354, endPoint x: 797, endPoint y: 481, distance: 135.0
click at [797, 481] on h2 "SANDÁLIA ANABELA EM METALIZADO PRATA" at bounding box center [499, 490] width 686 height 18
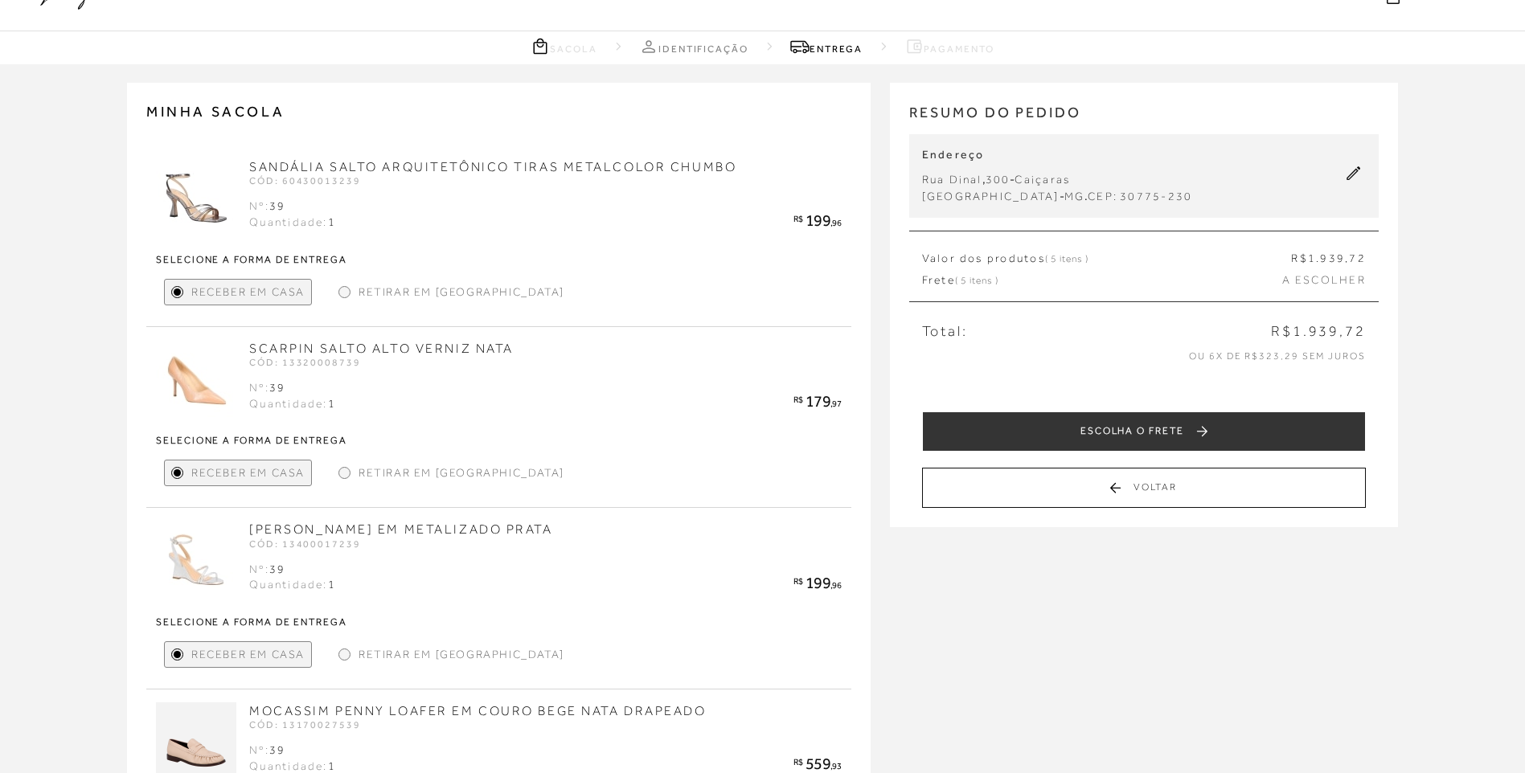
scroll to position [0, 0]
